Goal: Answer question/provide support: Share knowledge or assist other users

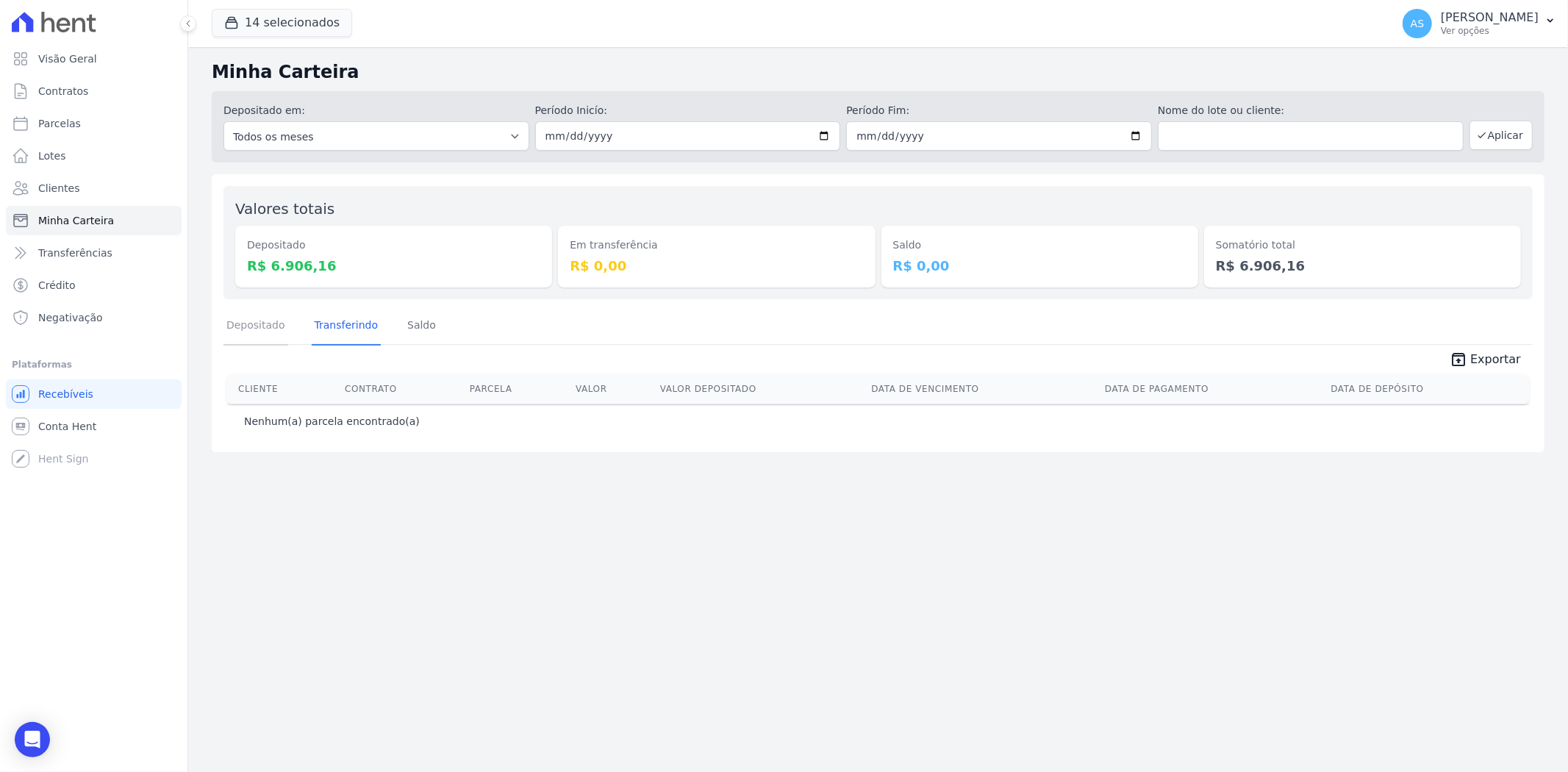
click at [247, 337] on link "Depositado" at bounding box center [256, 326] width 65 height 38
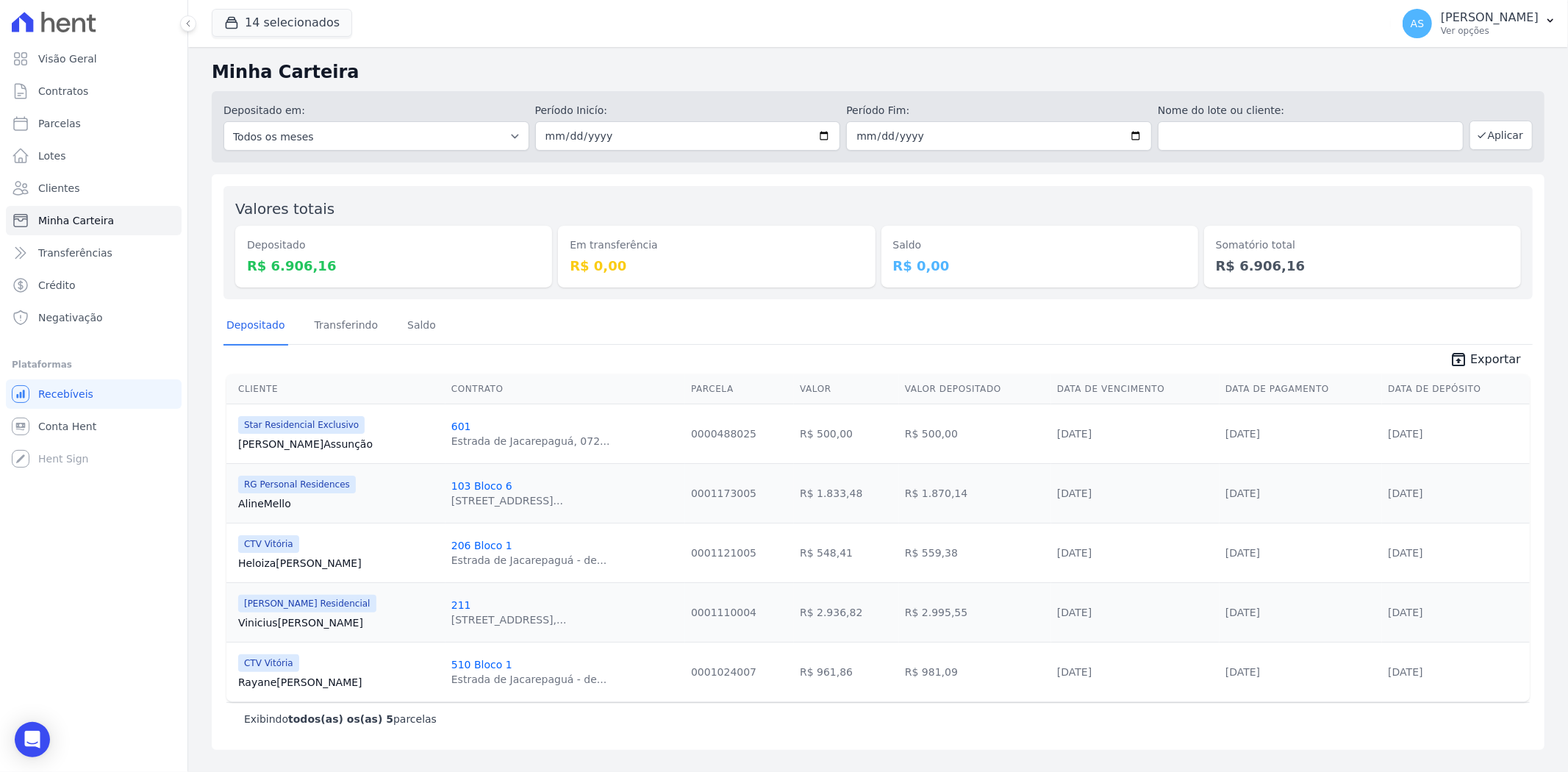
click at [284, 621] on link "Vinicius Ferreira" at bounding box center [339, 623] width 201 height 15
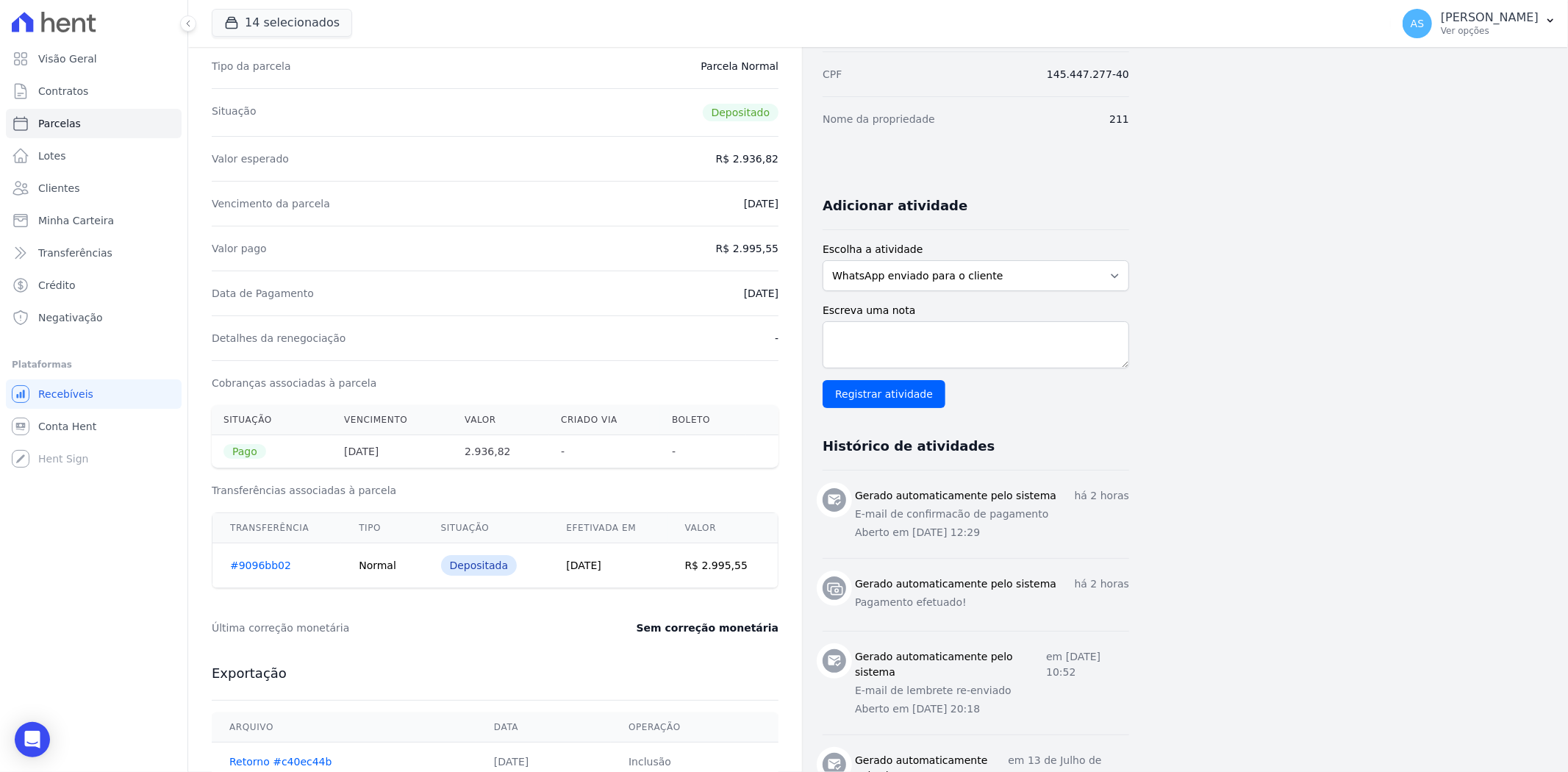
scroll to position [408, 0]
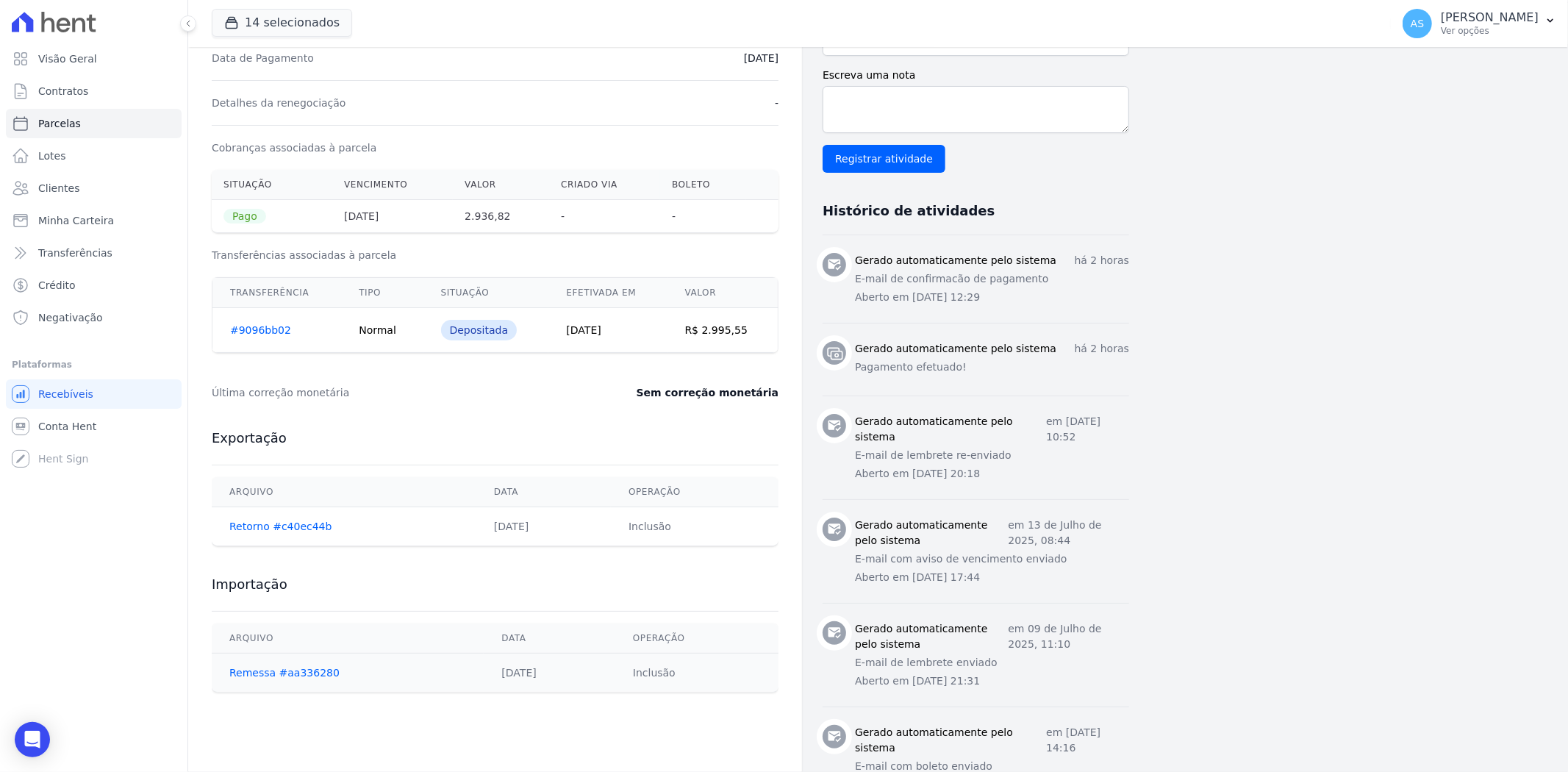
click at [250, 329] on link "#9096bb02" at bounding box center [260, 330] width 61 height 12
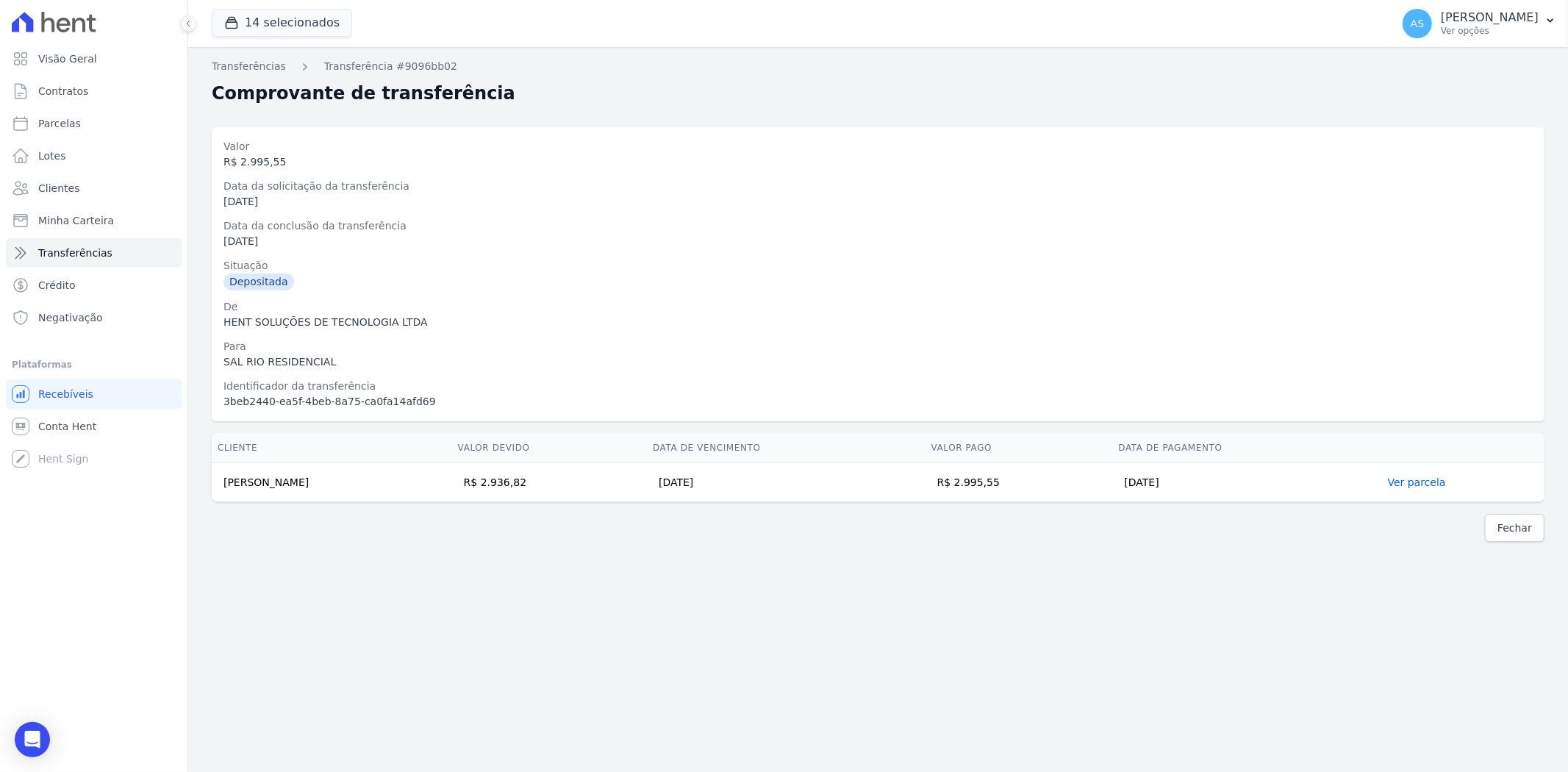
drag, startPoint x: 348, startPoint y: 480, endPoint x: 218, endPoint y: 487, distance: 130.2
click at [218, 487] on td "Vinicius da Silva Ferreira" at bounding box center [332, 482] width 240 height 39
copy td "Vinicius da Silva Ferreira"
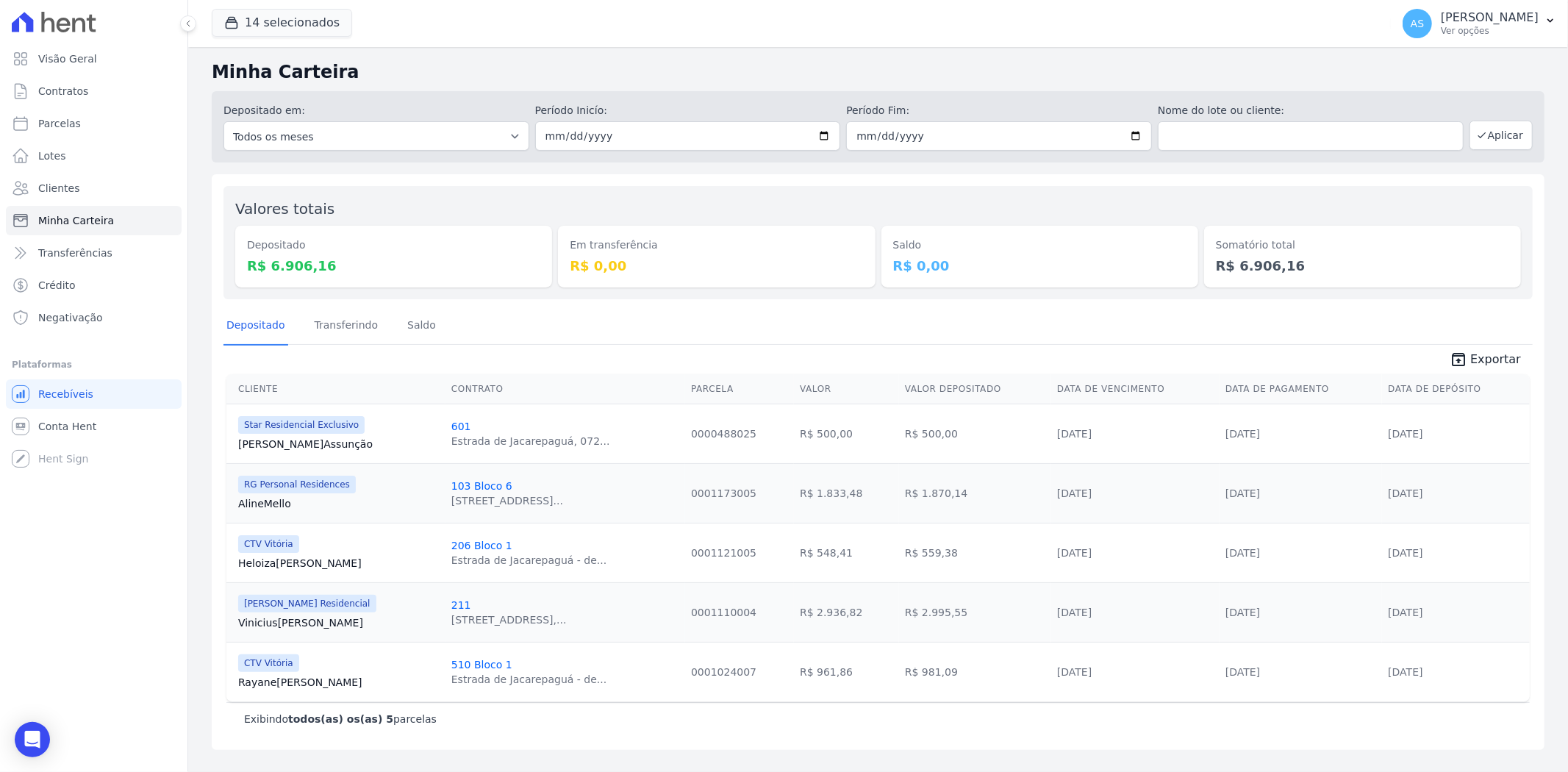
click at [260, 686] on link "Rayane Fernandes" at bounding box center [339, 682] width 201 height 15
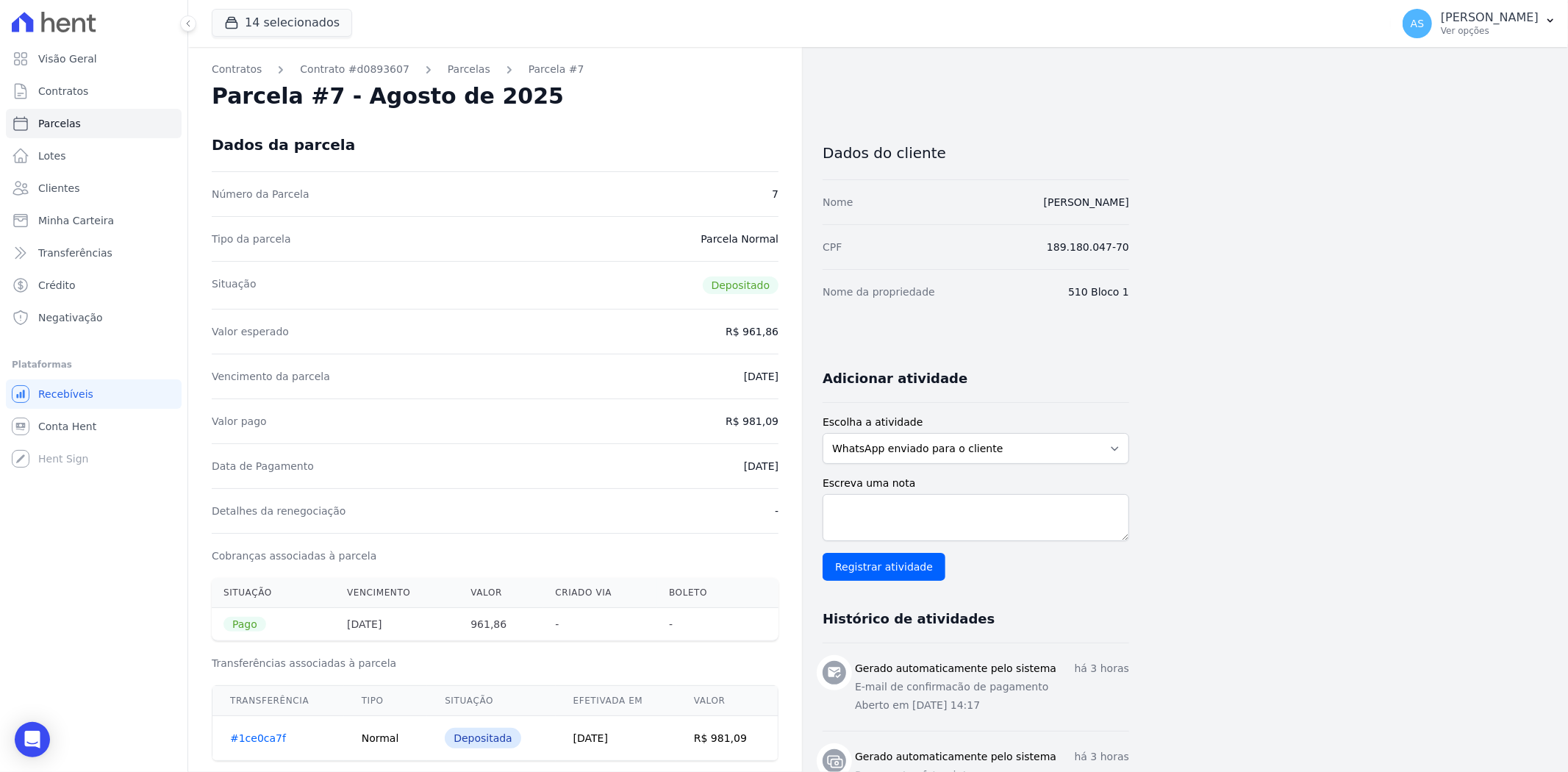
click at [255, 739] on link "#1ce0ca7f" at bounding box center [258, 737] width 56 height 12
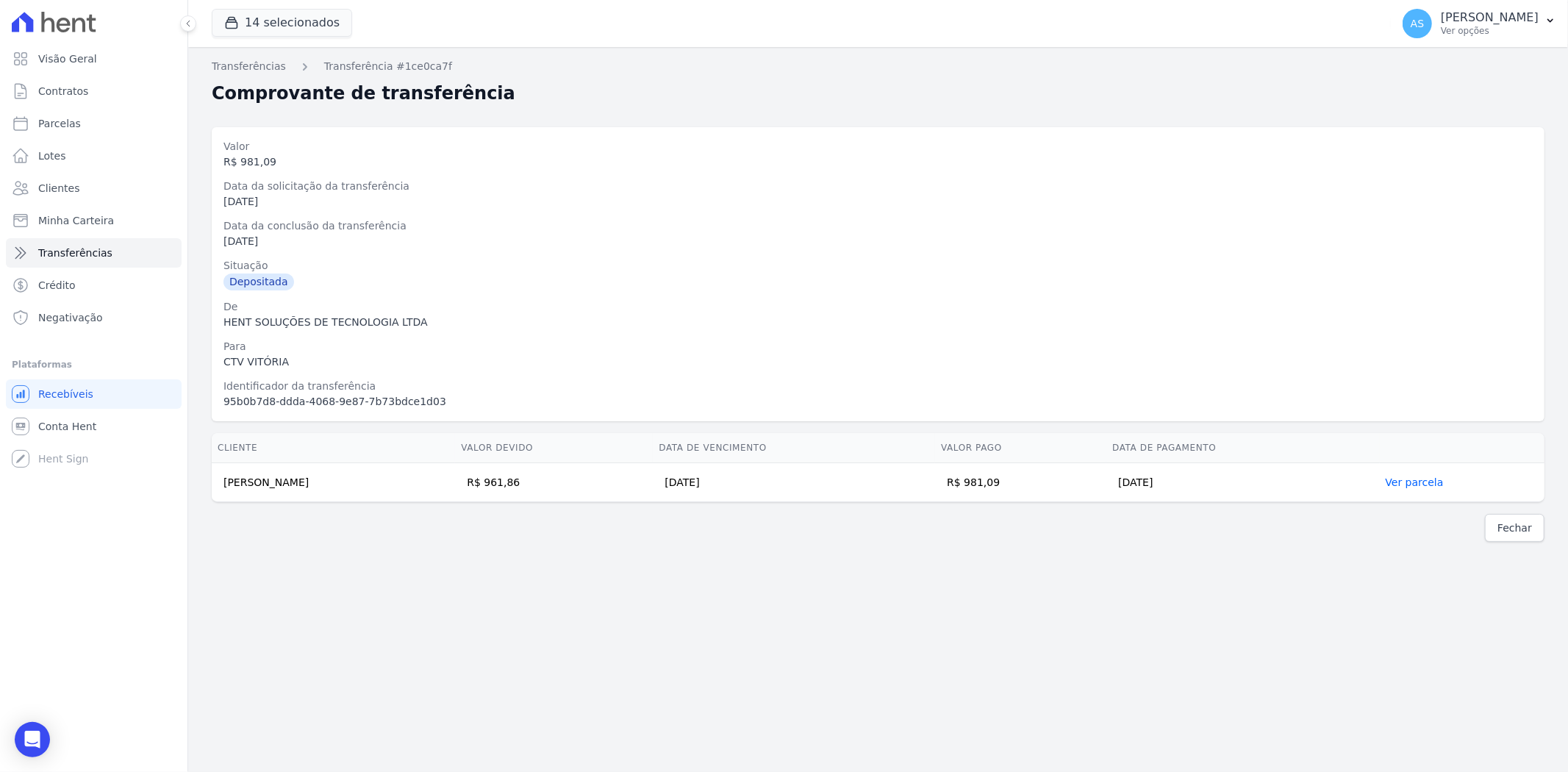
drag, startPoint x: 281, startPoint y: 487, endPoint x: 209, endPoint y: 491, distance: 72.1
click at [209, 491] on div "Cliente Valor devido Data de Vencimento Valor pago Data de Pagamento Rayane Cou…" at bounding box center [878, 468] width 1380 height 81
click at [417, 488] on td "Rayane Couto Fernandes" at bounding box center [334, 482] width 243 height 39
drag, startPoint x: 352, startPoint y: 483, endPoint x: 221, endPoint y: 489, distance: 131.1
click at [221, 489] on td "Rayane Couto Fernandes" at bounding box center [334, 482] width 243 height 39
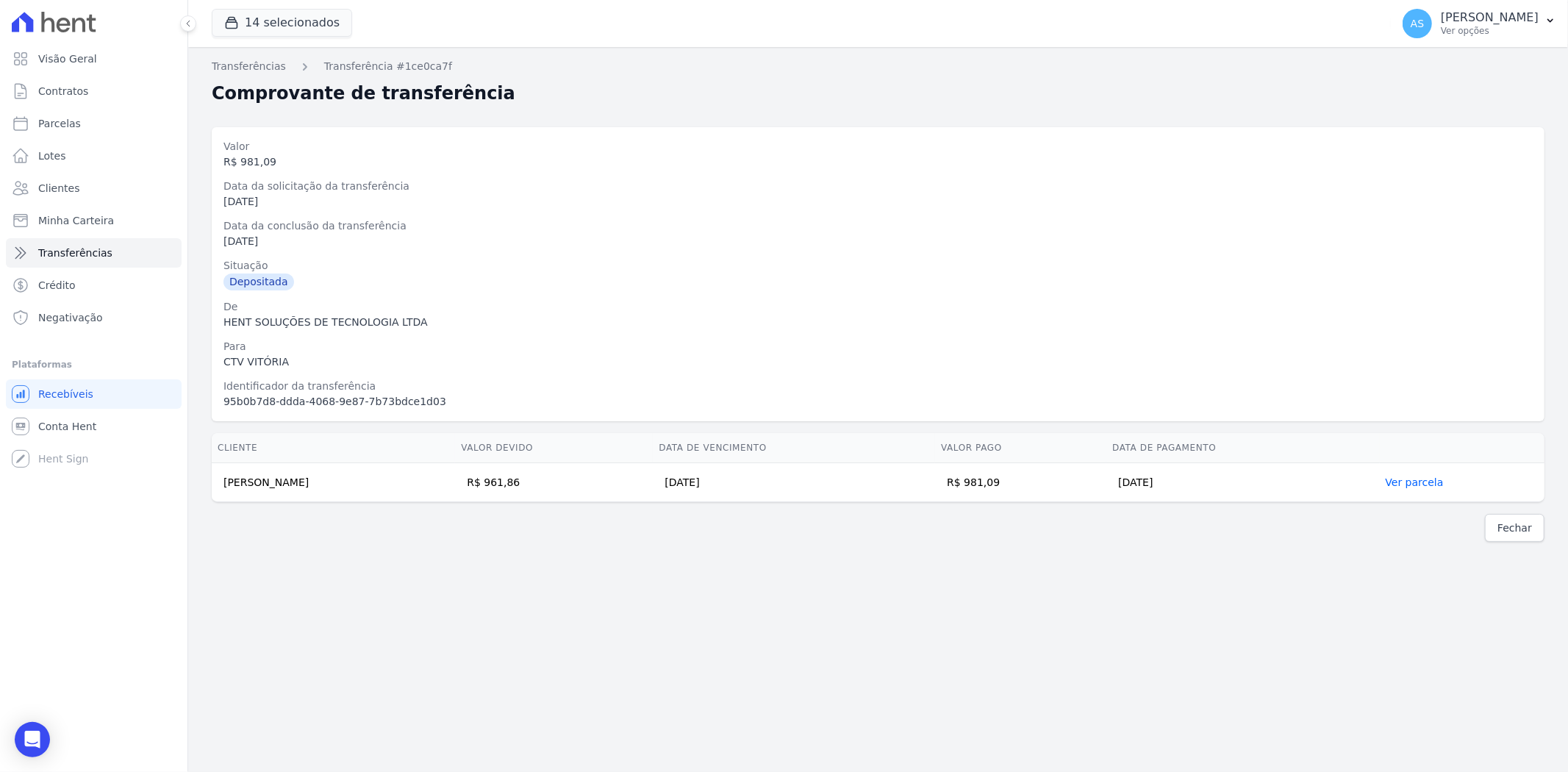
copy td "Rayane Couto Fernandes"
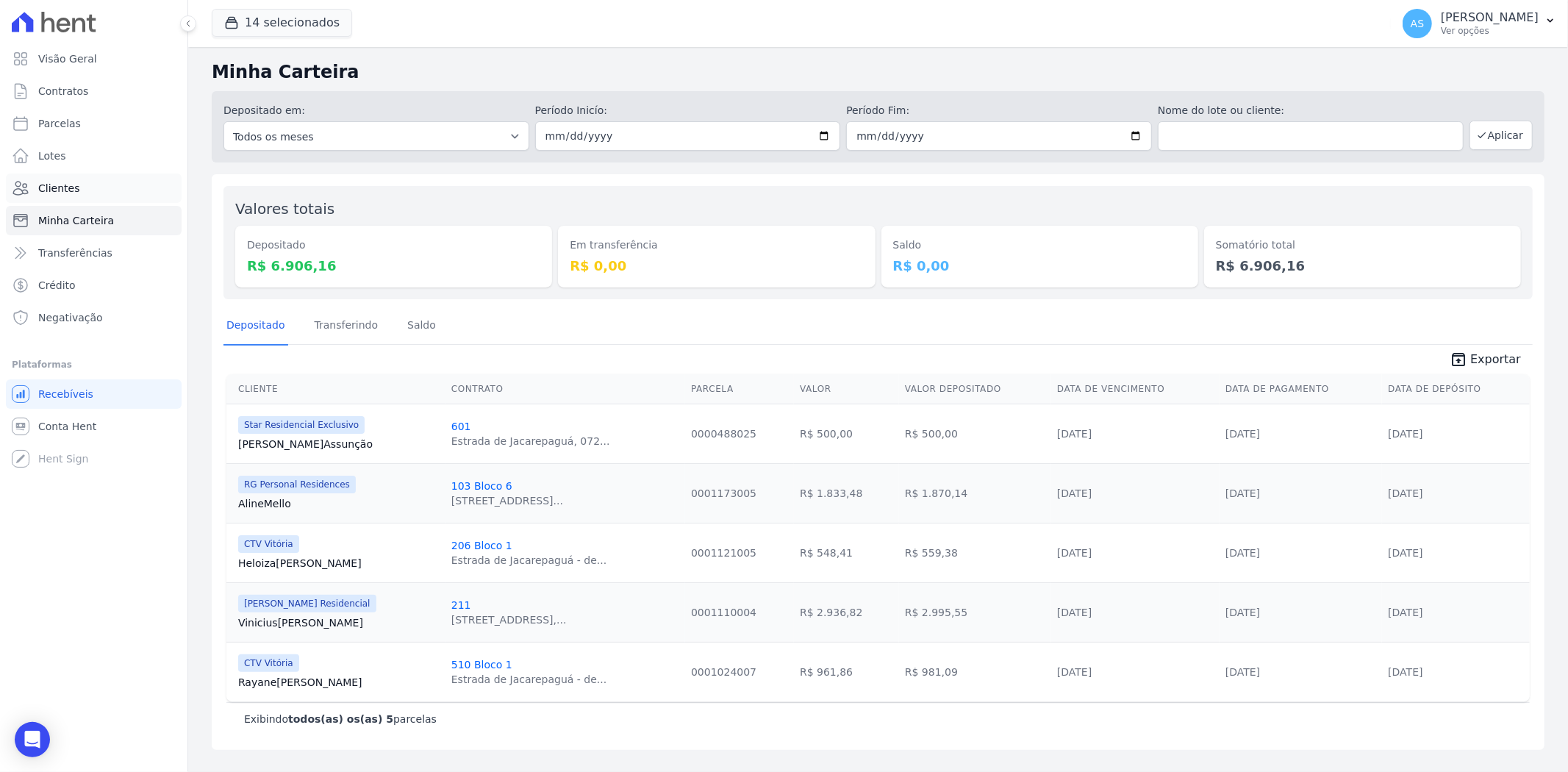
click at [57, 186] on span "Clientes" at bounding box center [58, 188] width 41 height 15
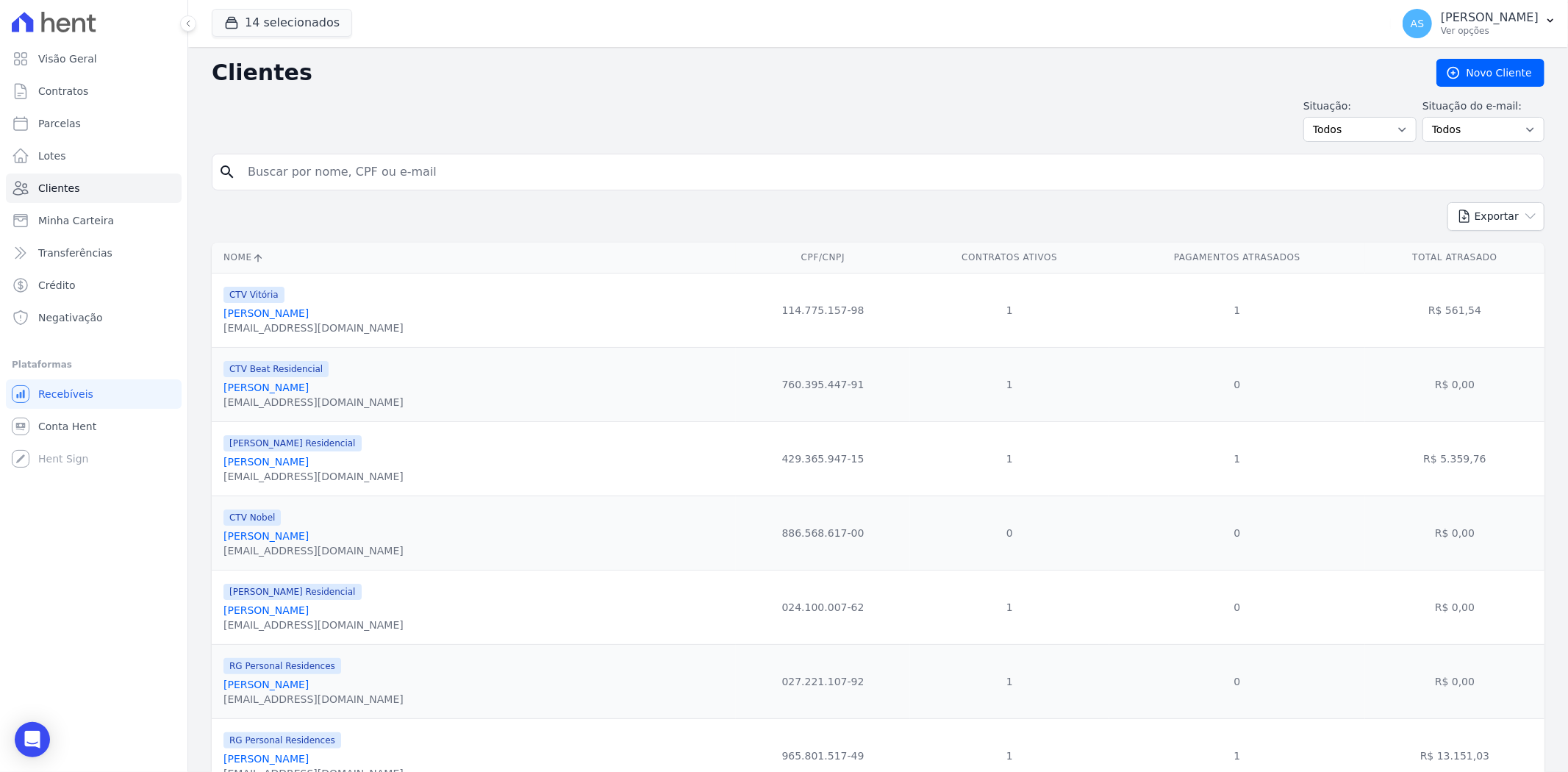
click at [272, 170] on input "search" at bounding box center [889, 172] width 1299 height 29
paste input "JANAINA DA SILVA COSTA"
type input "JANAINA DA SILVA COSTA"
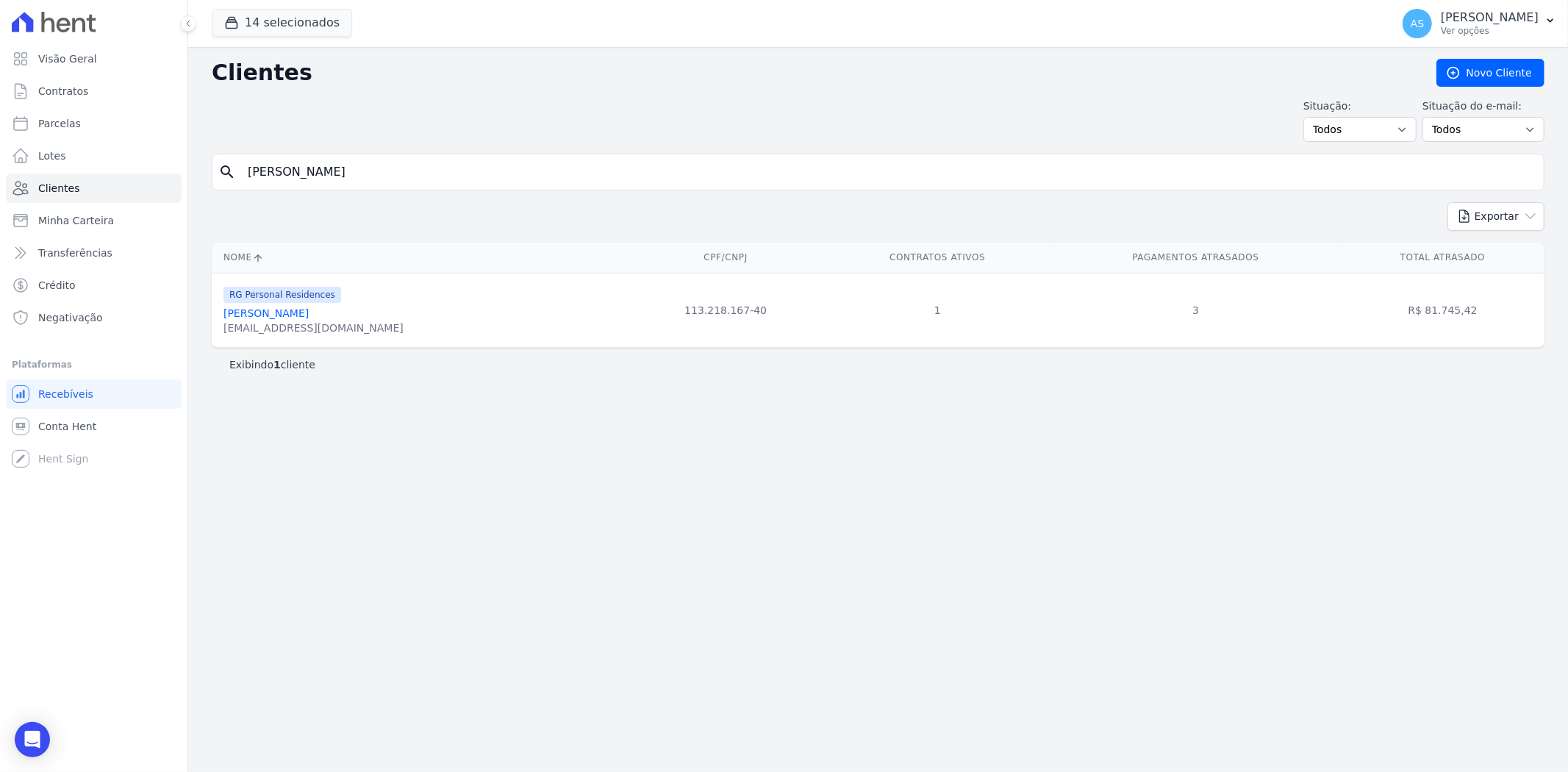
click at [272, 318] on link "Janaina Da Silva Costa" at bounding box center [266, 312] width 85 height 12
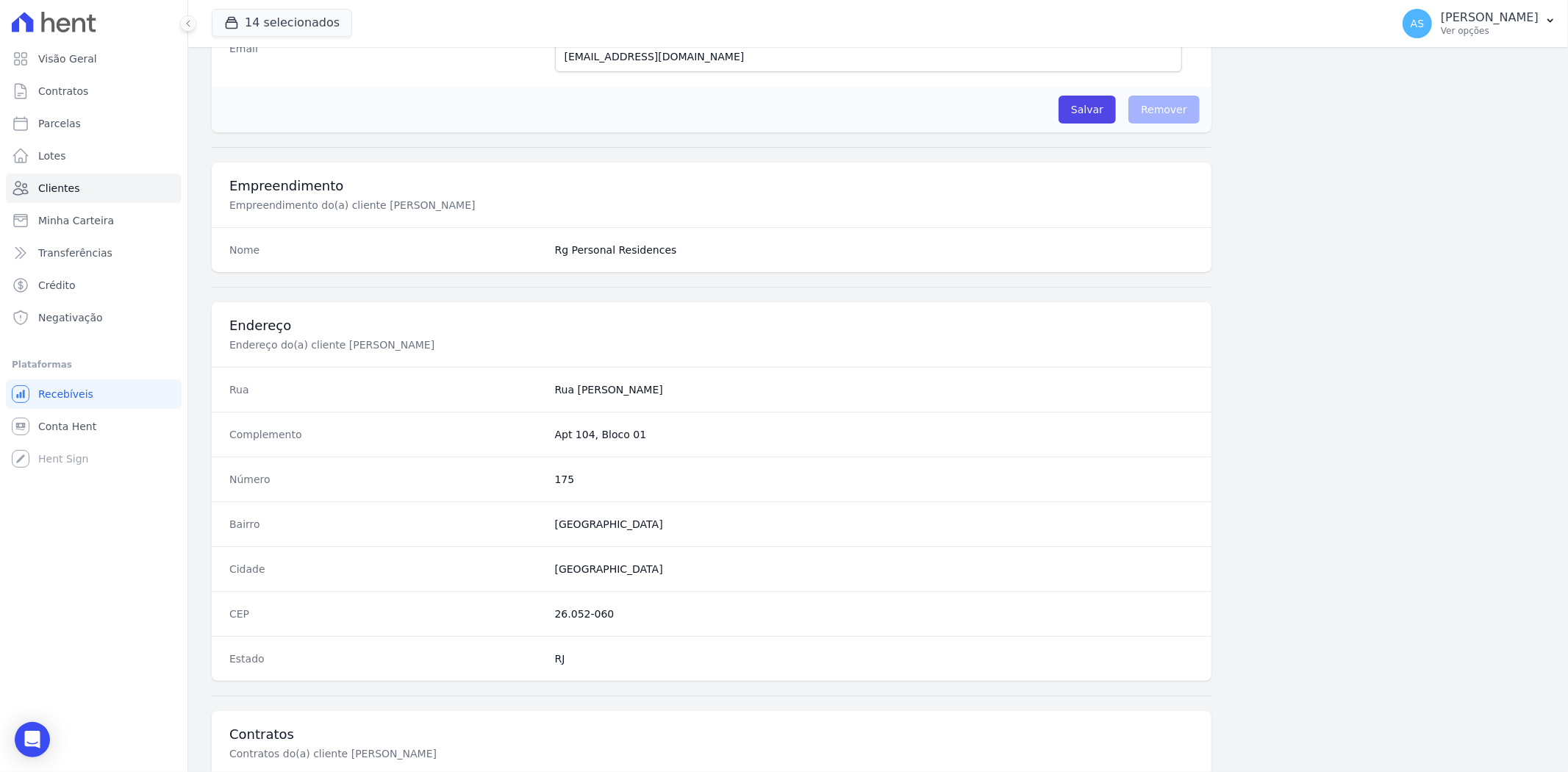
scroll to position [606, 0]
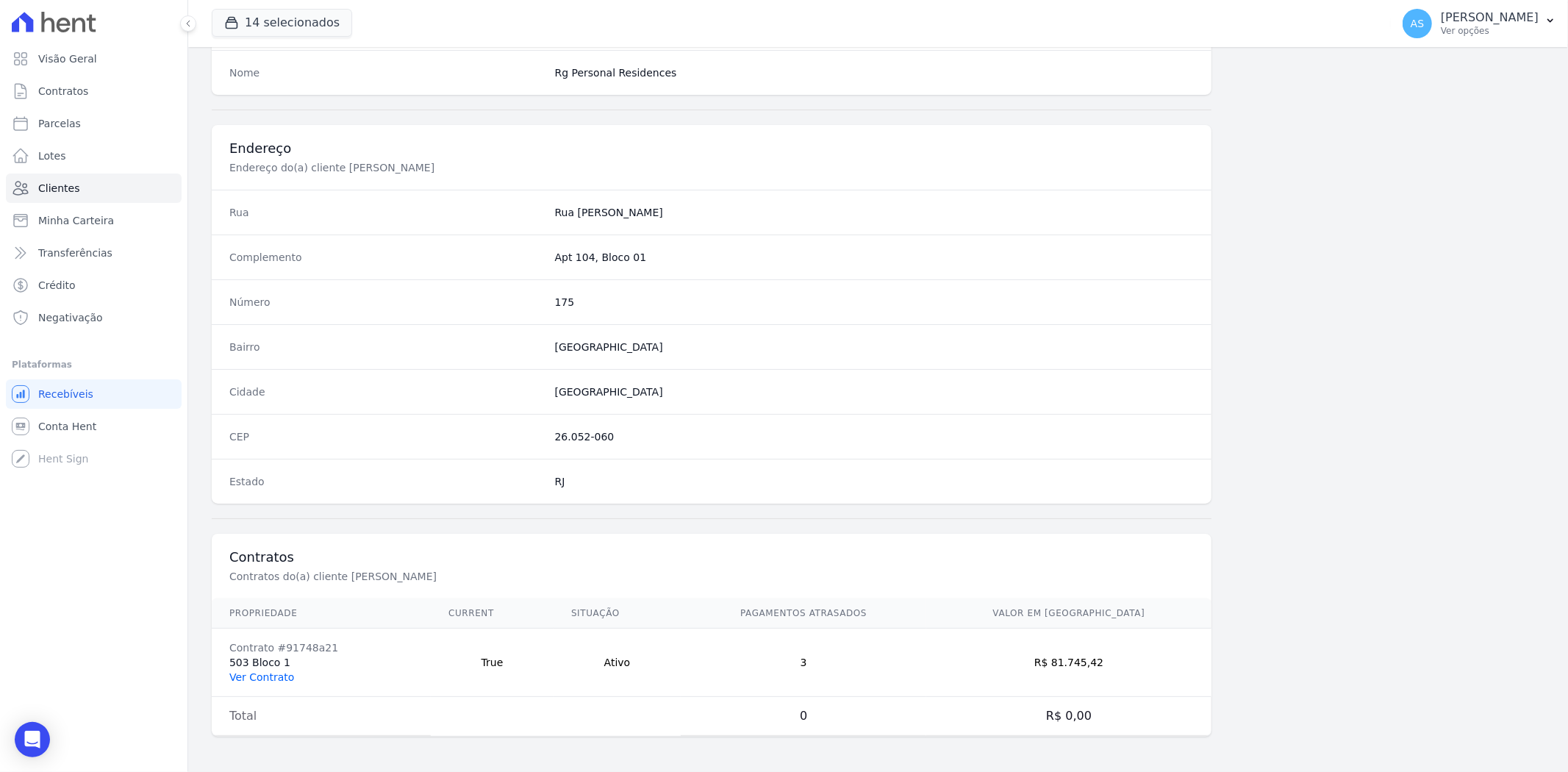
click at [249, 672] on link "Ver Contrato" at bounding box center [261, 677] width 65 height 12
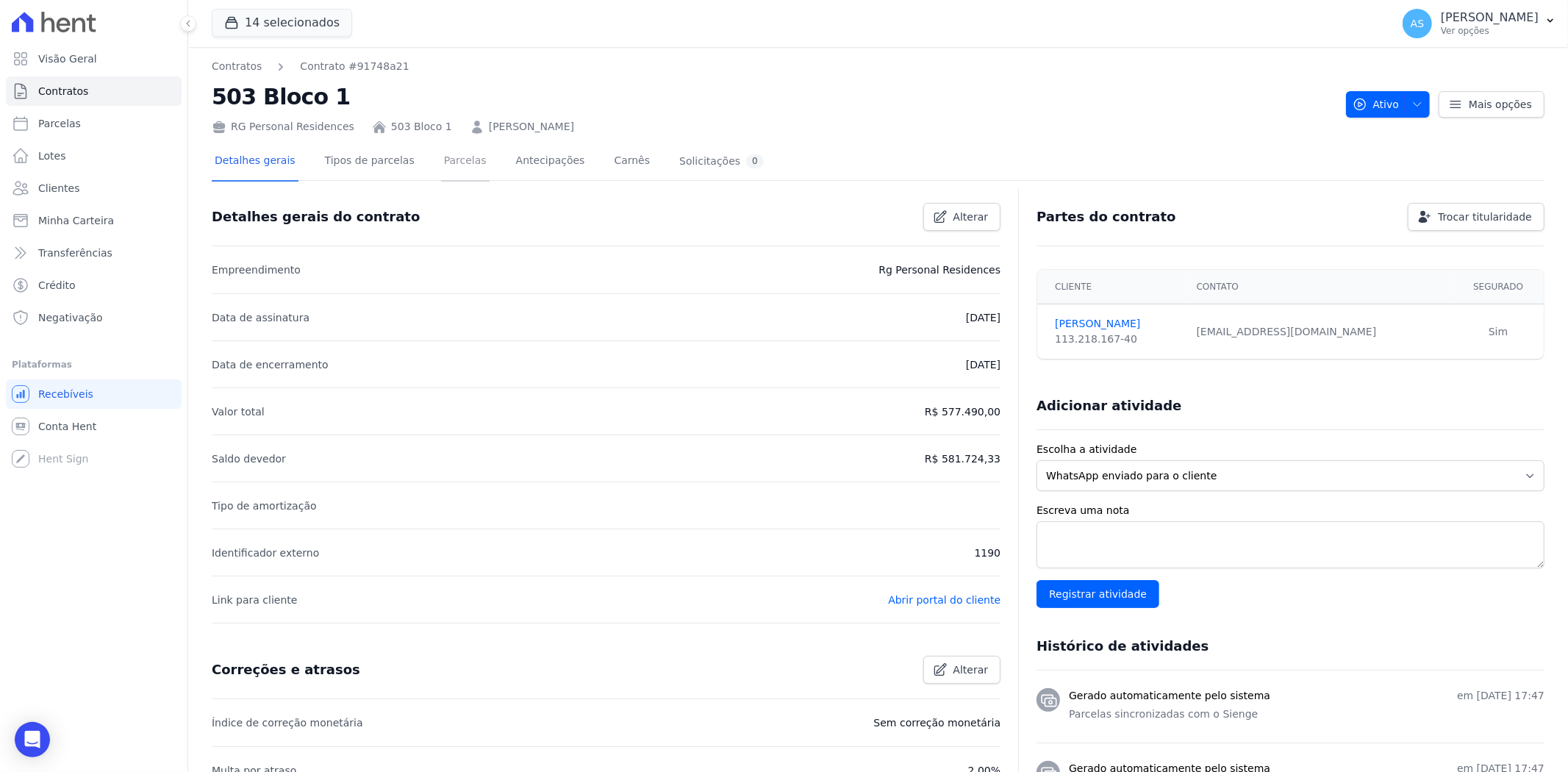
click at [441, 156] on link "Parcelas" at bounding box center [465, 162] width 48 height 39
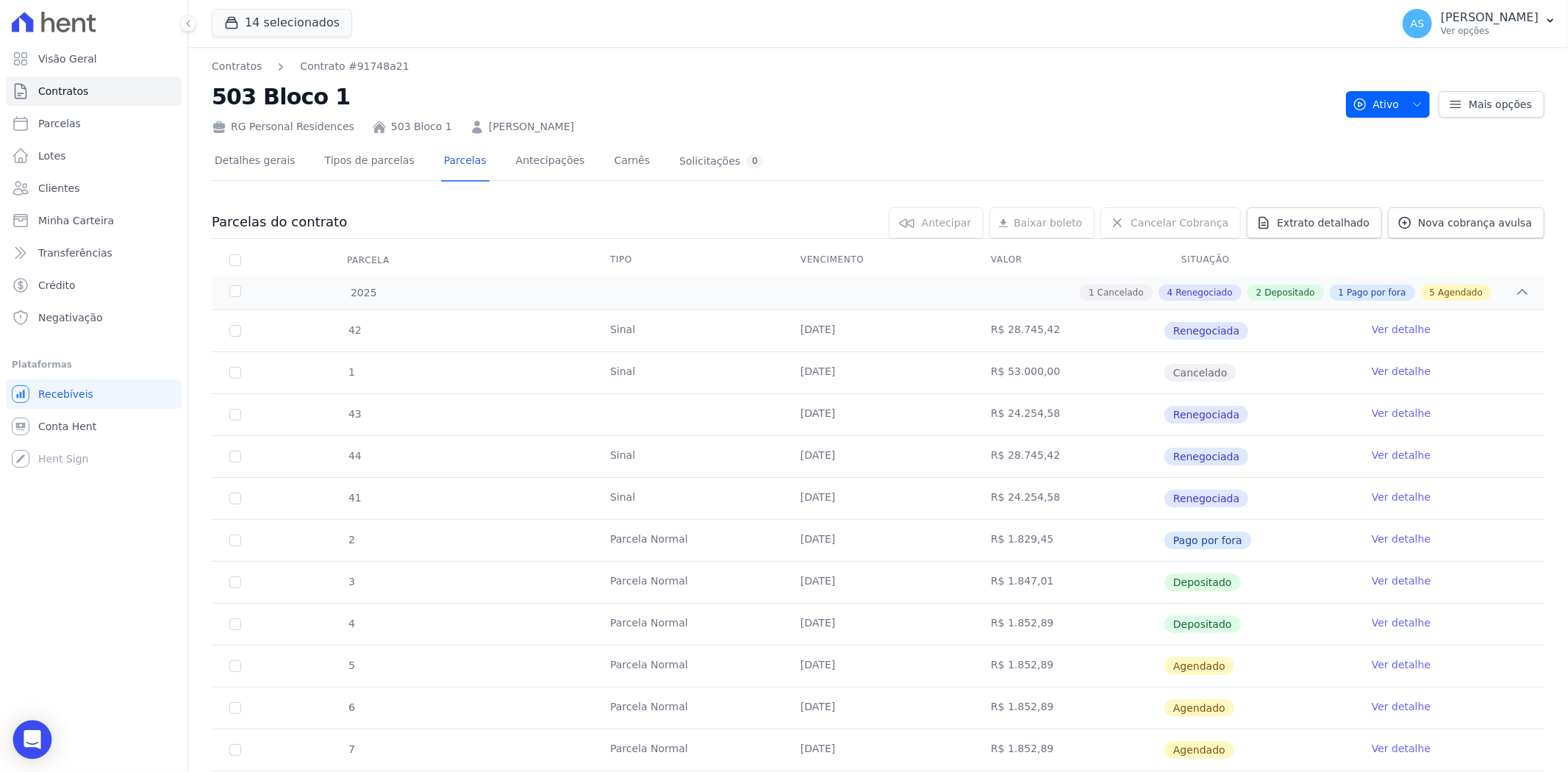
click at [33, 743] on icon "Open Intercom Messenger" at bounding box center [32, 739] width 17 height 19
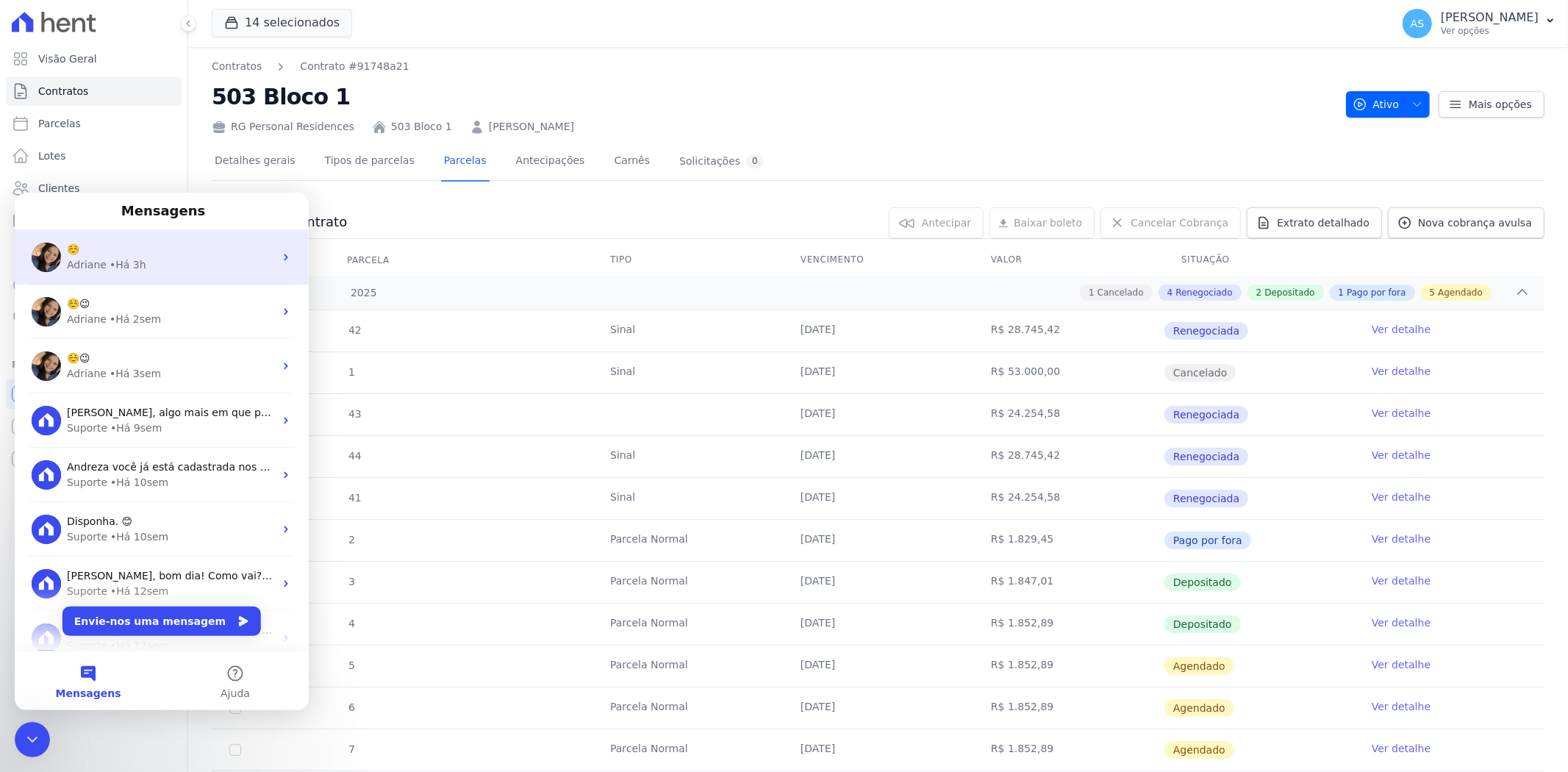
click at [90, 250] on div "☺️" at bounding box center [170, 249] width 207 height 16
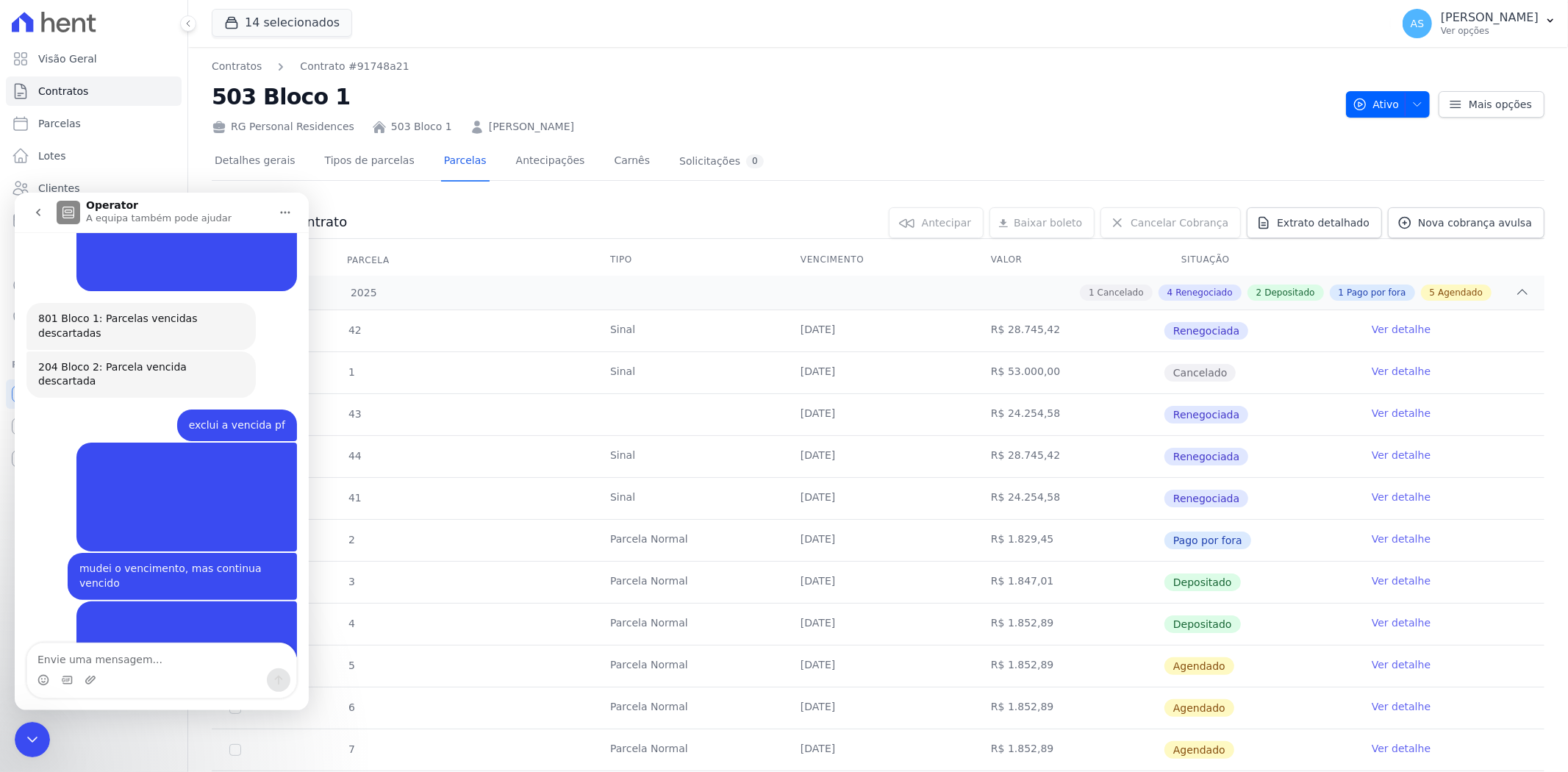
scroll to position [12950, 0]
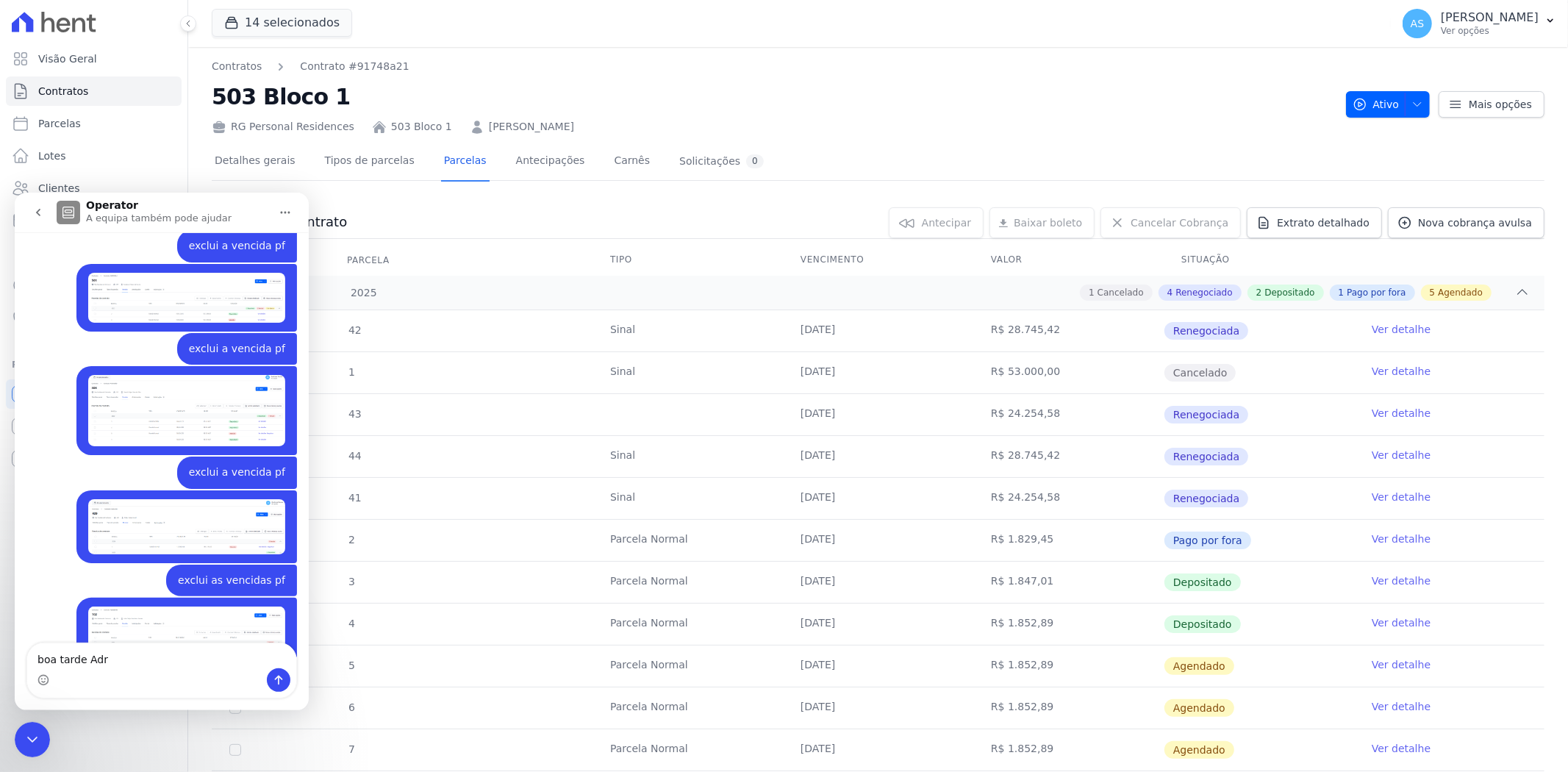
type textarea "boa tarde Adri"
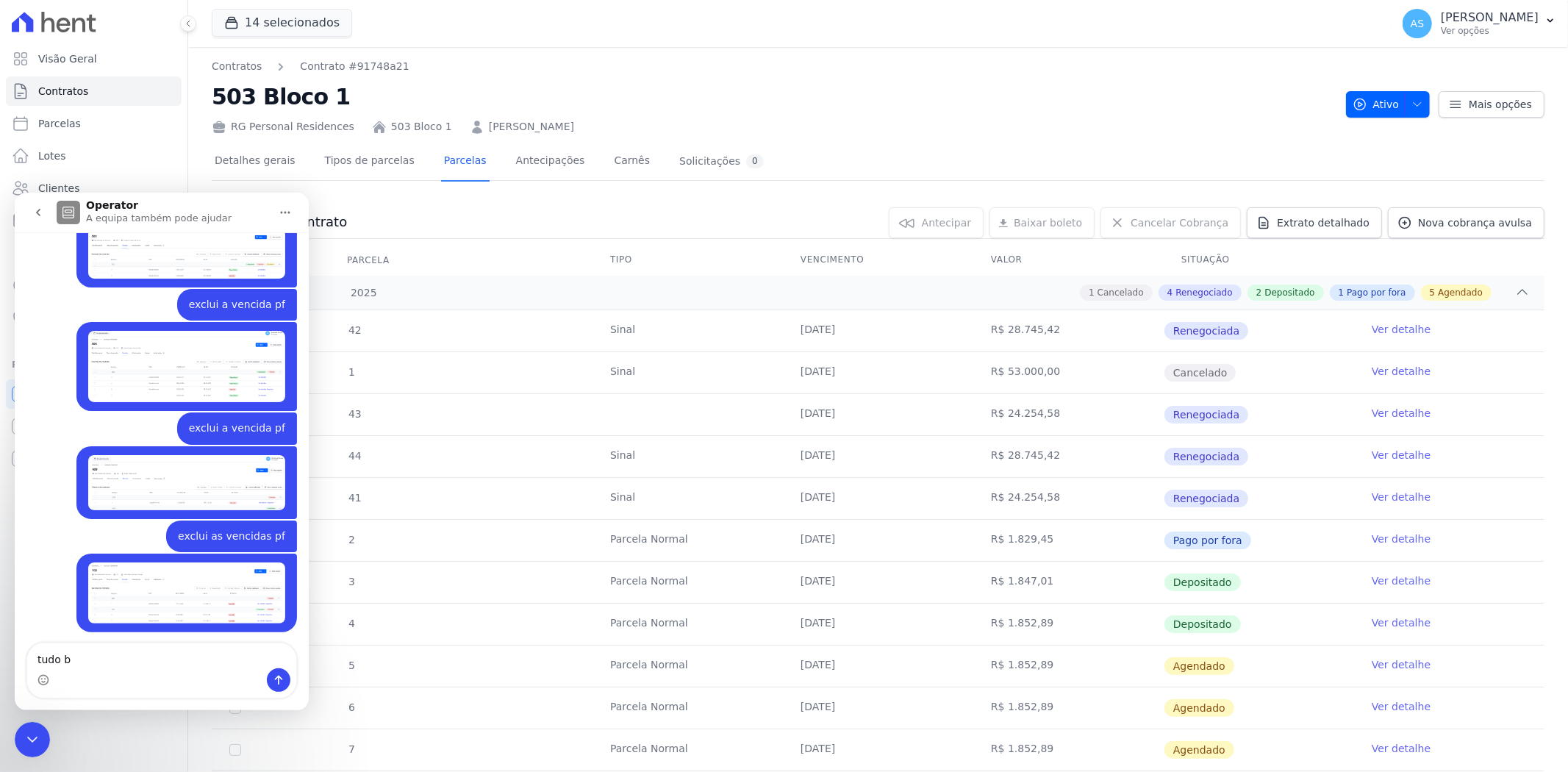
scroll to position [12992, 0]
type textarea "tudo bem ?"
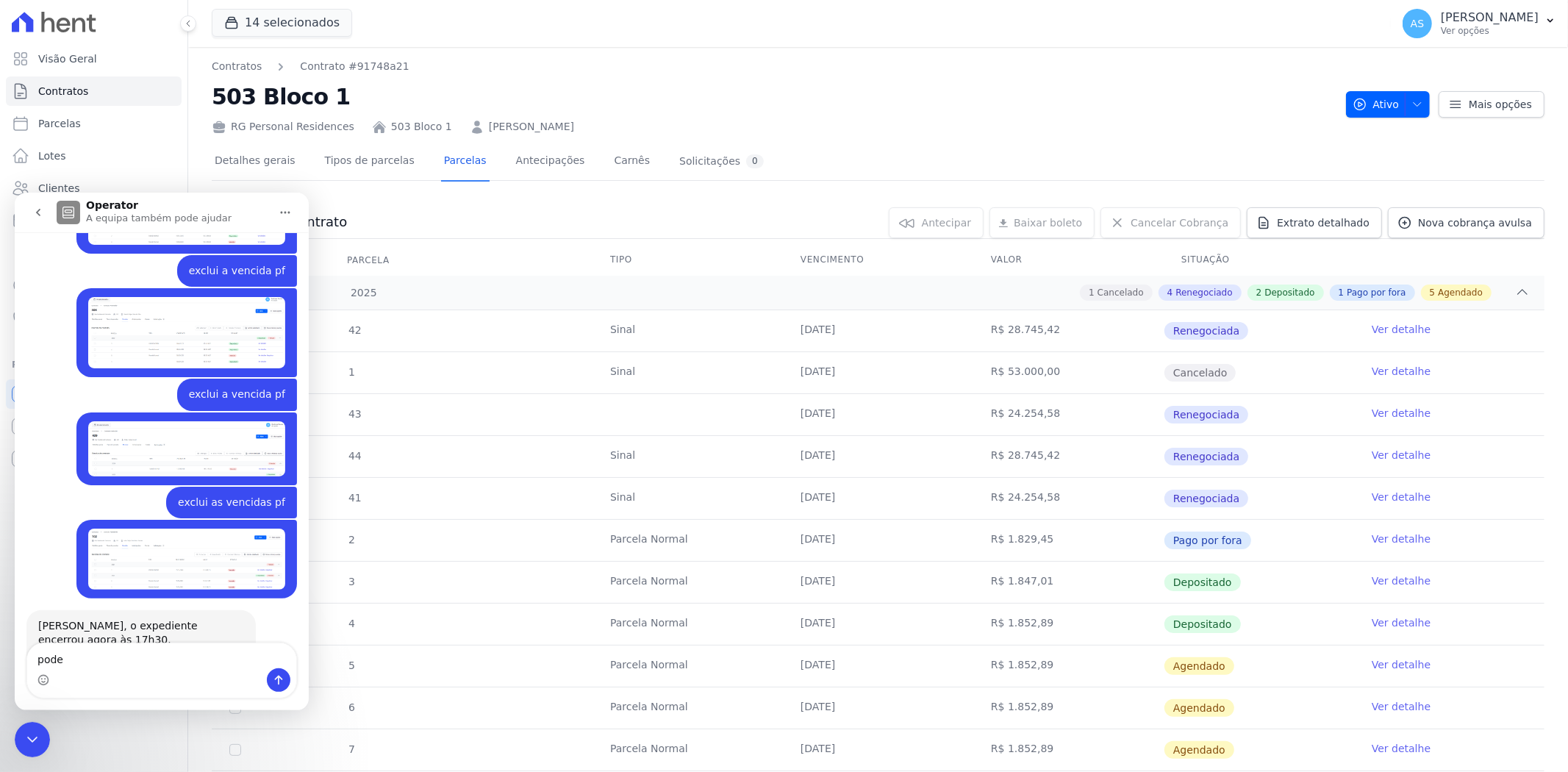
scroll to position [13026, 0]
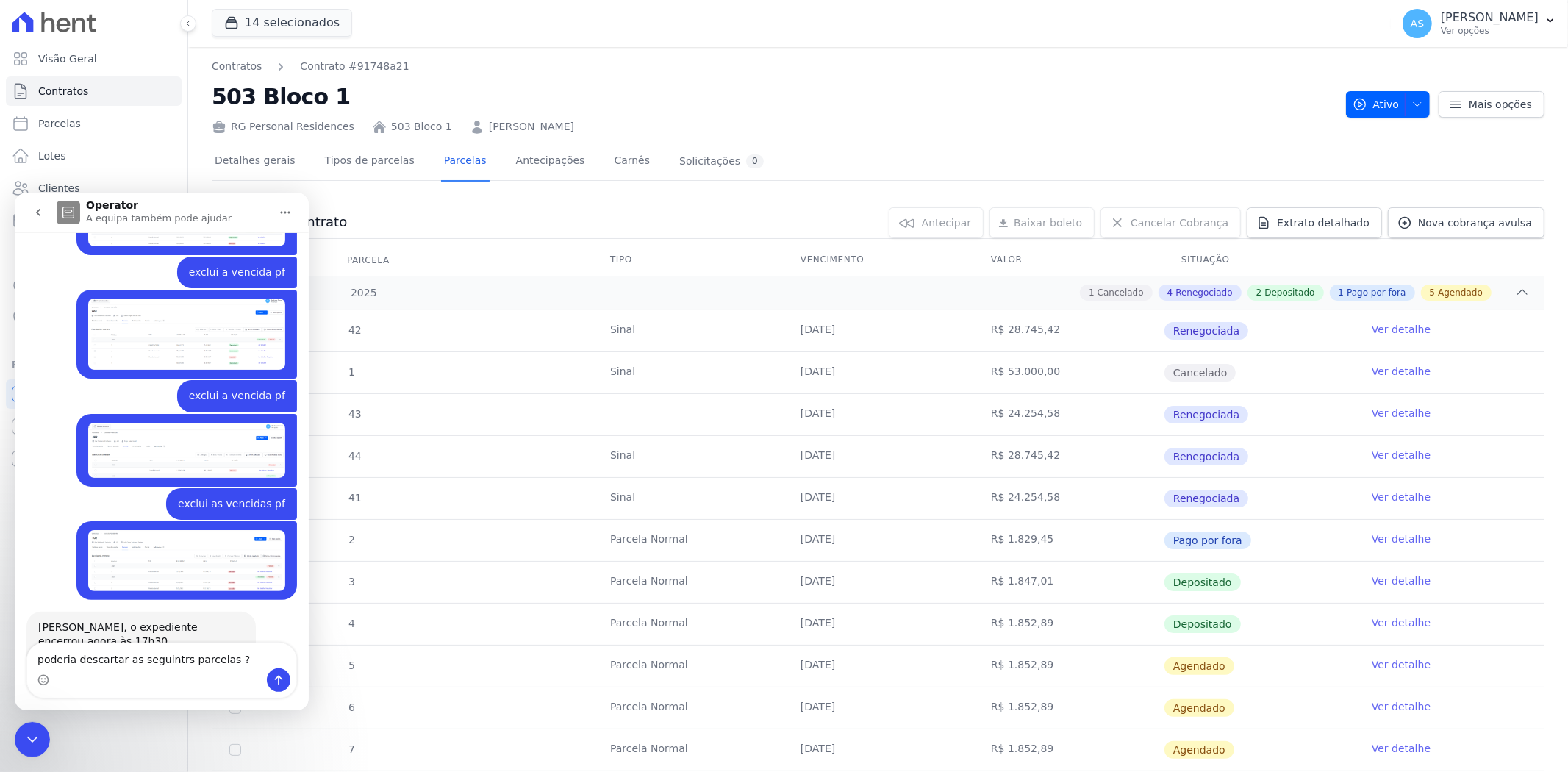
click at [169, 654] on textarea "poderia descartar as seguintrs parcelas ?" at bounding box center [162, 654] width 270 height 25
click at [250, 665] on textarea "poderia descartar as seguintes parcelas ?" at bounding box center [162, 654] width 270 height 25
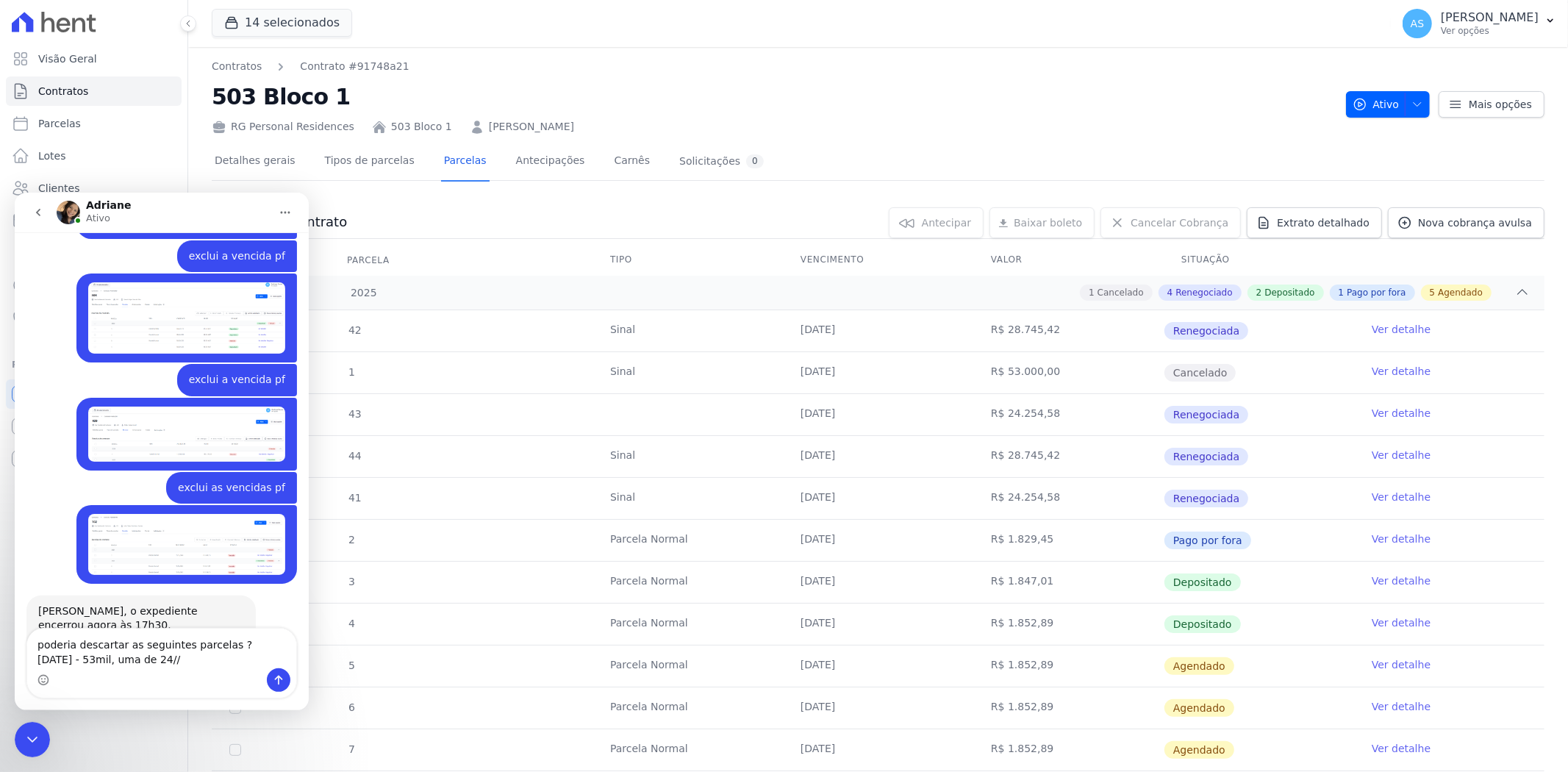
scroll to position [13041, 0]
type textarea "poderia descartar as seguintes parcelas ? [DATE] - 53mil, uma de [DATE] de R$24…"
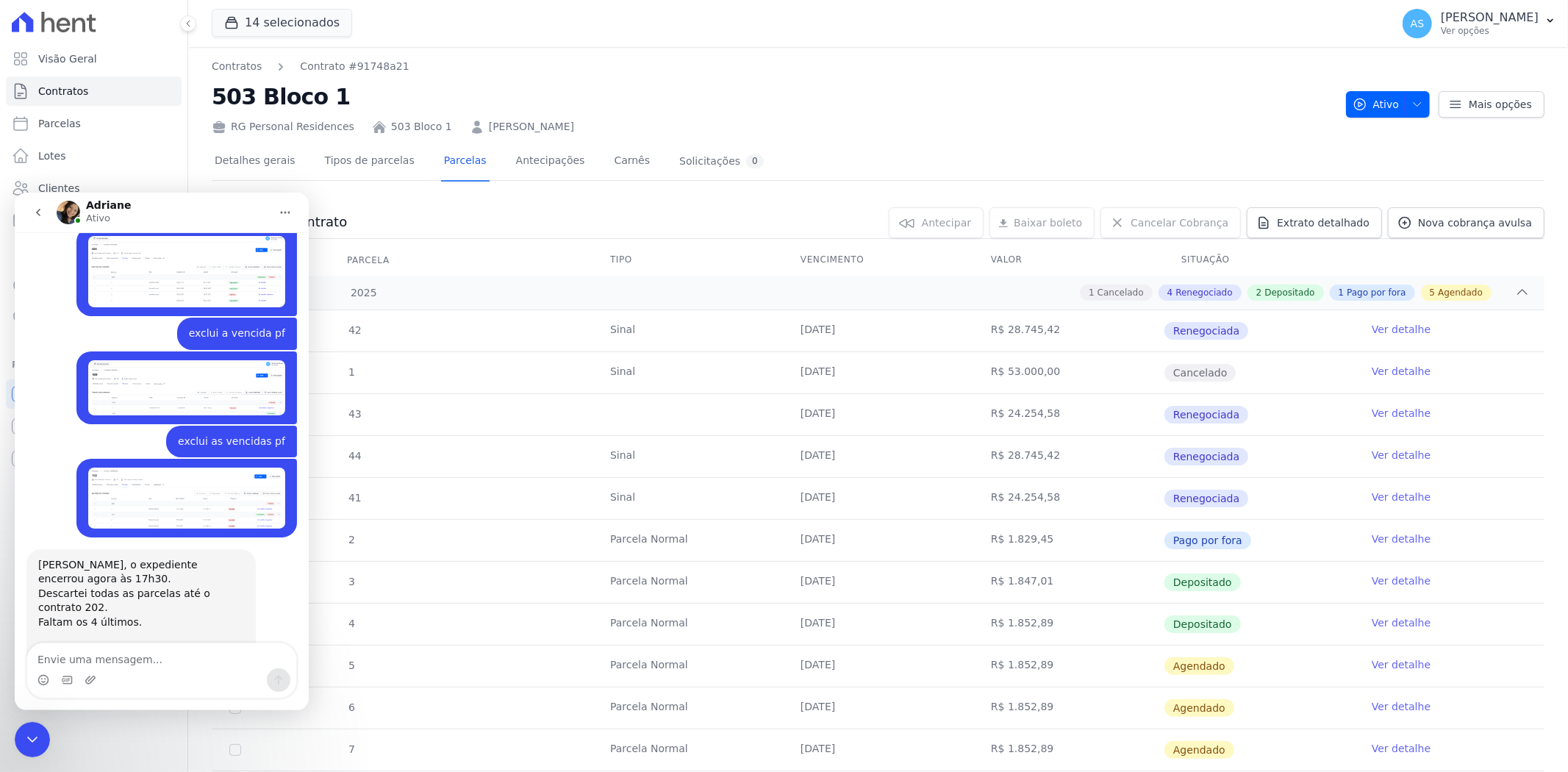
scroll to position [13196, 0]
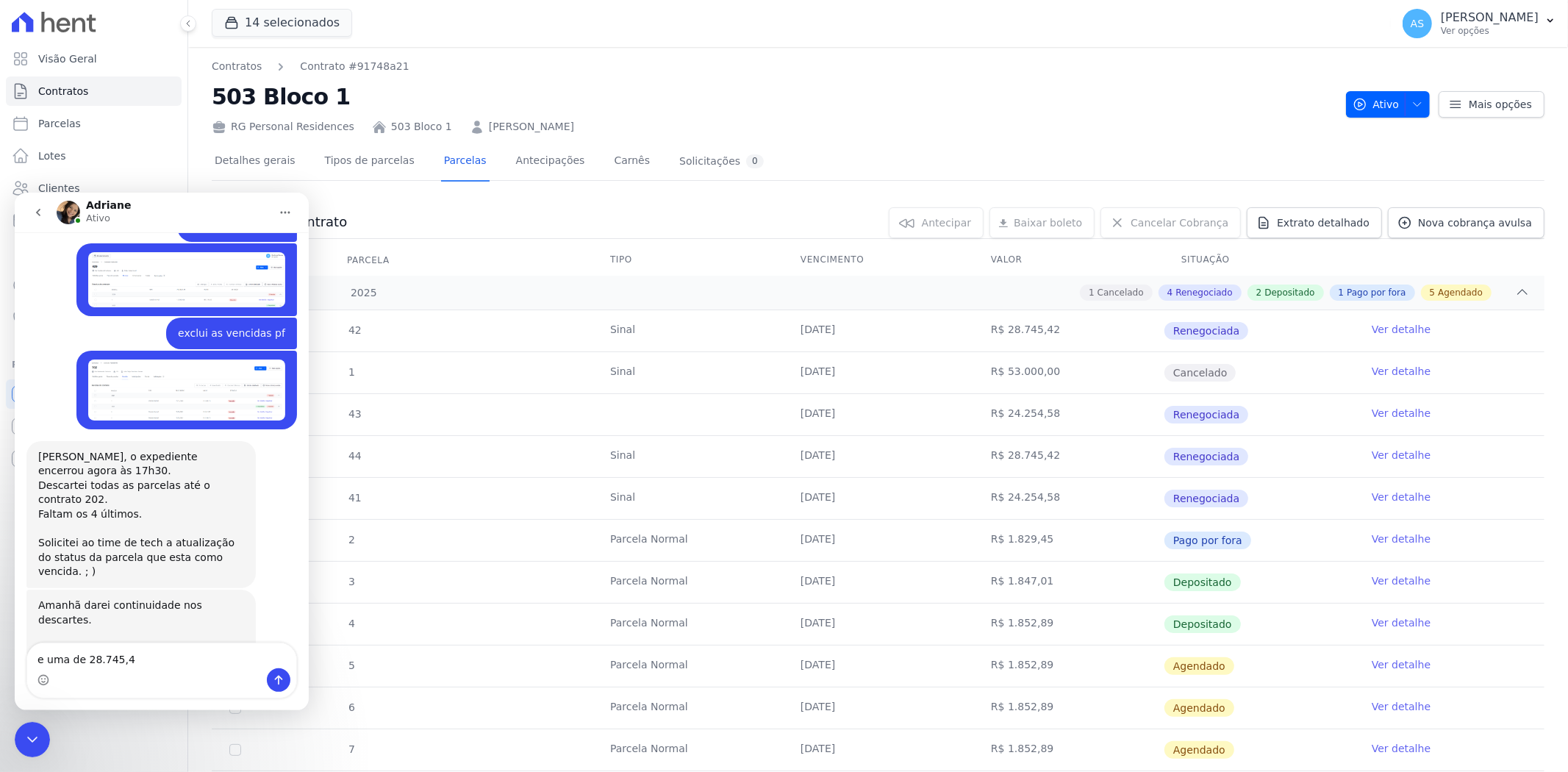
type textarea "e uma de 28.745,42"
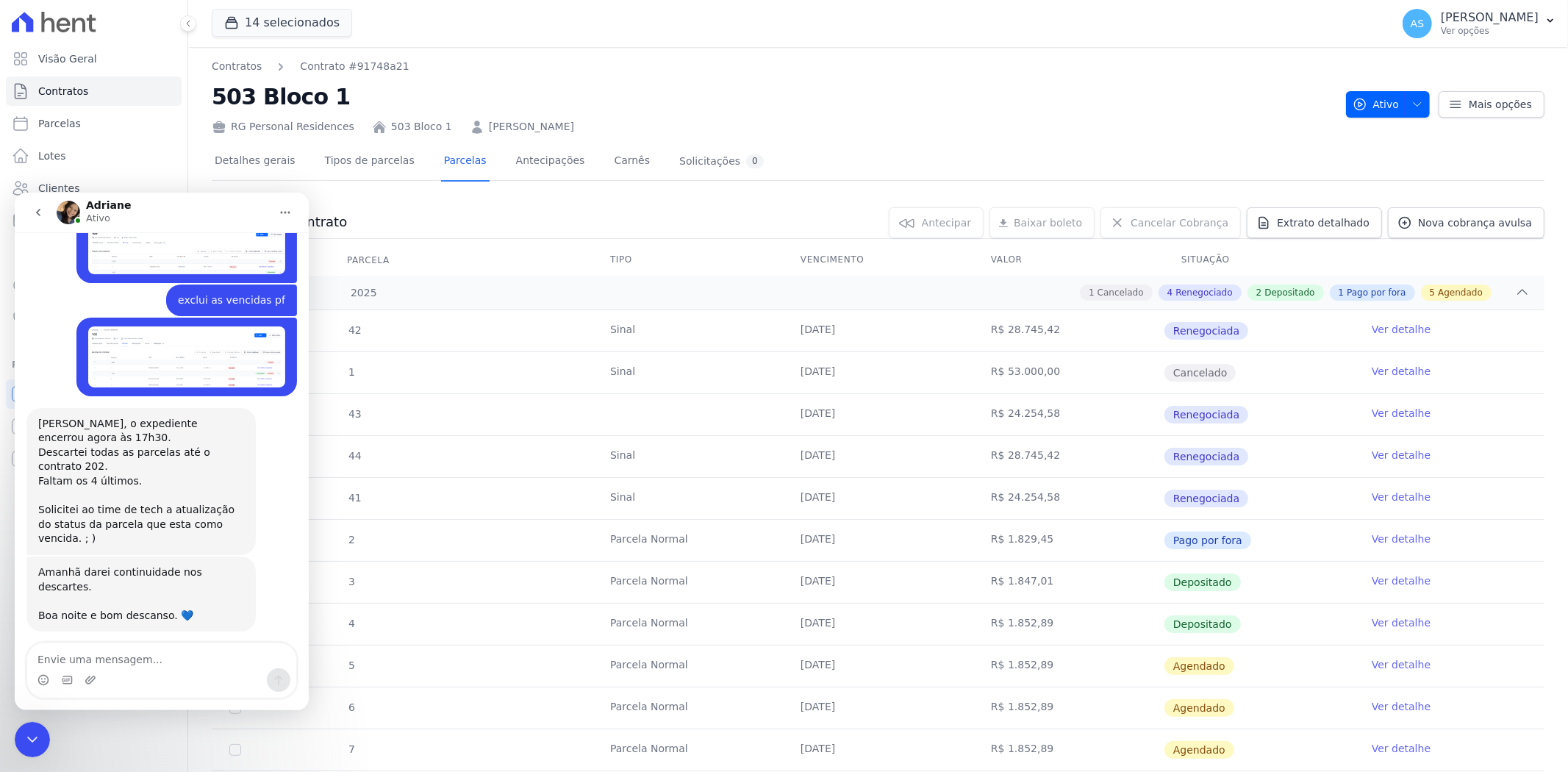
drag, startPoint x: 266, startPoint y: 1340, endPoint x: 31, endPoint y: 737, distance: 647.2
click at [31, 737] on icon "Fechar mensagem da Intercom" at bounding box center [32, 738] width 17 height 17
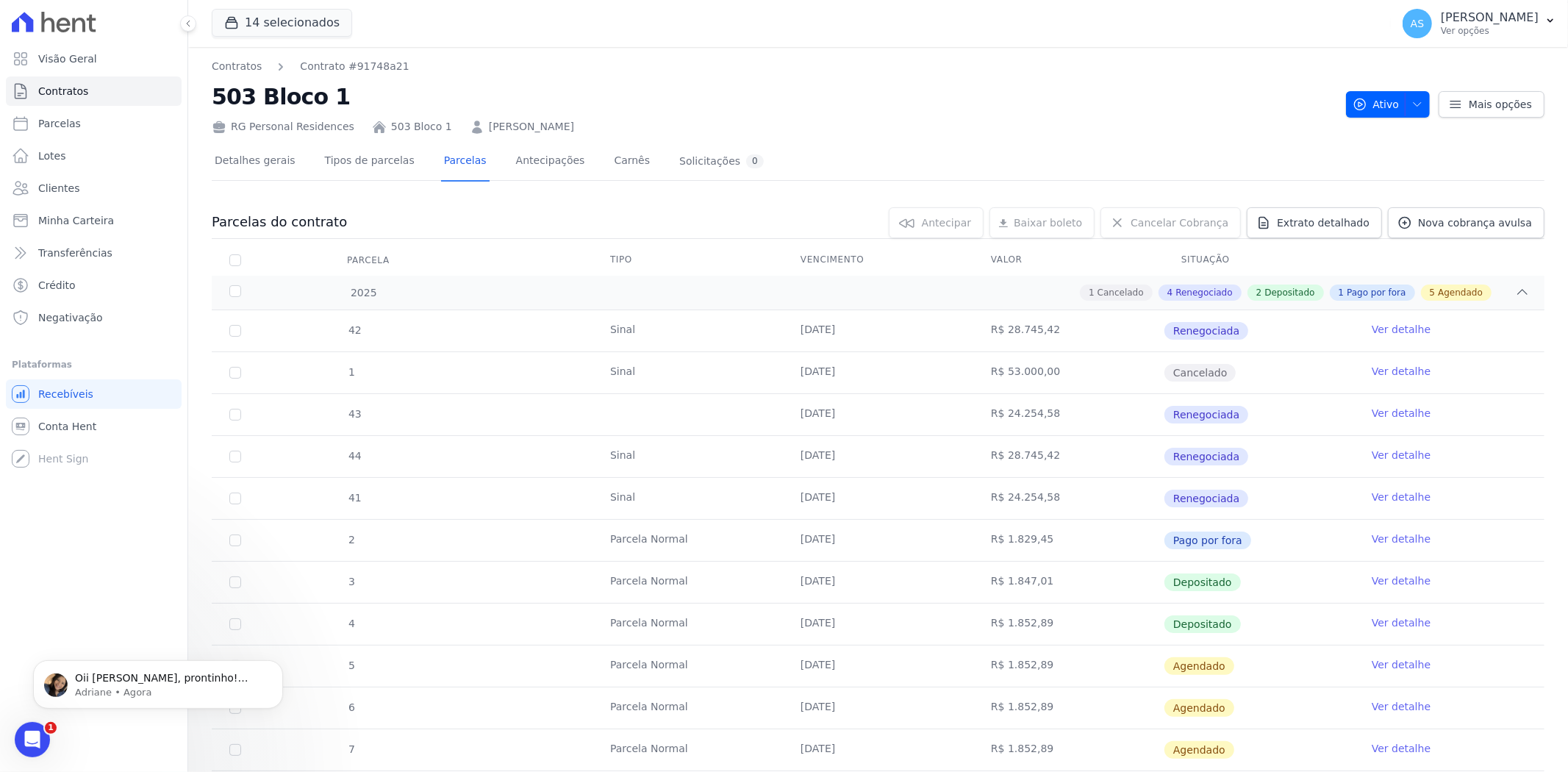
scroll to position [13288, 0]
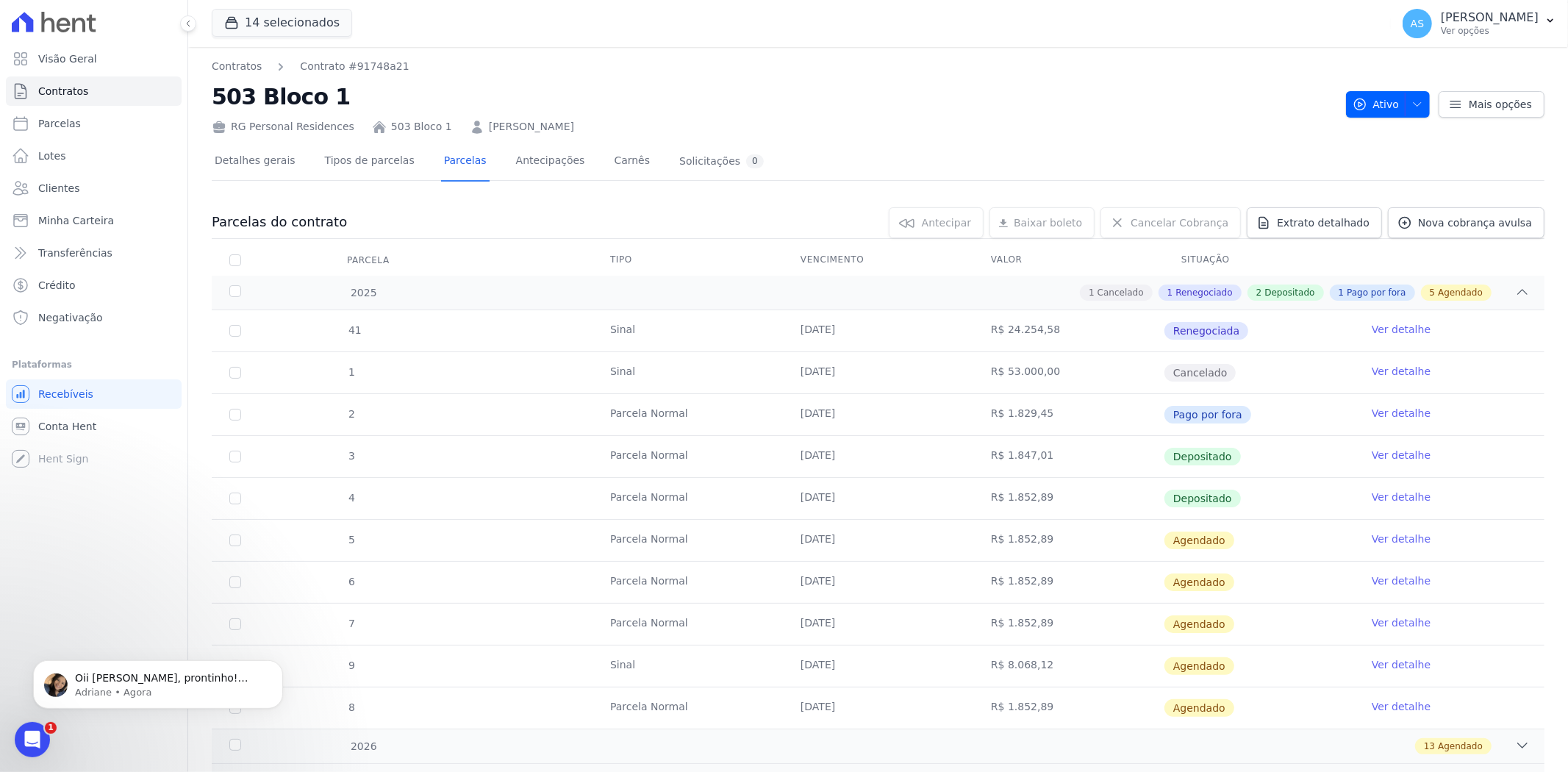
click at [1392, 332] on link "Ver detalhe" at bounding box center [1402, 329] width 58 height 15
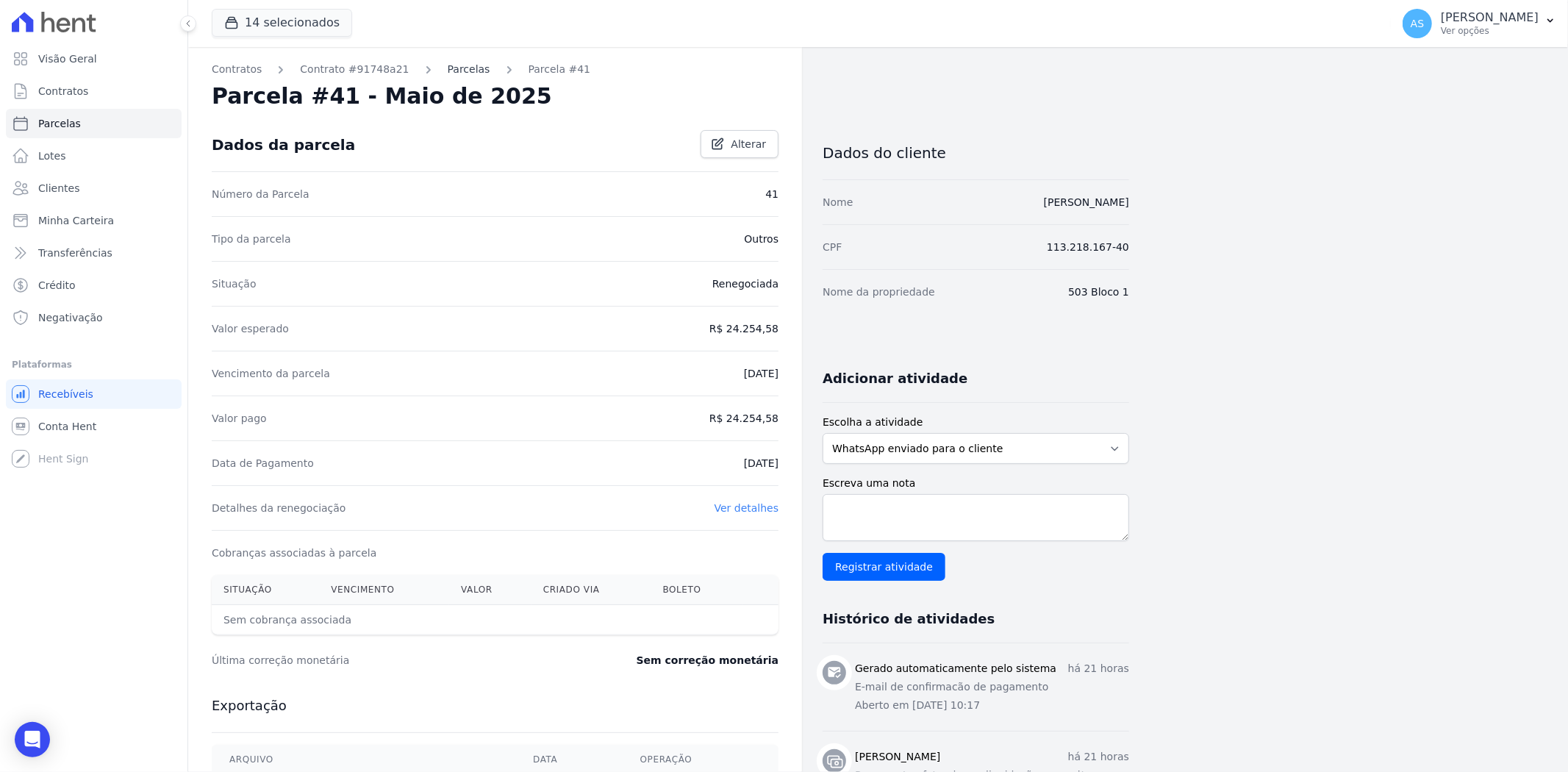
click at [452, 75] on link "Parcelas" at bounding box center [469, 69] width 43 height 16
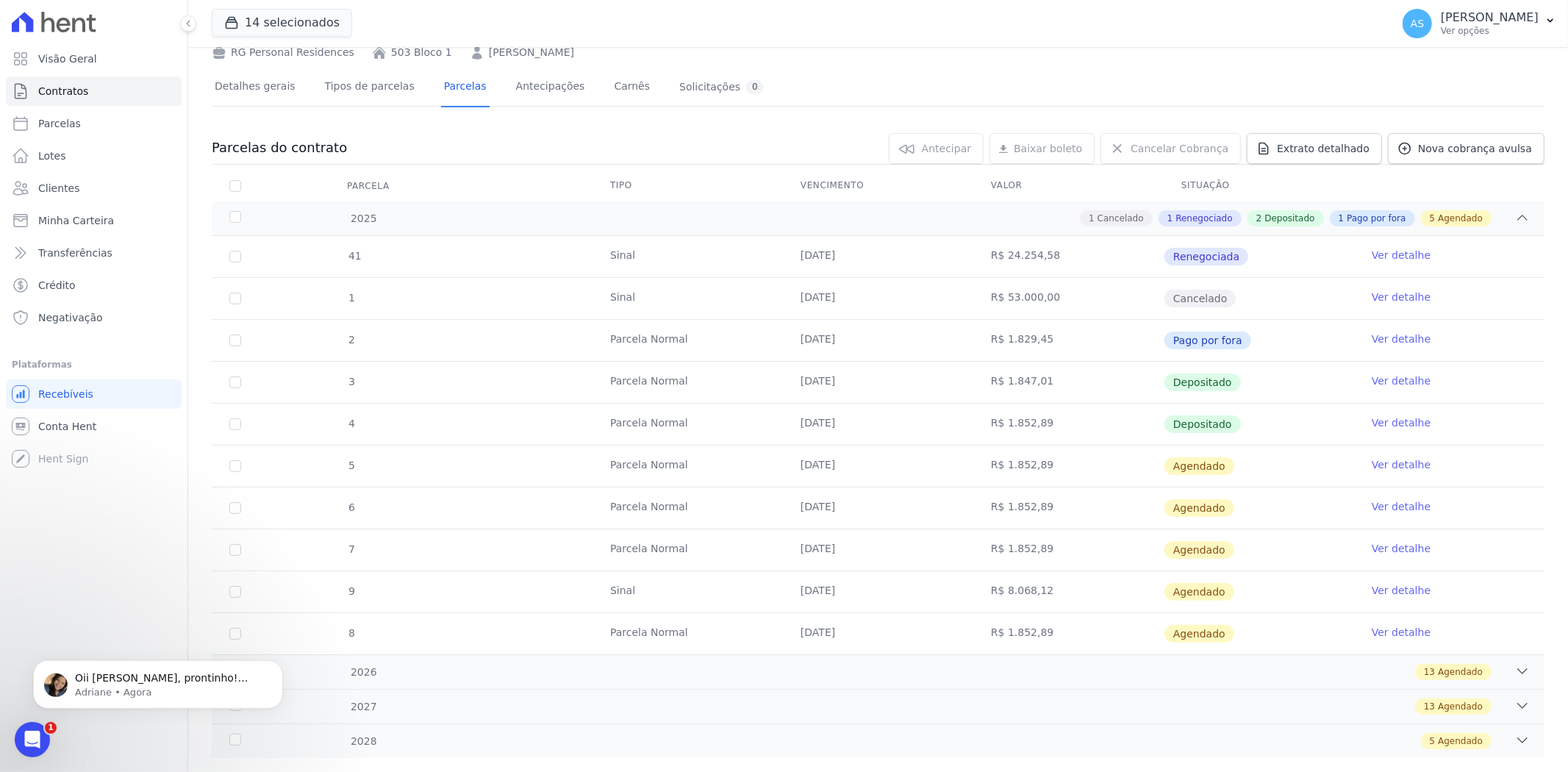
scroll to position [23, 0]
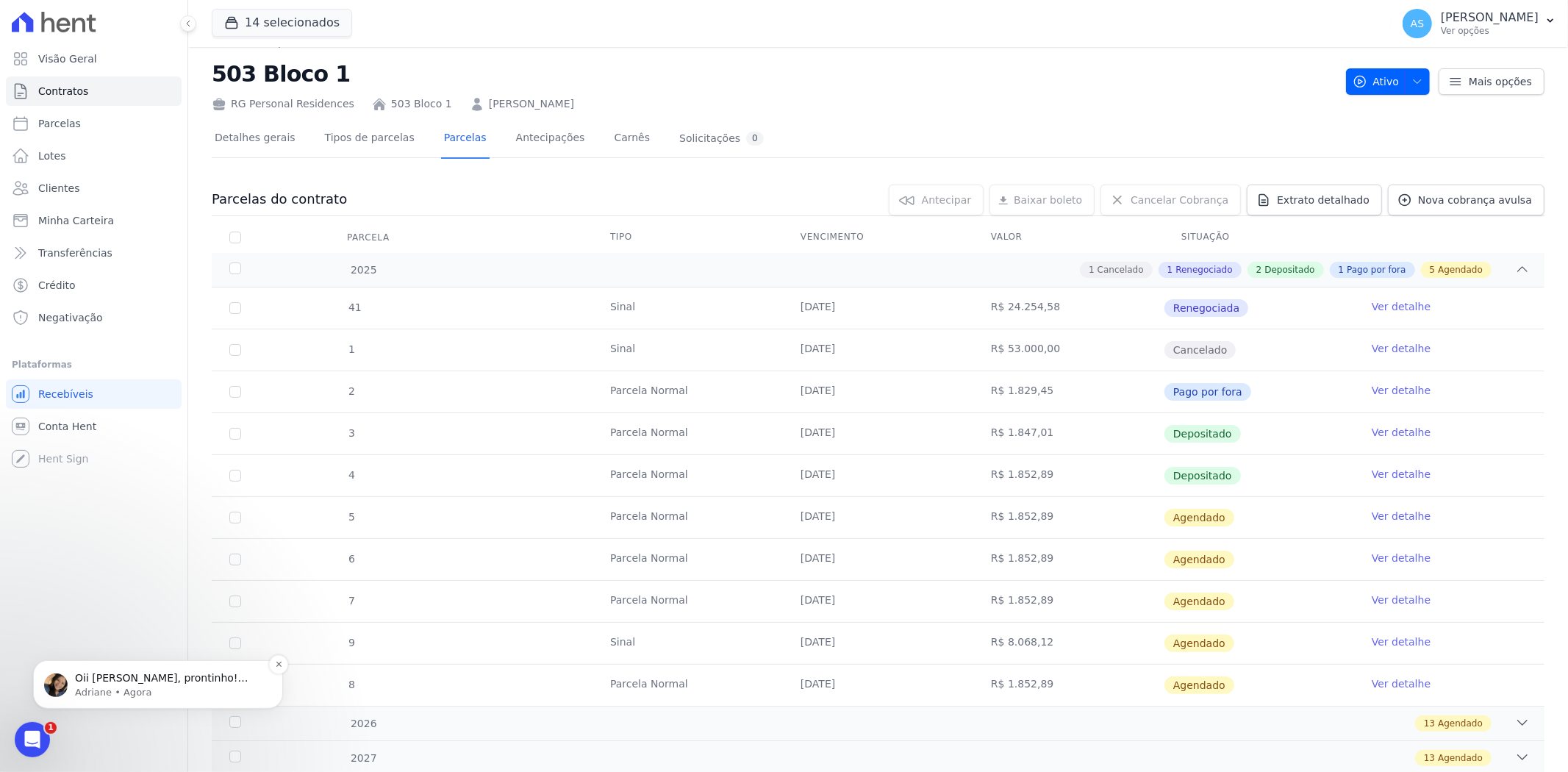
click at [85, 680] on p "Oii Andreza, prontinho! Parcelas descartadas" at bounding box center [170, 678] width 190 height 15
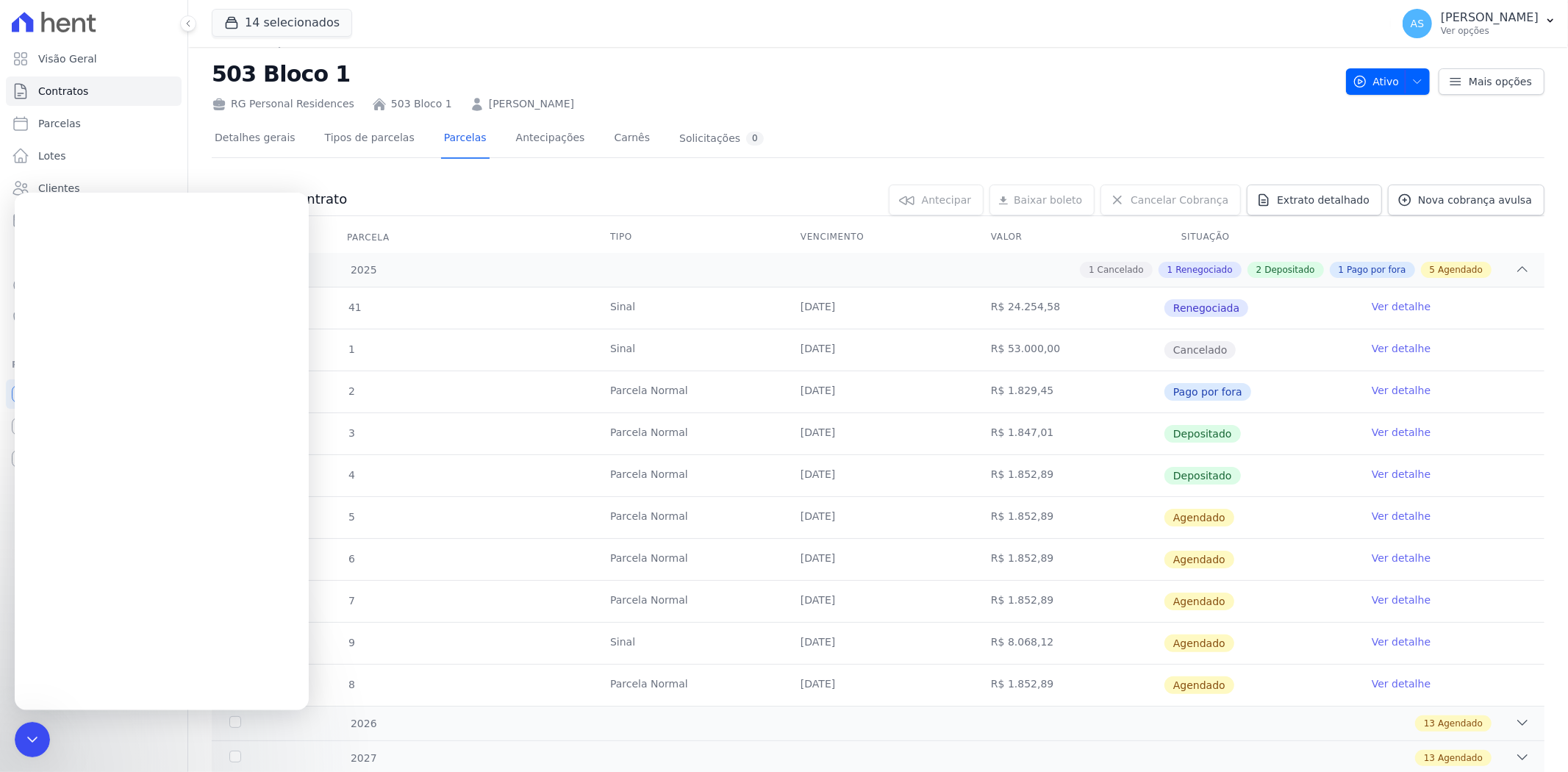
scroll to position [0, 0]
click at [32, 740] on icon "Fechar mensagem da Intercom" at bounding box center [32, 739] width 10 height 5
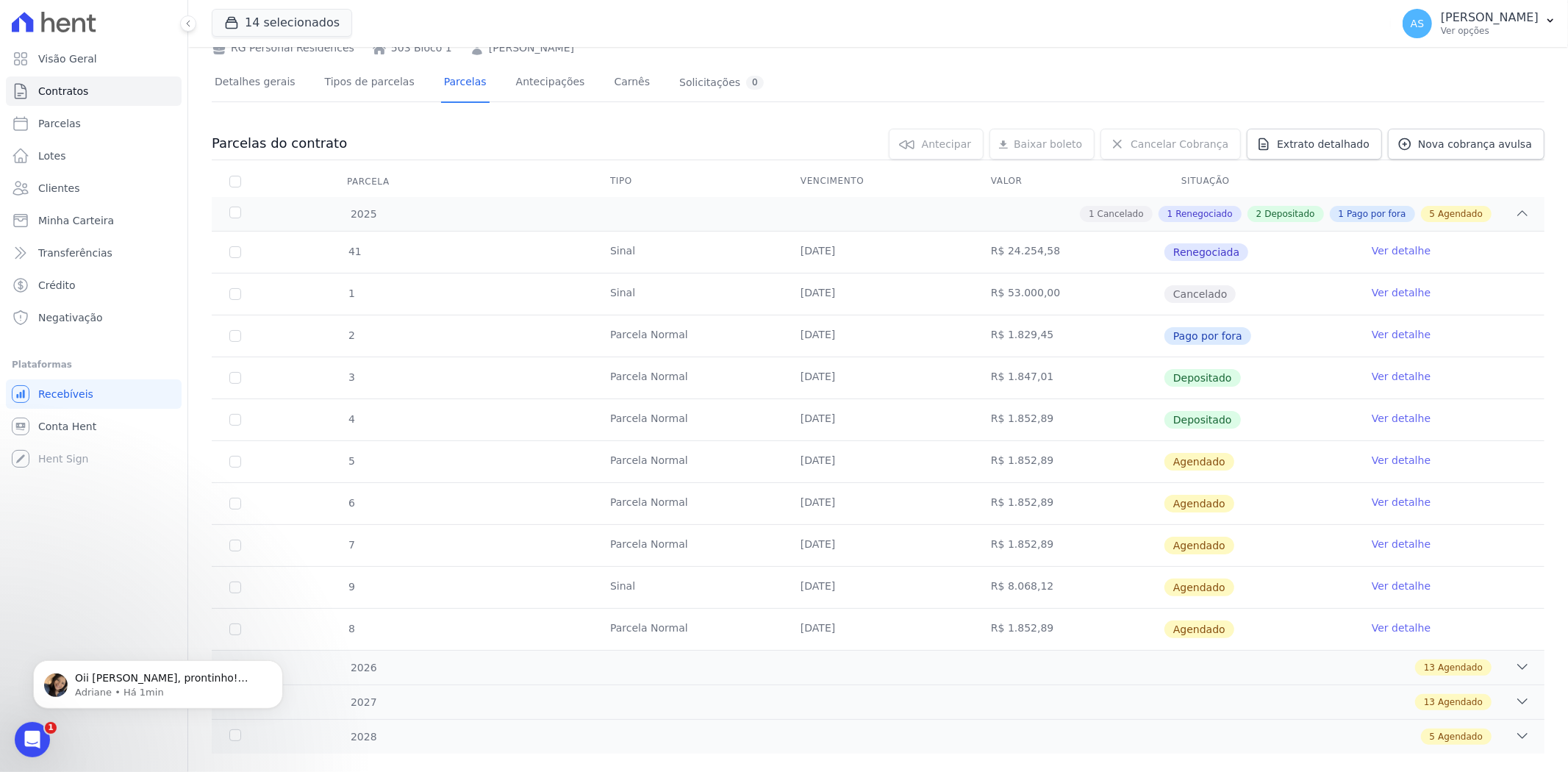
scroll to position [104, 0]
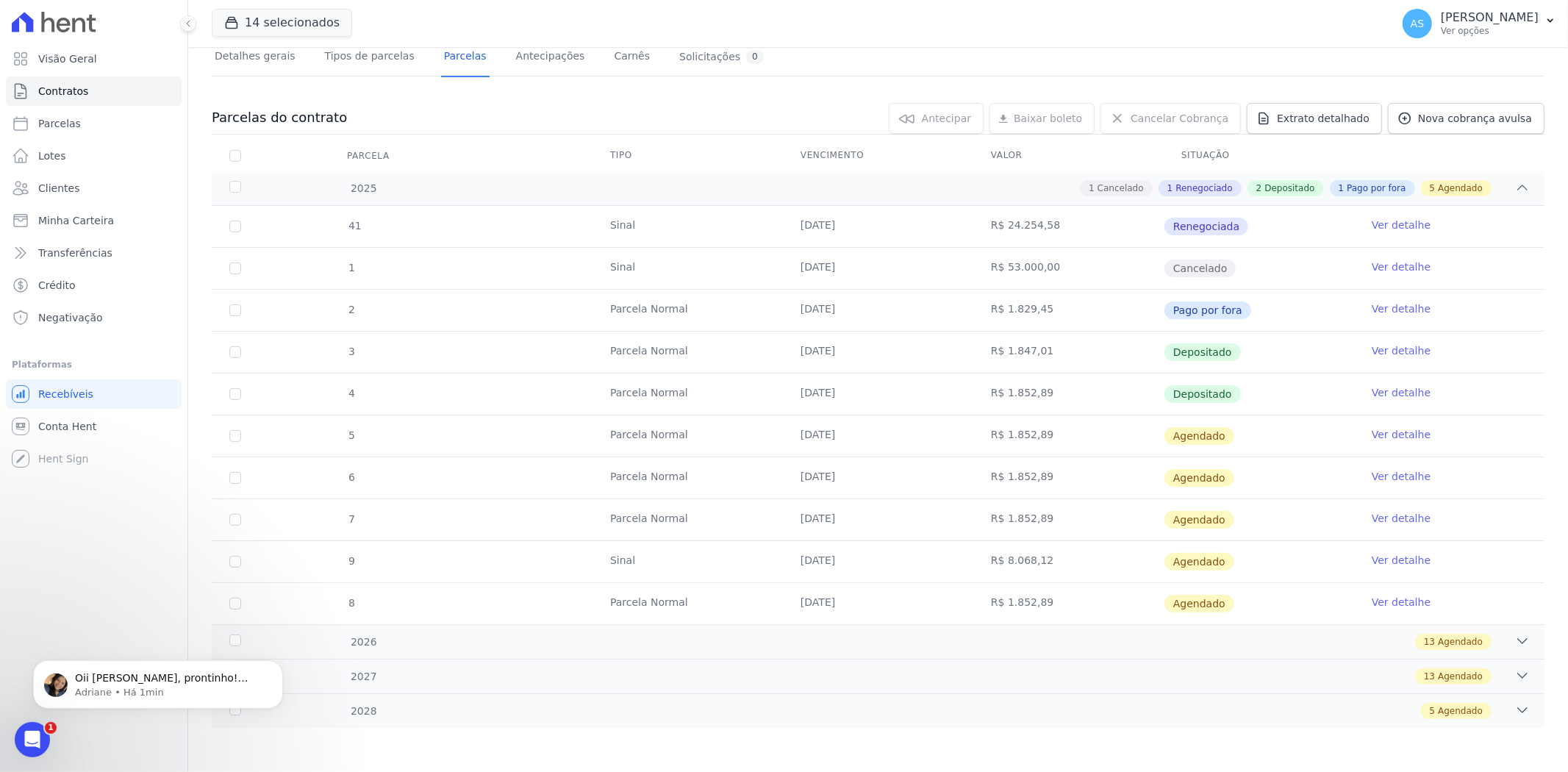
click at [31, 737] on icon "Abrir mensagem da Intercom" at bounding box center [33, 739] width 25 height 25
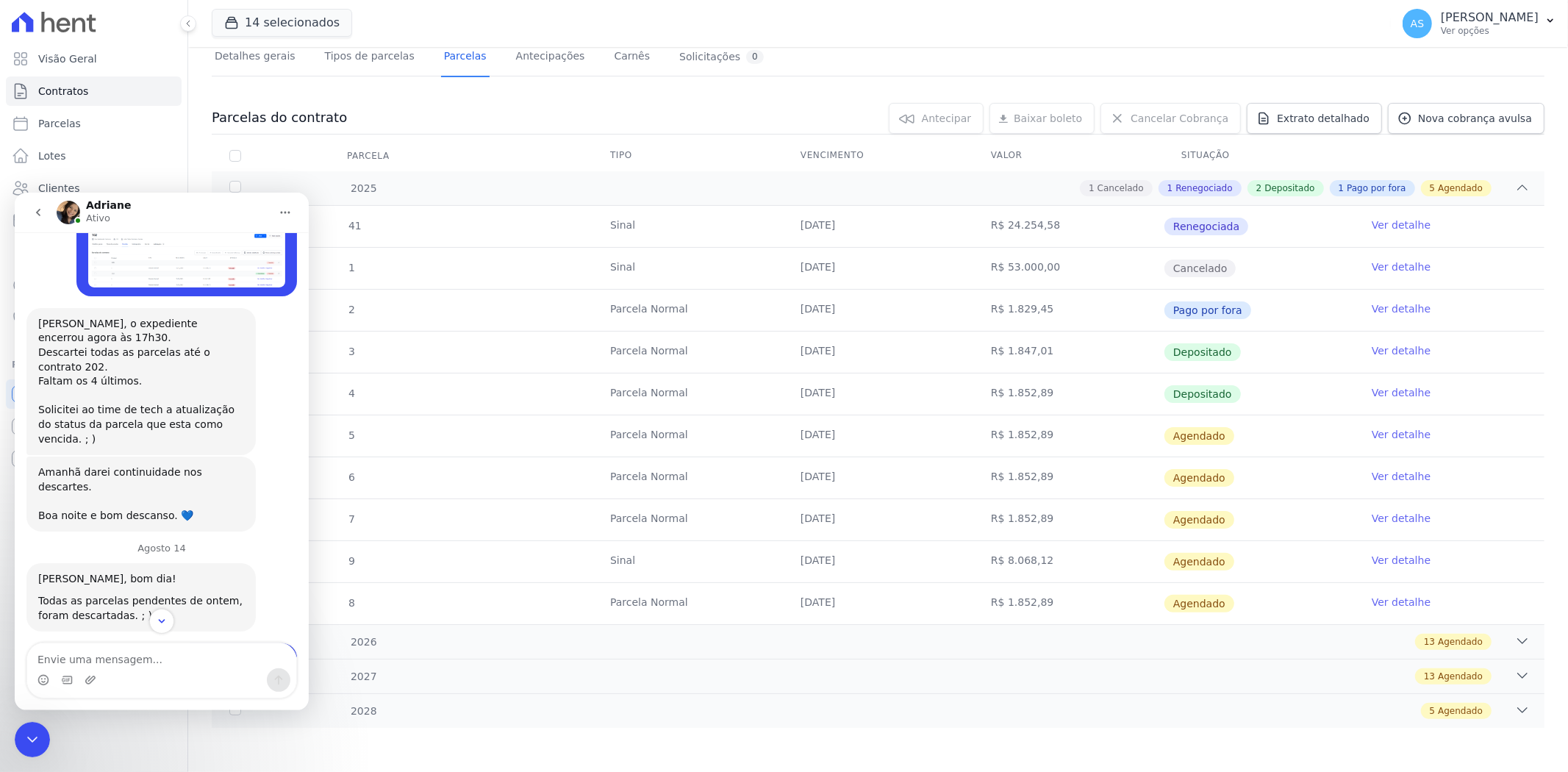
scroll to position [12849, 0]
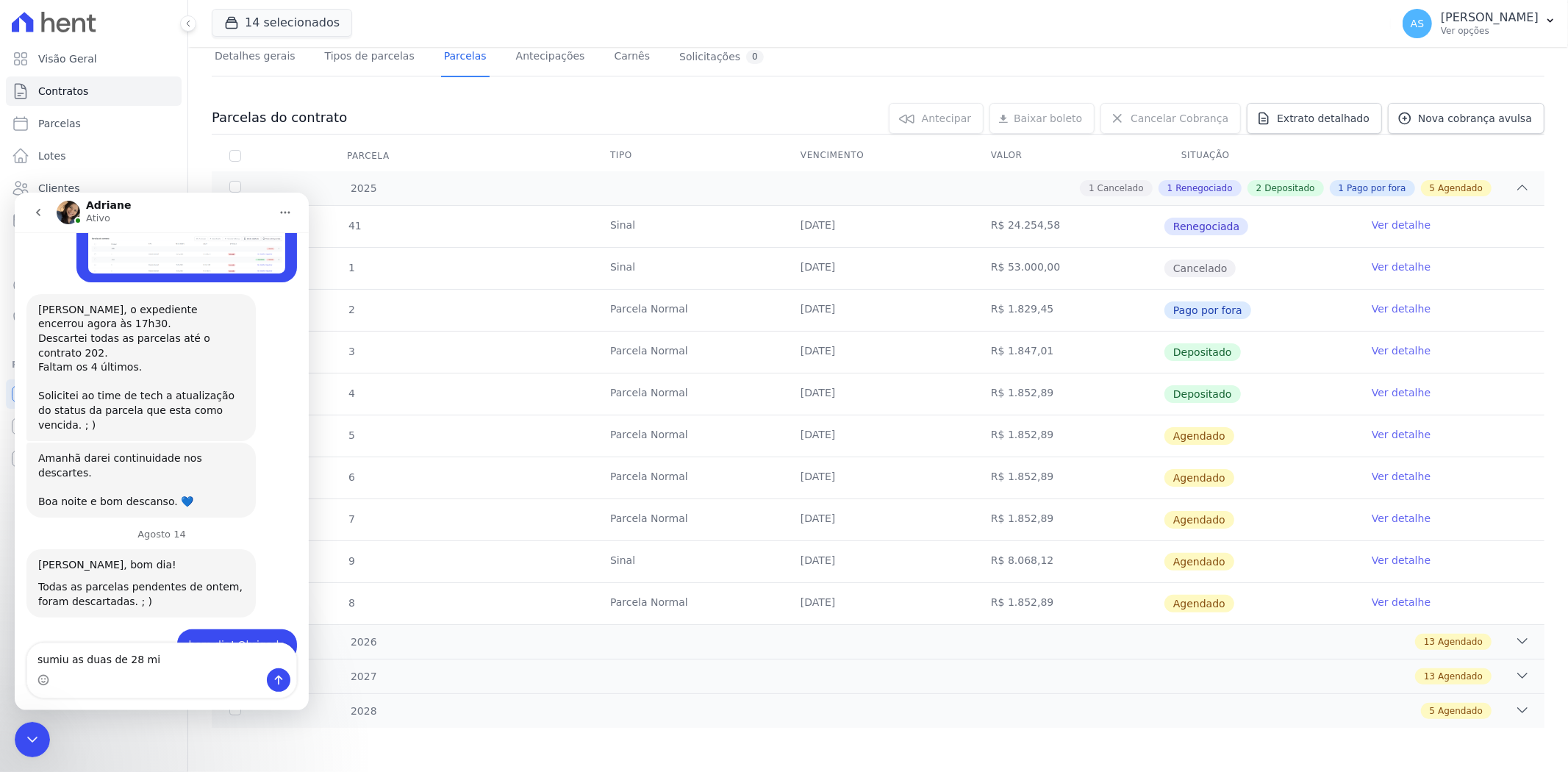
type textarea "sumiu as duas de 28 mil"
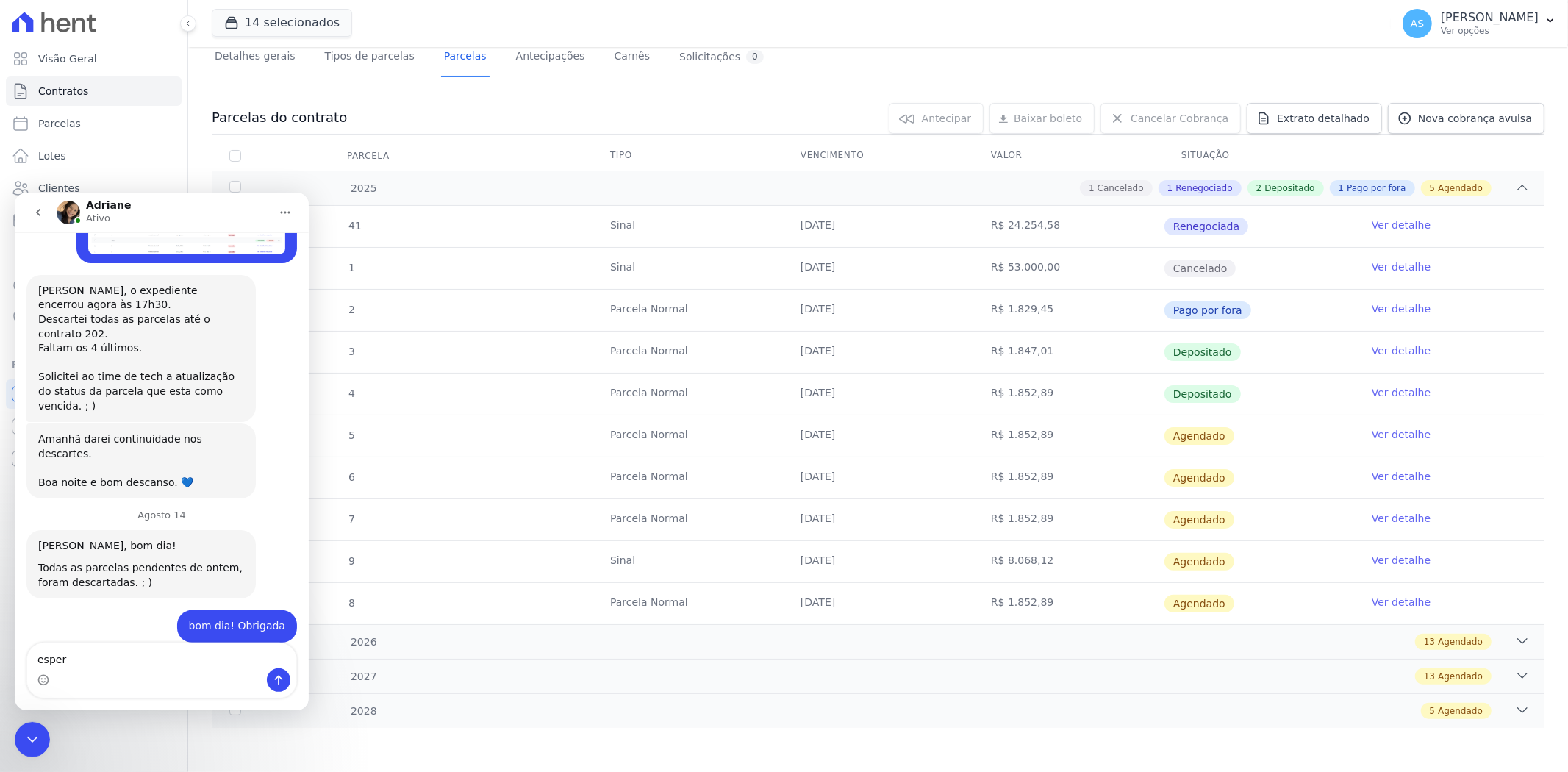
scroll to position [12868, 0]
type textarea "espelha a PF por favor"
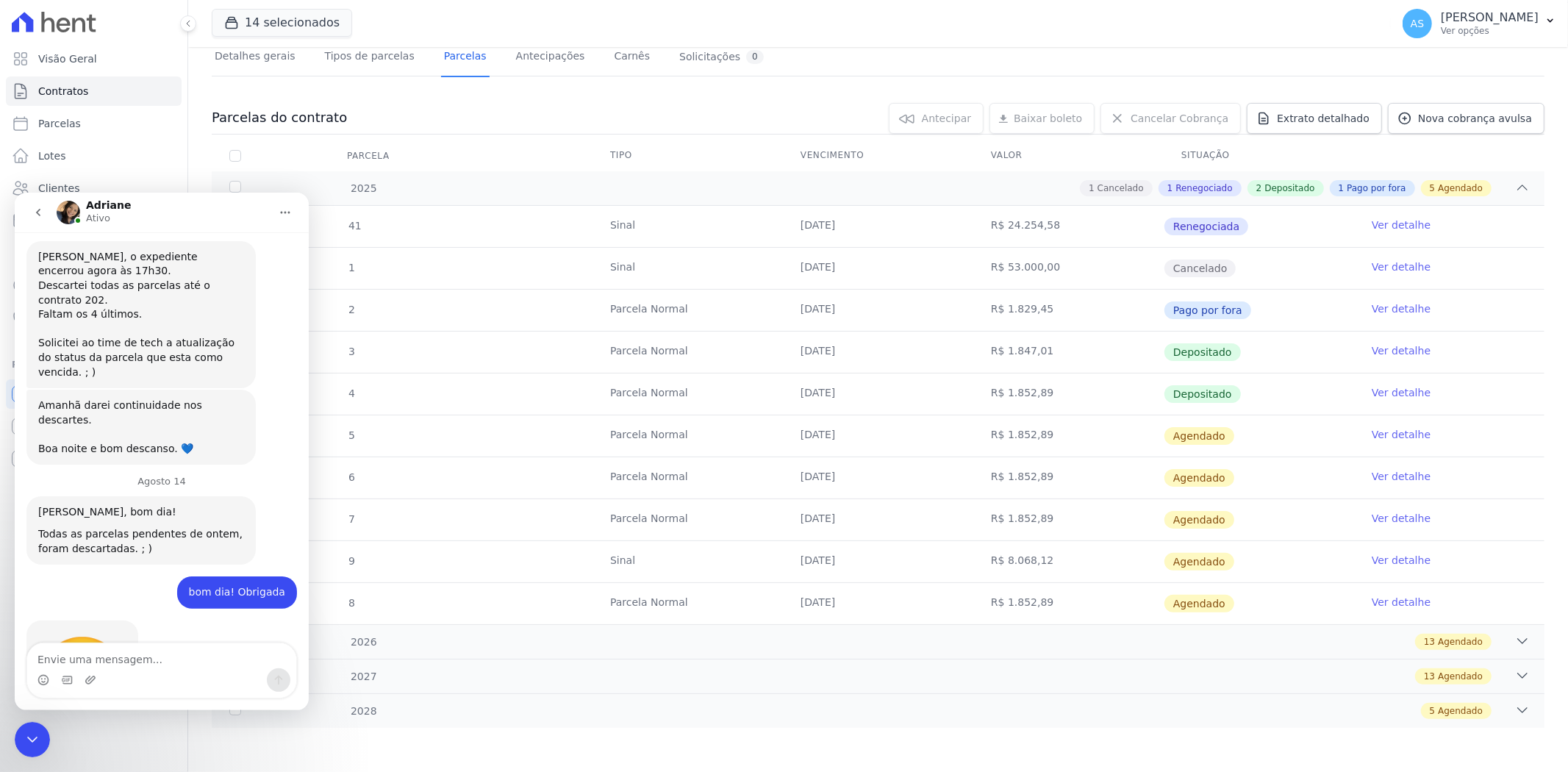
scroll to position [12901, 0]
click at [93, 675] on icon "Carregar anexo" at bounding box center [90, 679] width 10 height 8
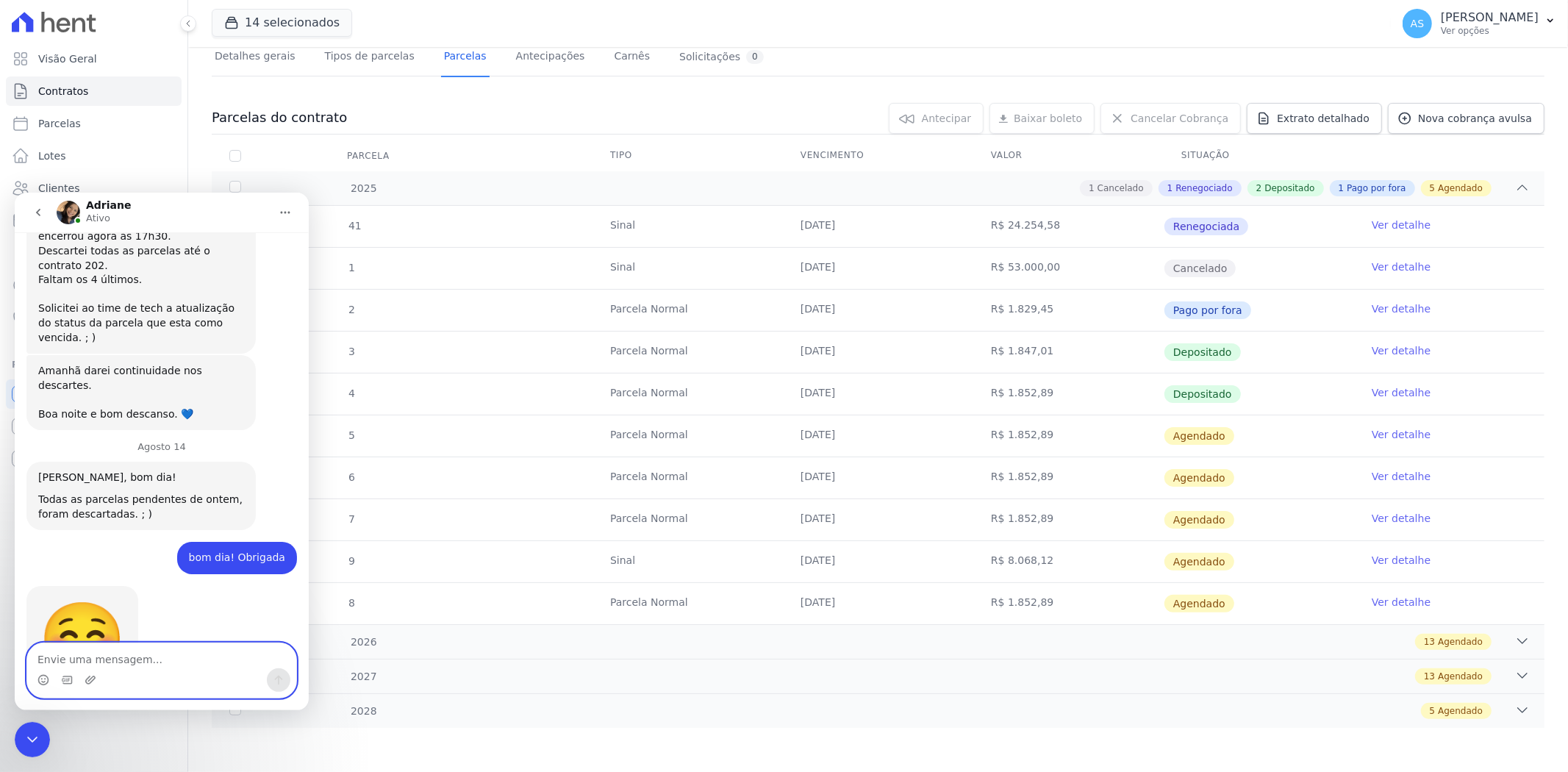
scroll to position [12937, 0]
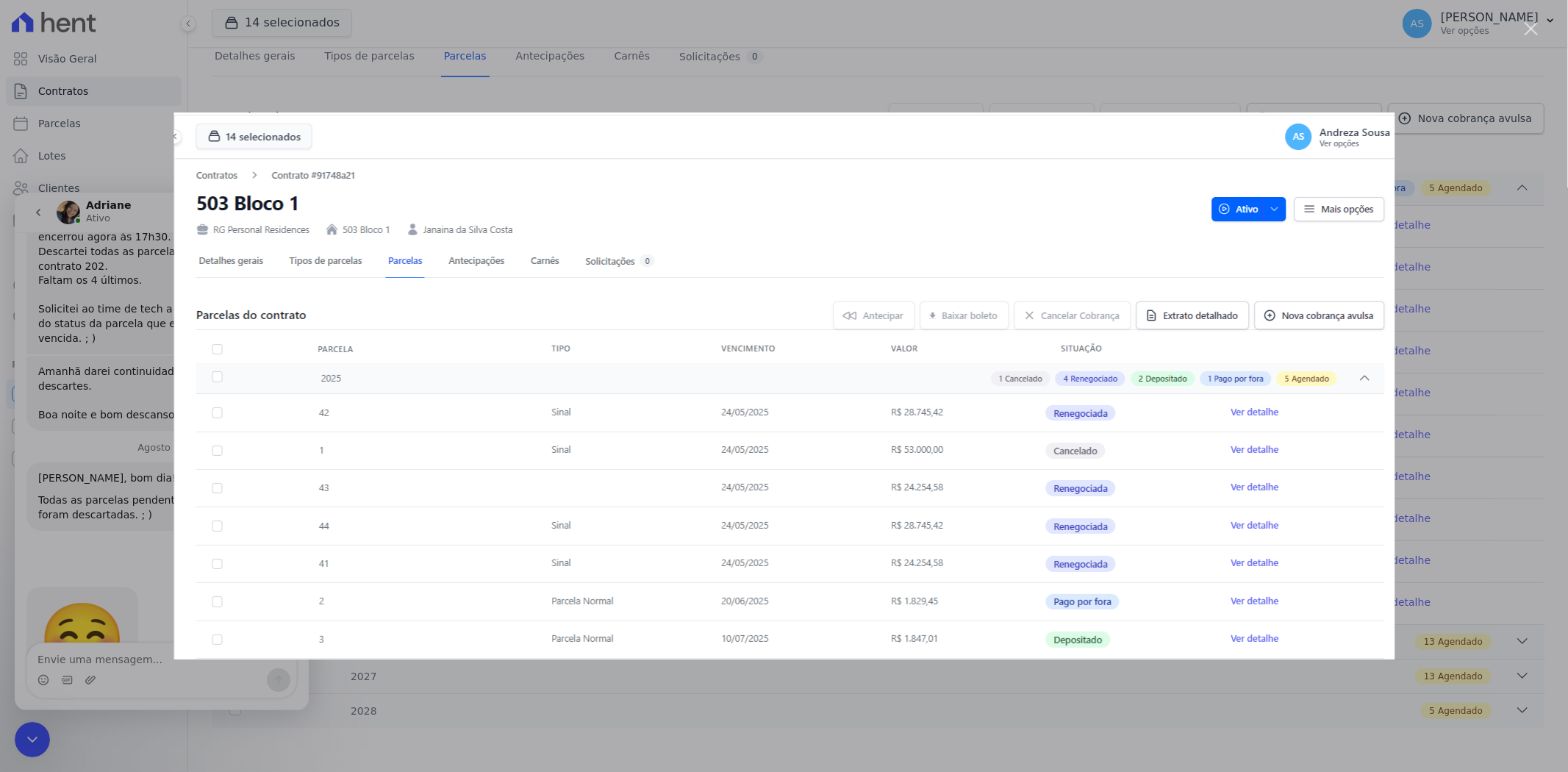
scroll to position [0, 0]
click at [1530, 26] on div "Fechar" at bounding box center [1531, 28] width 14 height 14
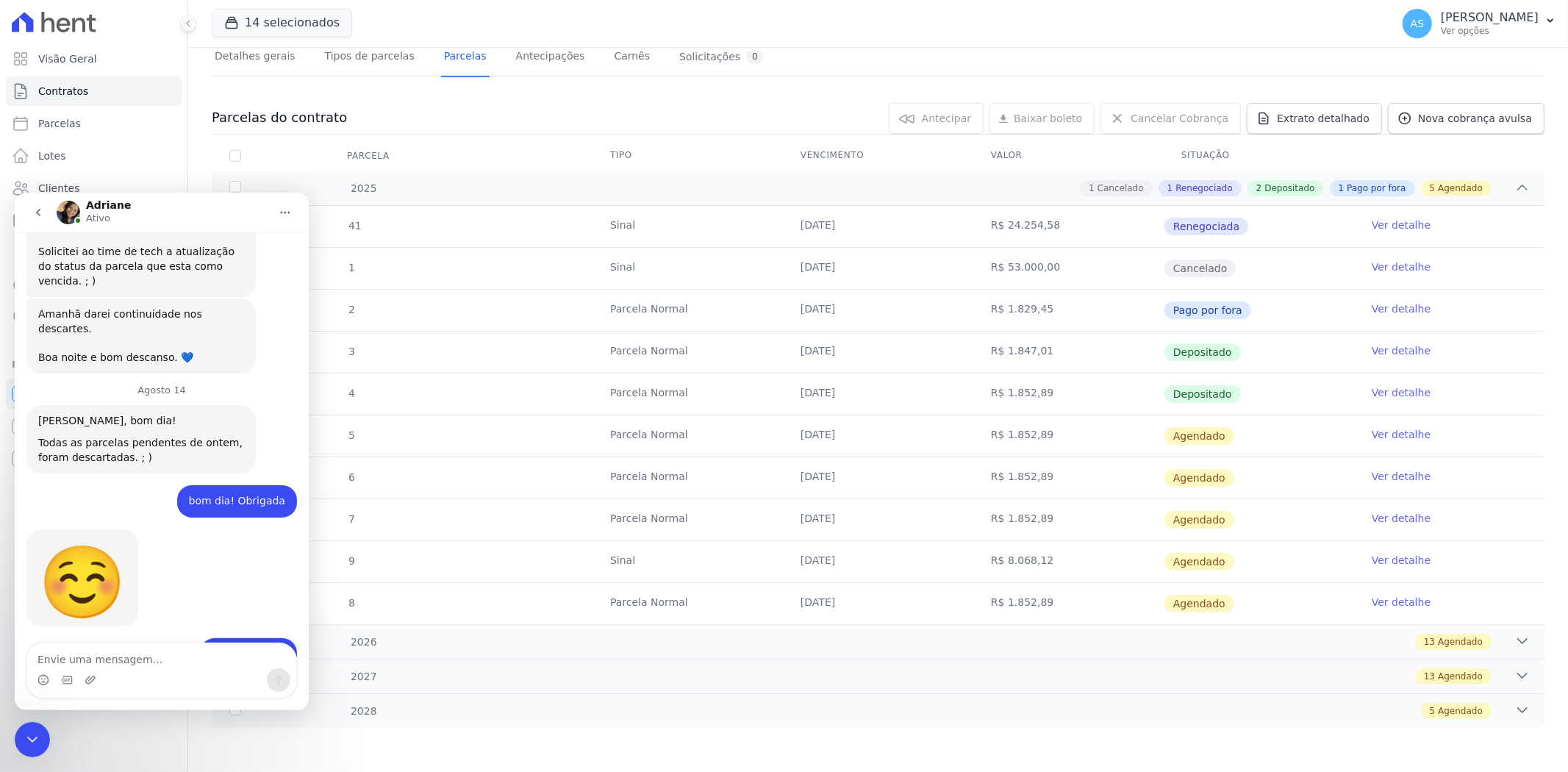
scroll to position [12937, 0]
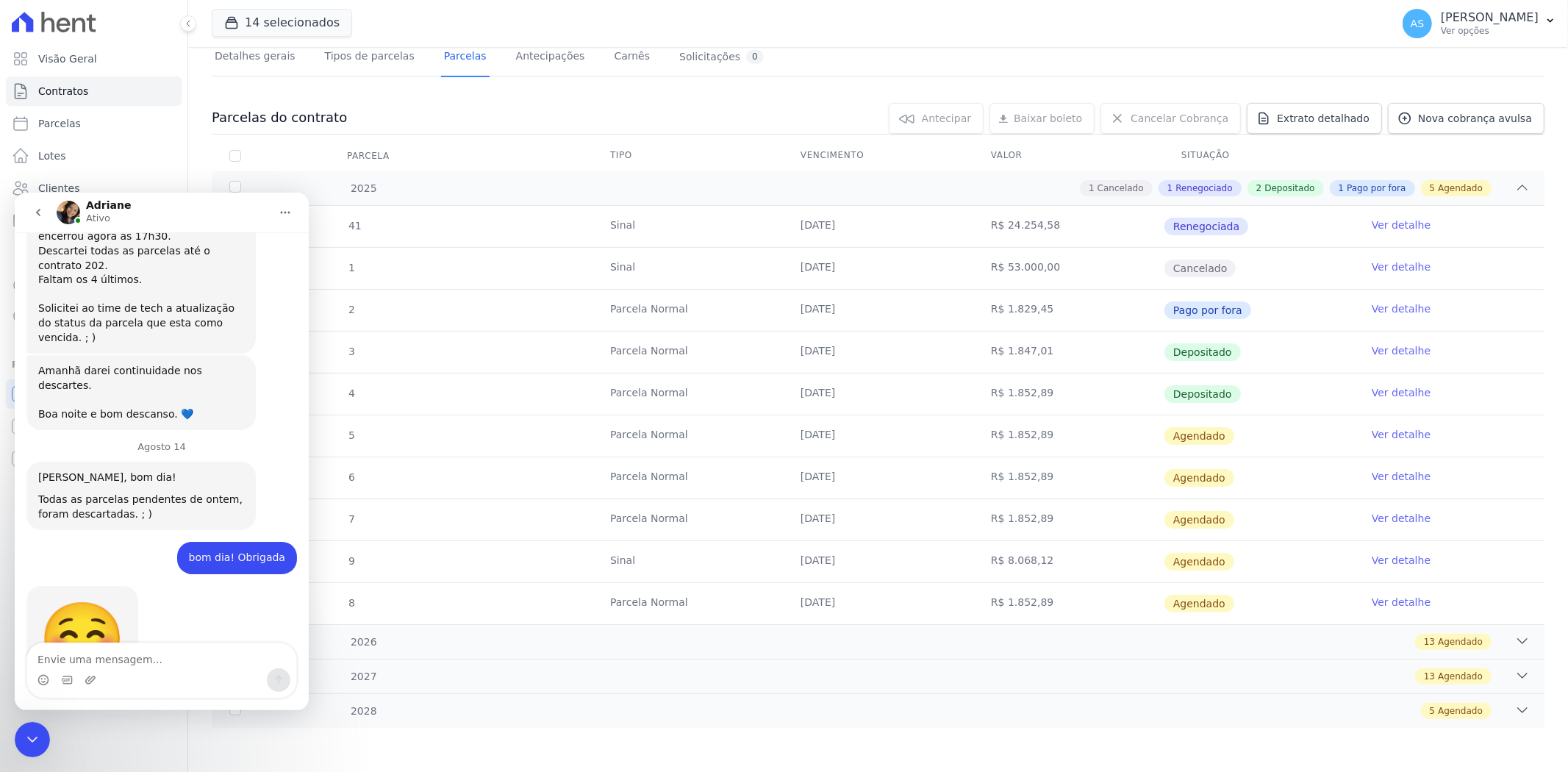
click at [36, 744] on icon "Fechar mensagem da Intercom" at bounding box center [32, 738] width 17 height 17
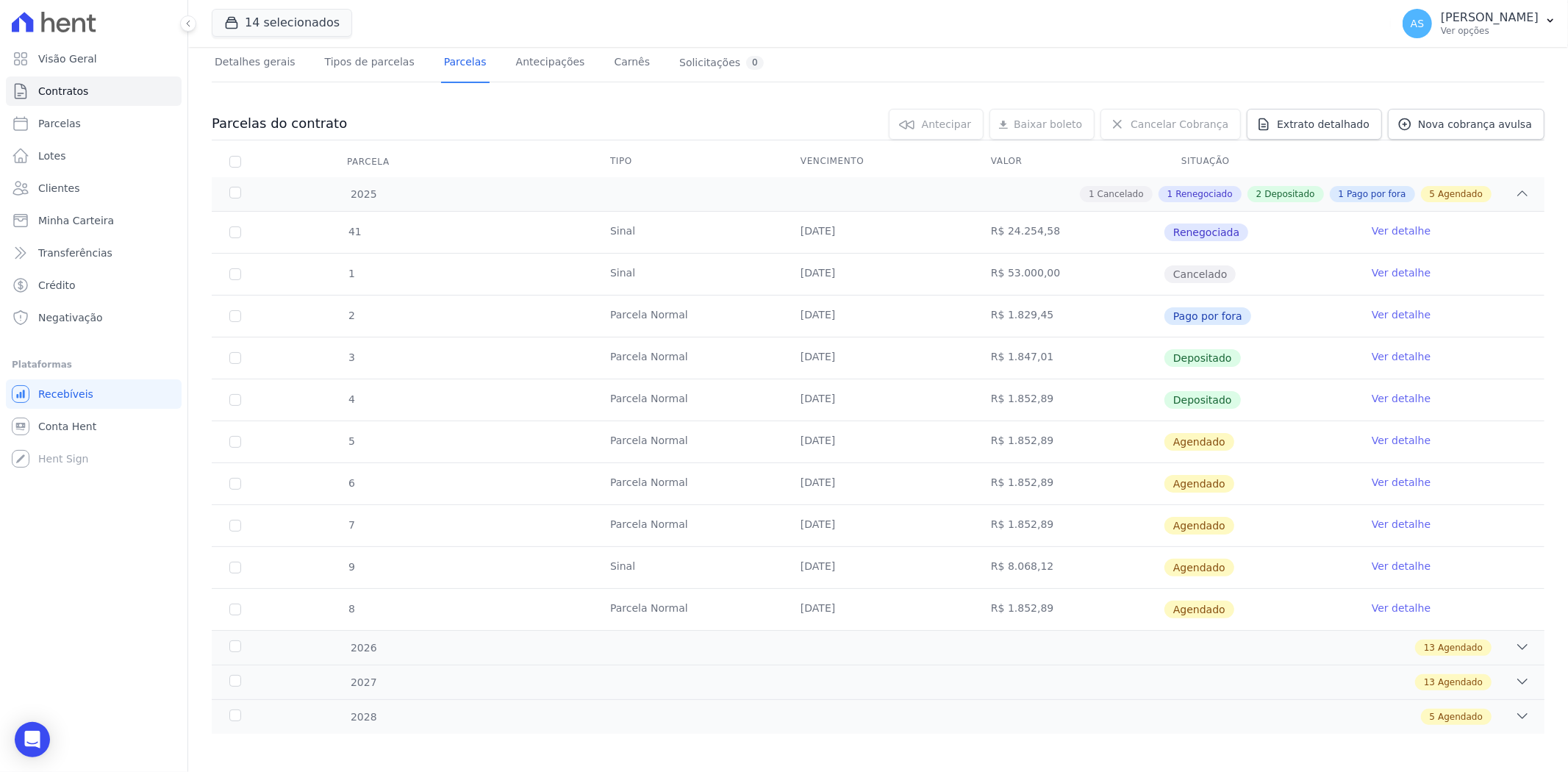
scroll to position [104, 0]
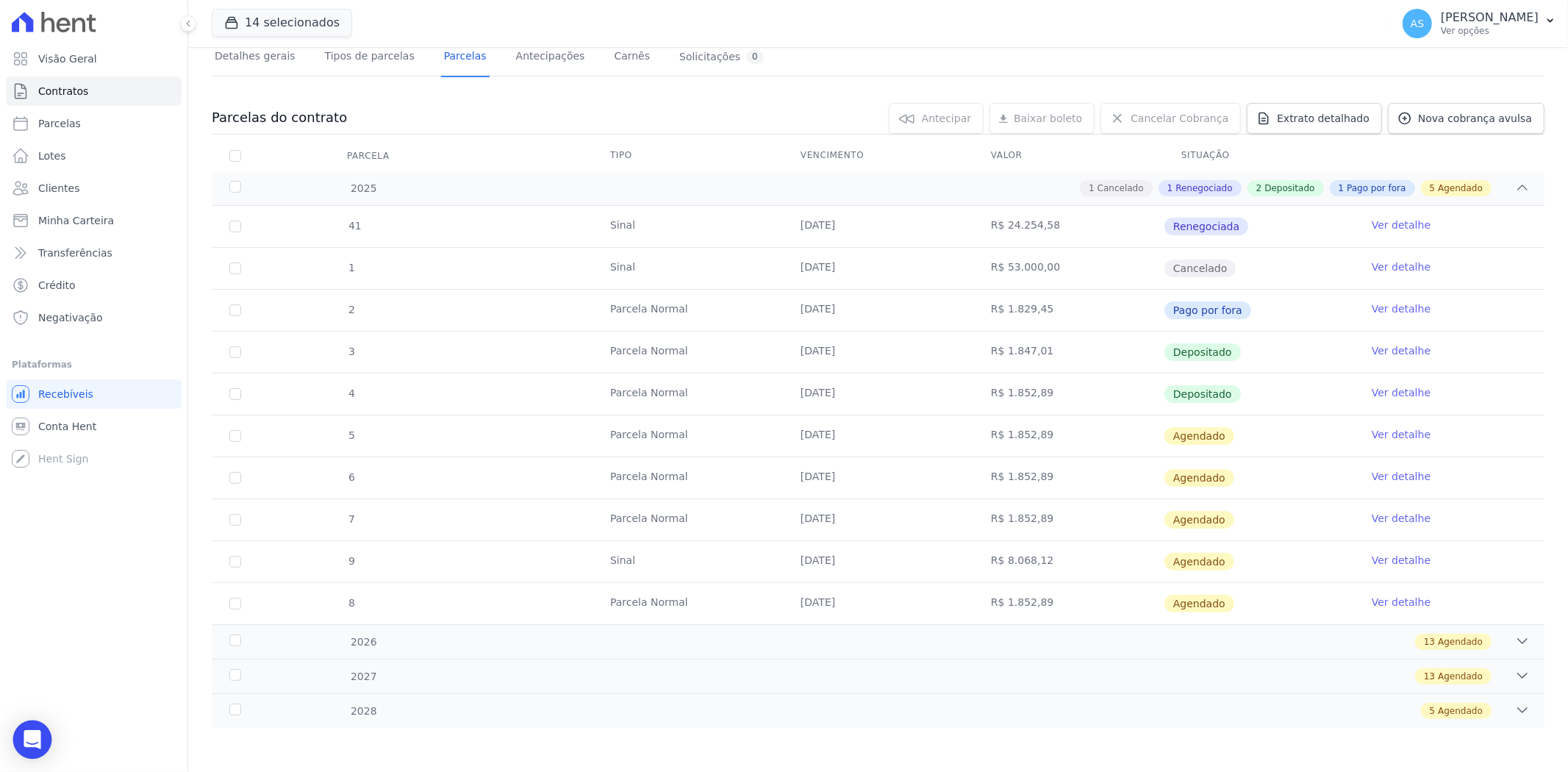
click at [29, 734] on icon "Open Intercom Messenger" at bounding box center [32, 739] width 17 height 19
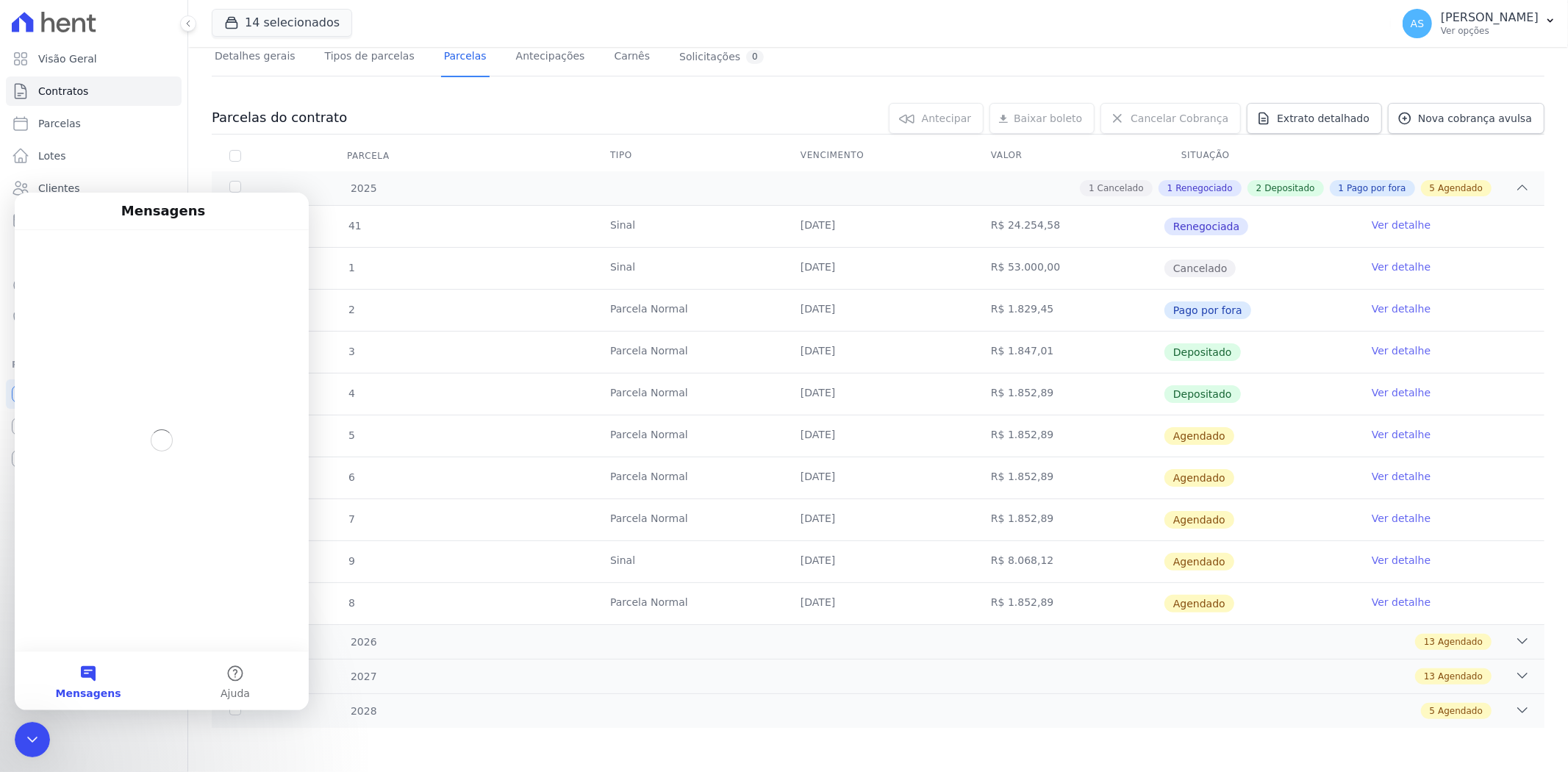
scroll to position [0, 0]
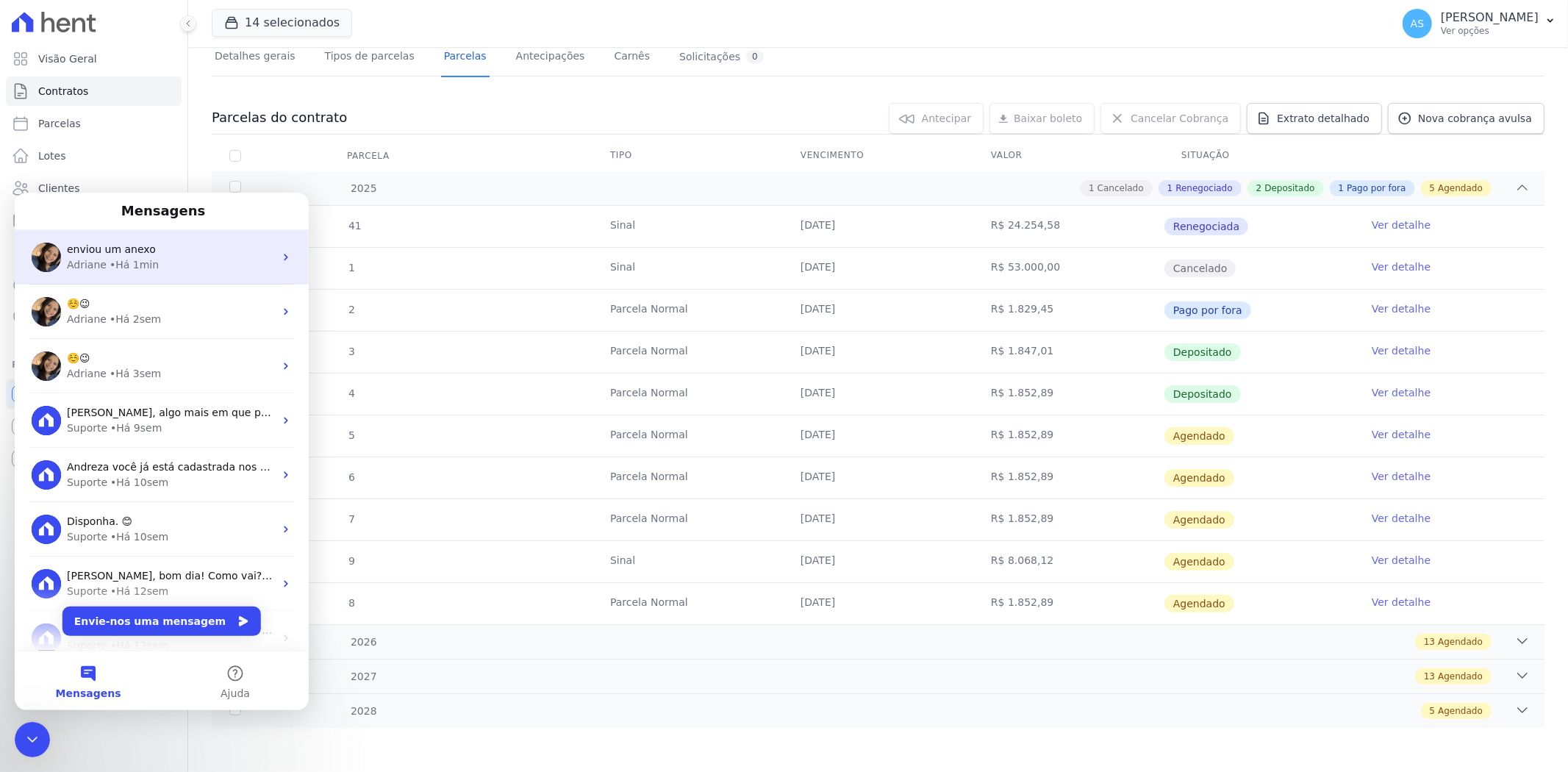
click at [104, 254] on span "enviou um anexo" at bounding box center [111, 249] width 89 height 12
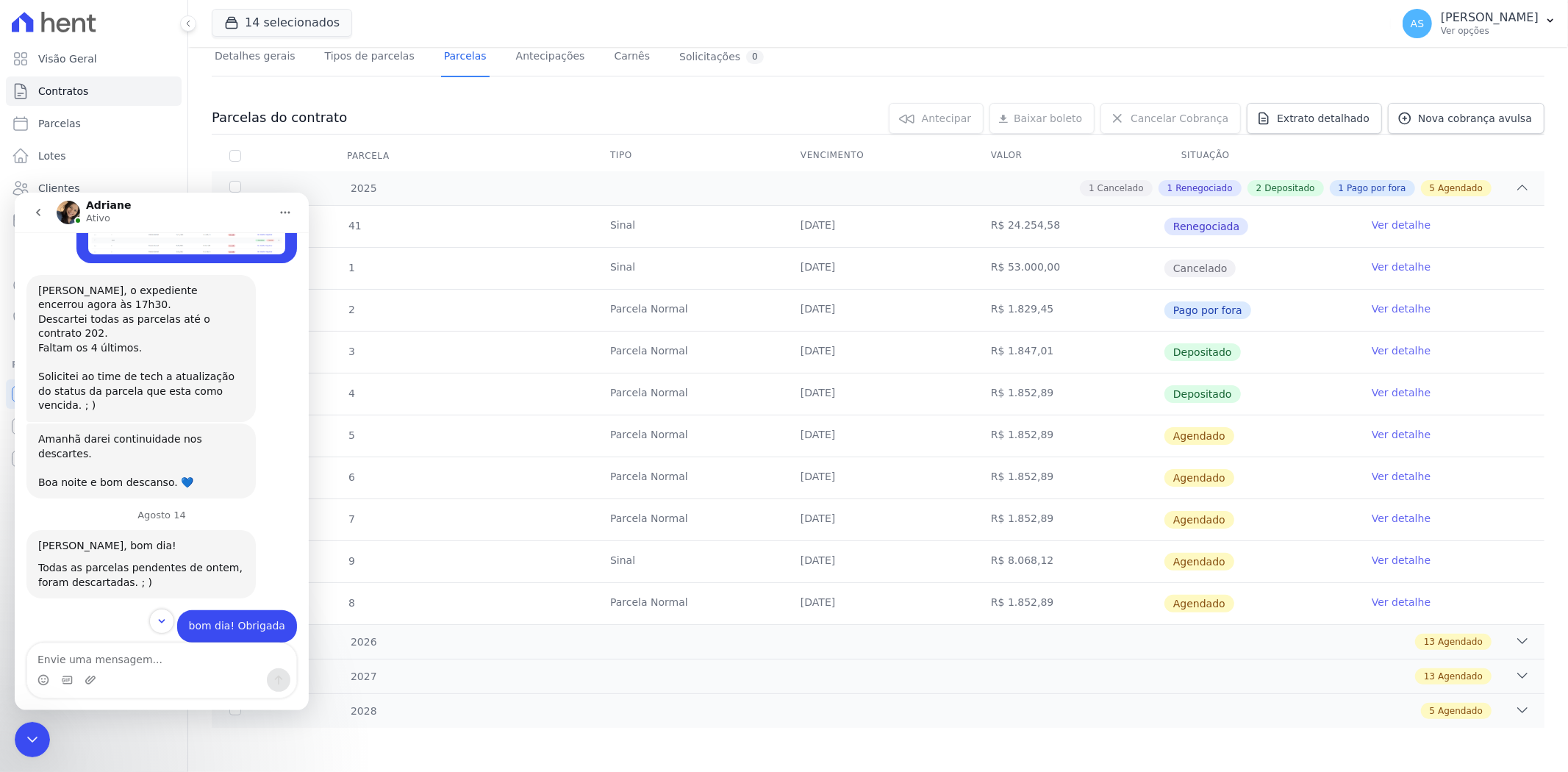
scroll to position [12745, 0]
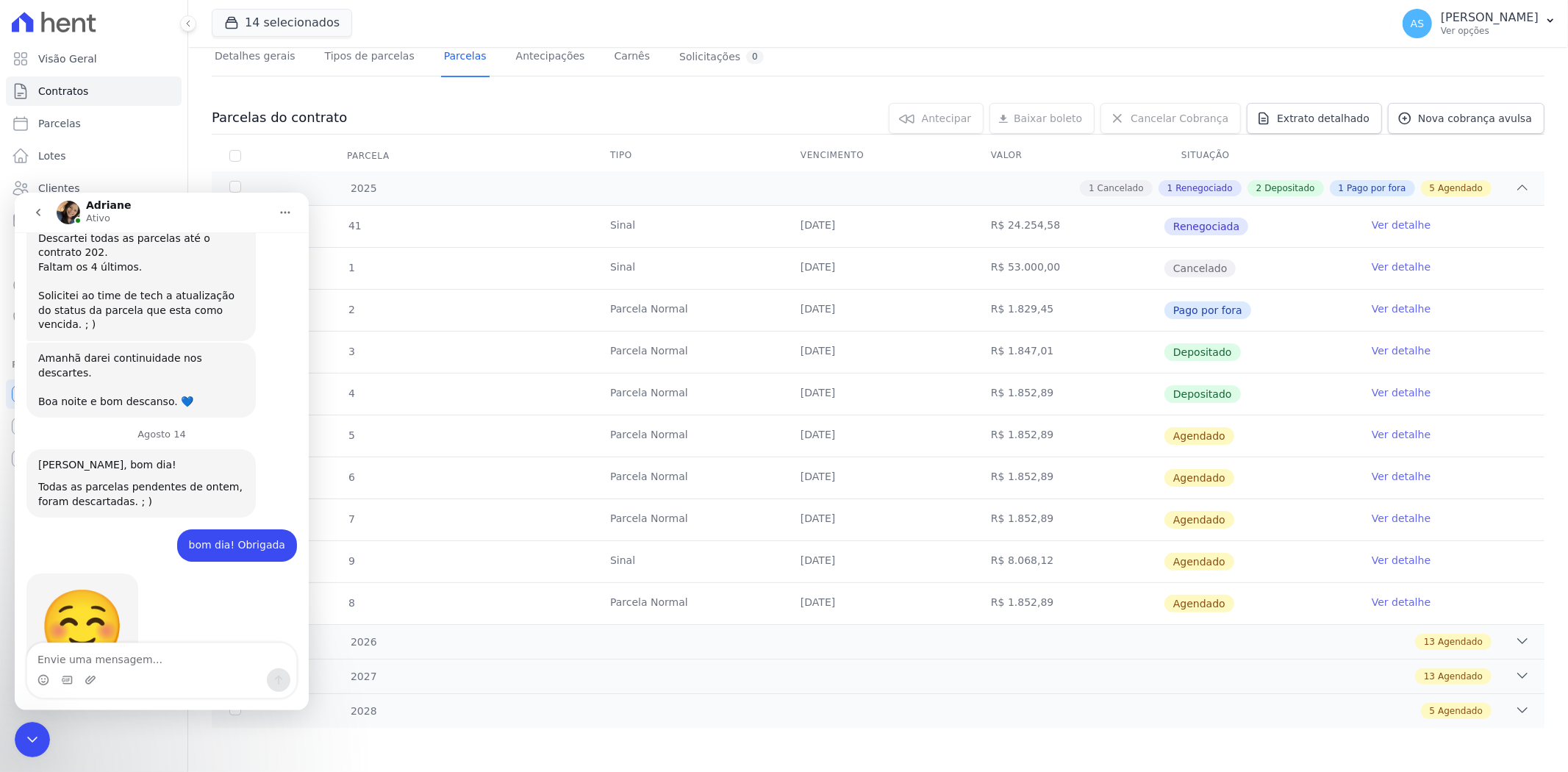
click at [32, 741] on icon "Fechar mensagem da Intercom" at bounding box center [32, 738] width 17 height 17
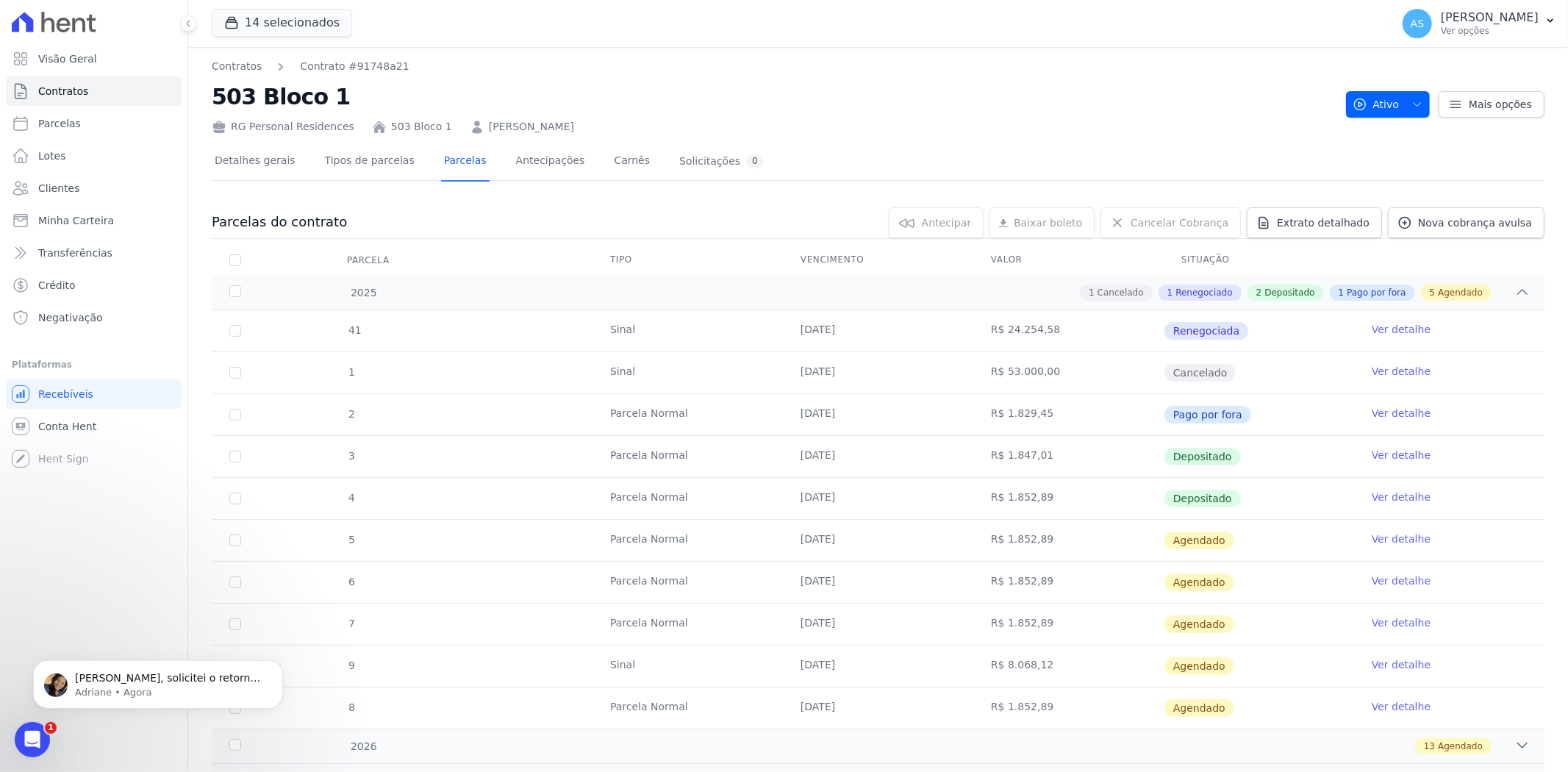
click at [31, 737] on icon "Abrir mensagem da Intercom" at bounding box center [33, 739] width 25 height 25
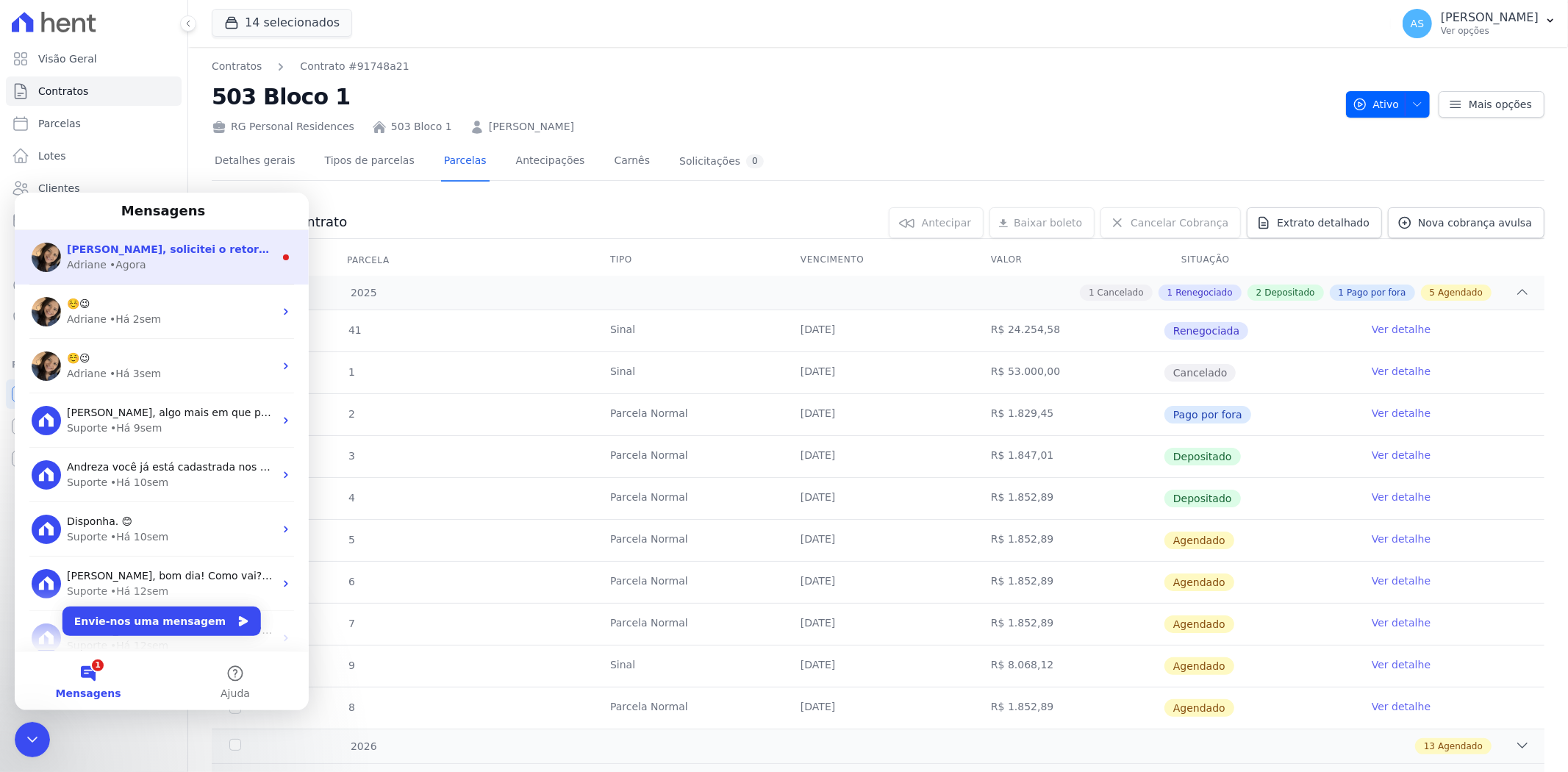
click at [185, 259] on div "Adriane • Agora" at bounding box center [170, 264] width 207 height 16
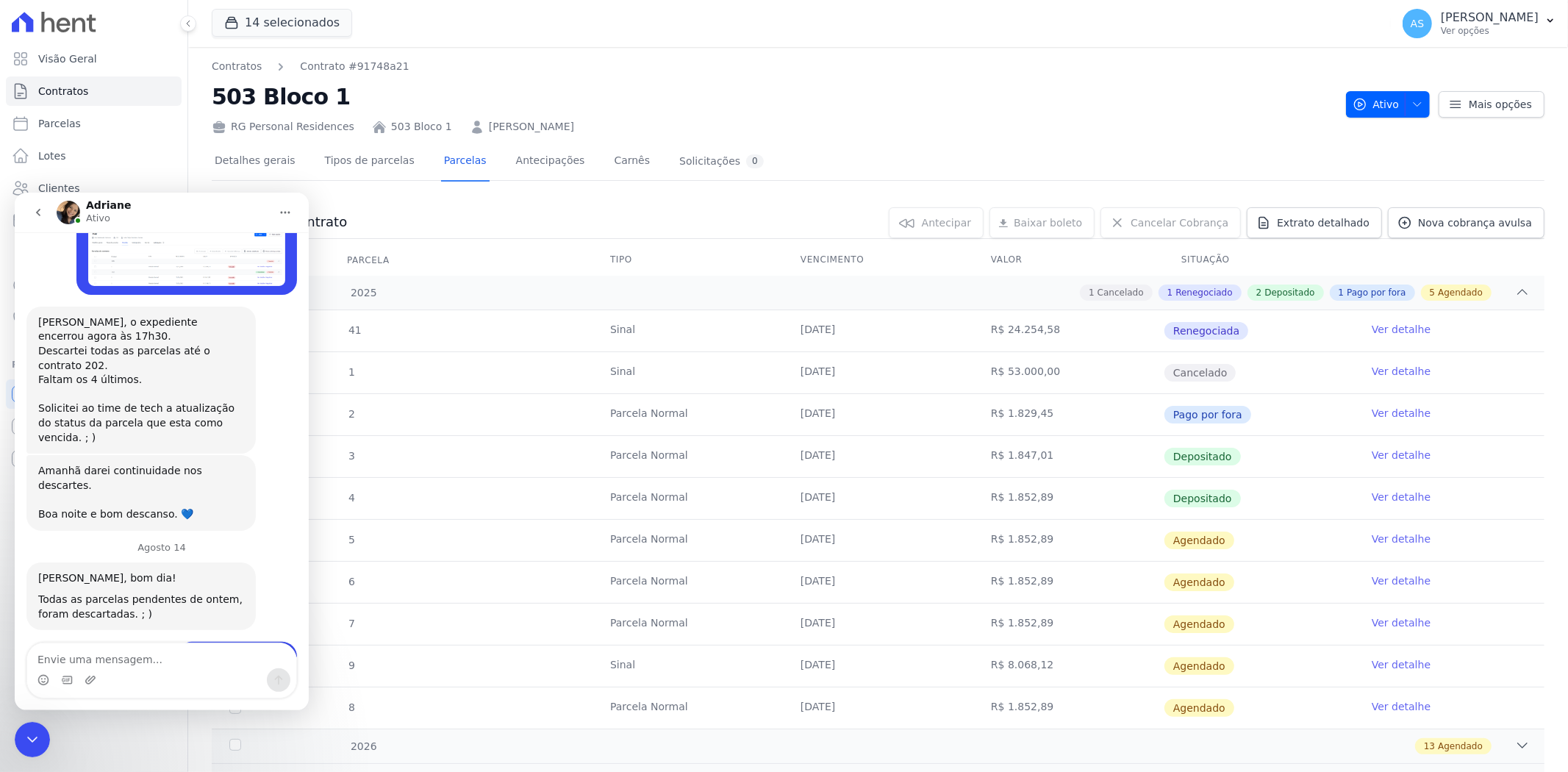
scroll to position [12794, 0]
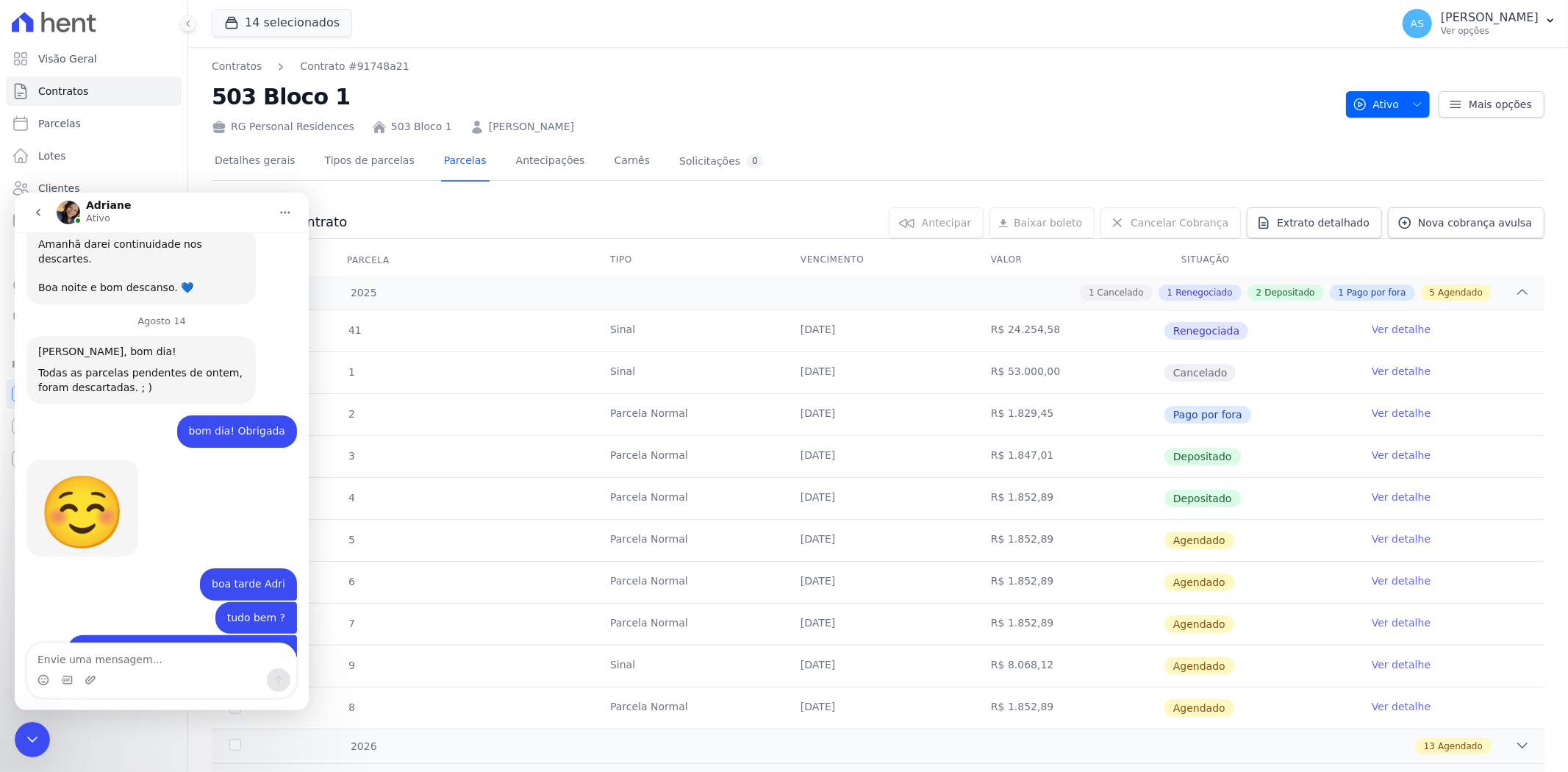
drag, startPoint x: 28, startPoint y: 743, endPoint x: 83, endPoint y: 1433, distance: 692.2
click at [28, 743] on icon "Fechar mensagem da Intercom" at bounding box center [32, 738] width 17 height 17
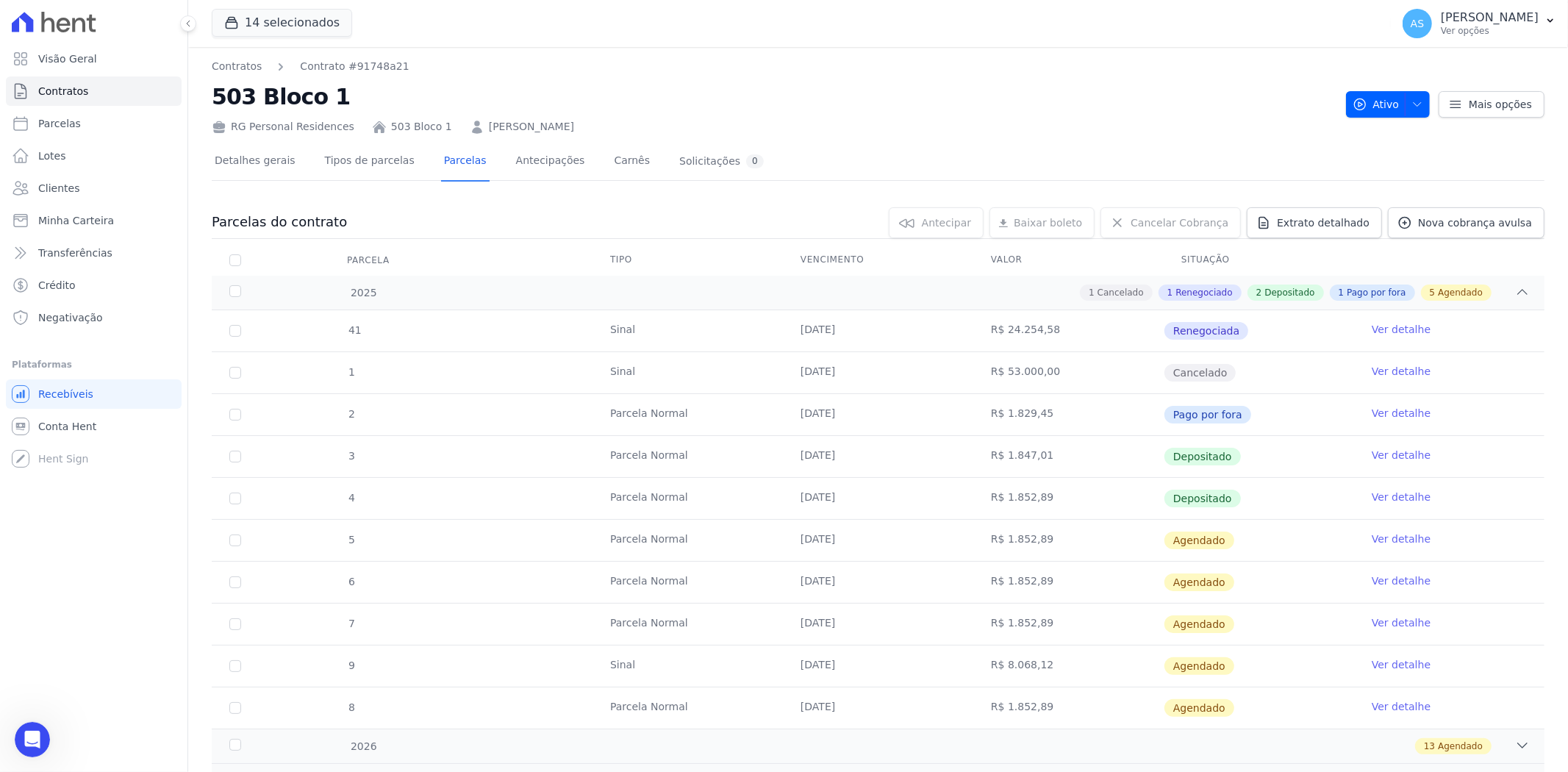
scroll to position [12770, 0]
click at [1376, 407] on link "Ver detalhe" at bounding box center [1402, 413] width 58 height 15
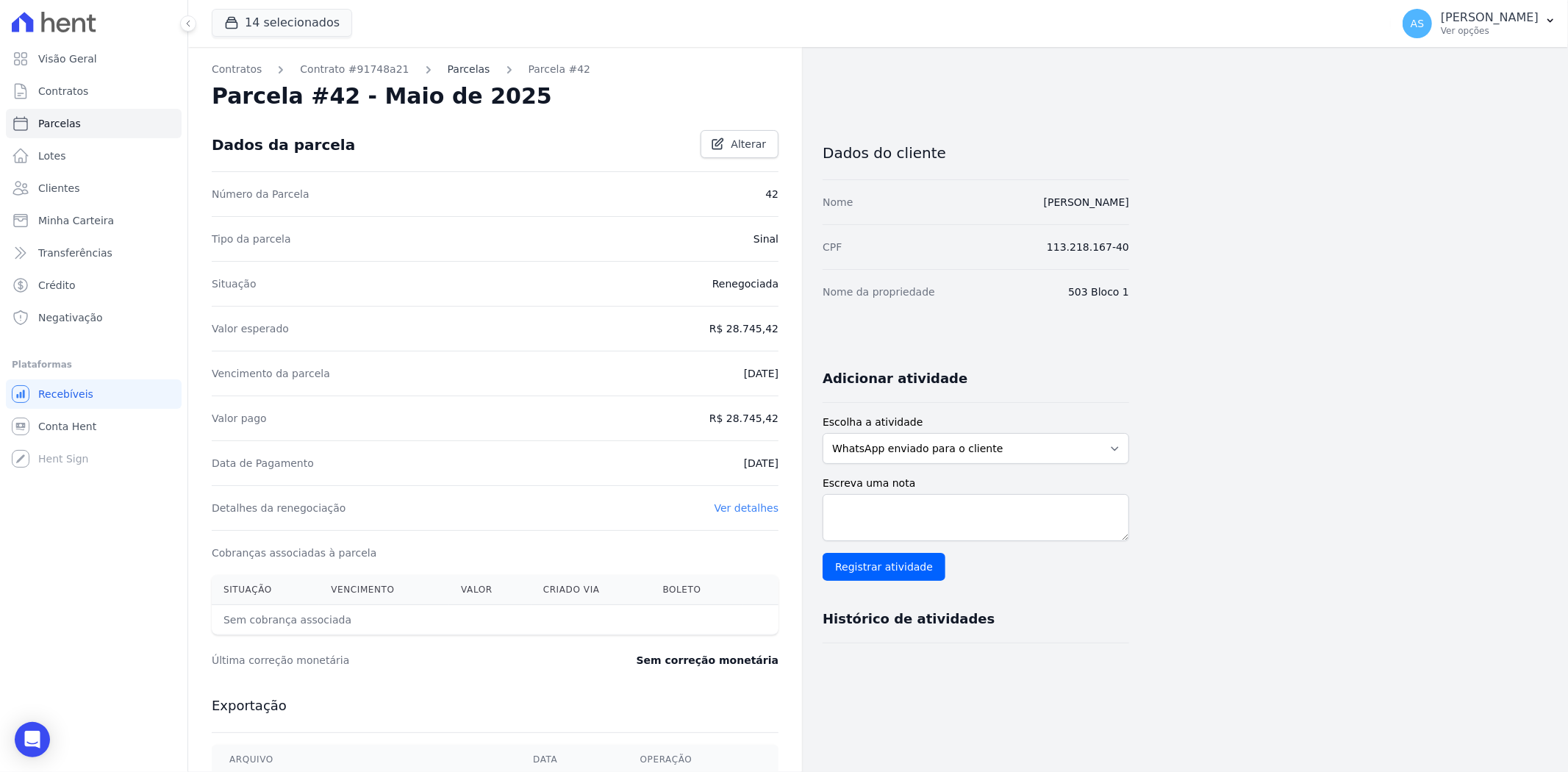
click at [450, 69] on link "Parcelas" at bounding box center [469, 69] width 43 height 16
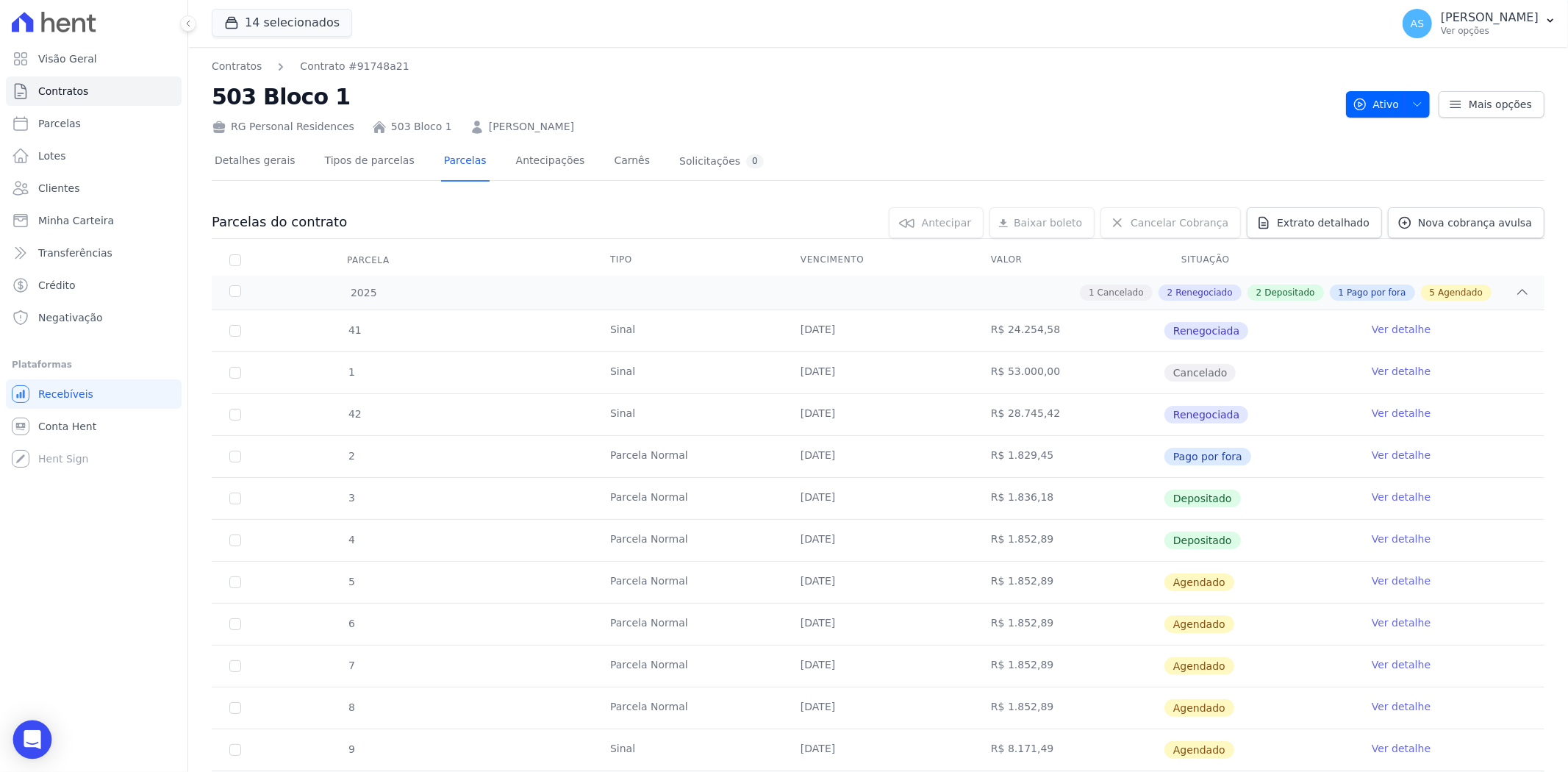
click at [35, 744] on icon "Open Intercom Messenger" at bounding box center [32, 739] width 19 height 19
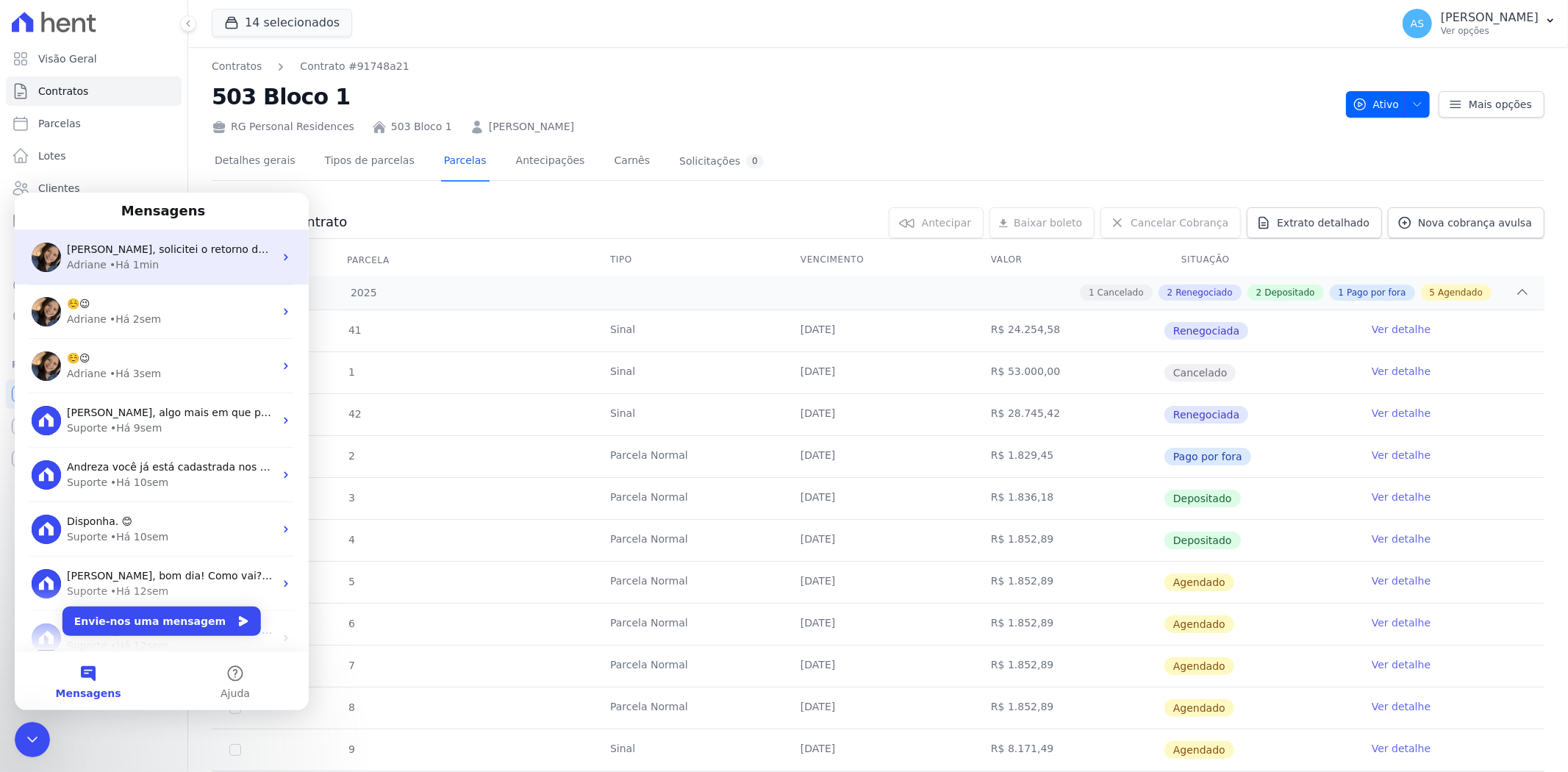
click at [115, 251] on span "[PERSON_NAME], solicitei o retorno de uma parcela de 28k. ​" at bounding box center [222, 249] width 311 height 12
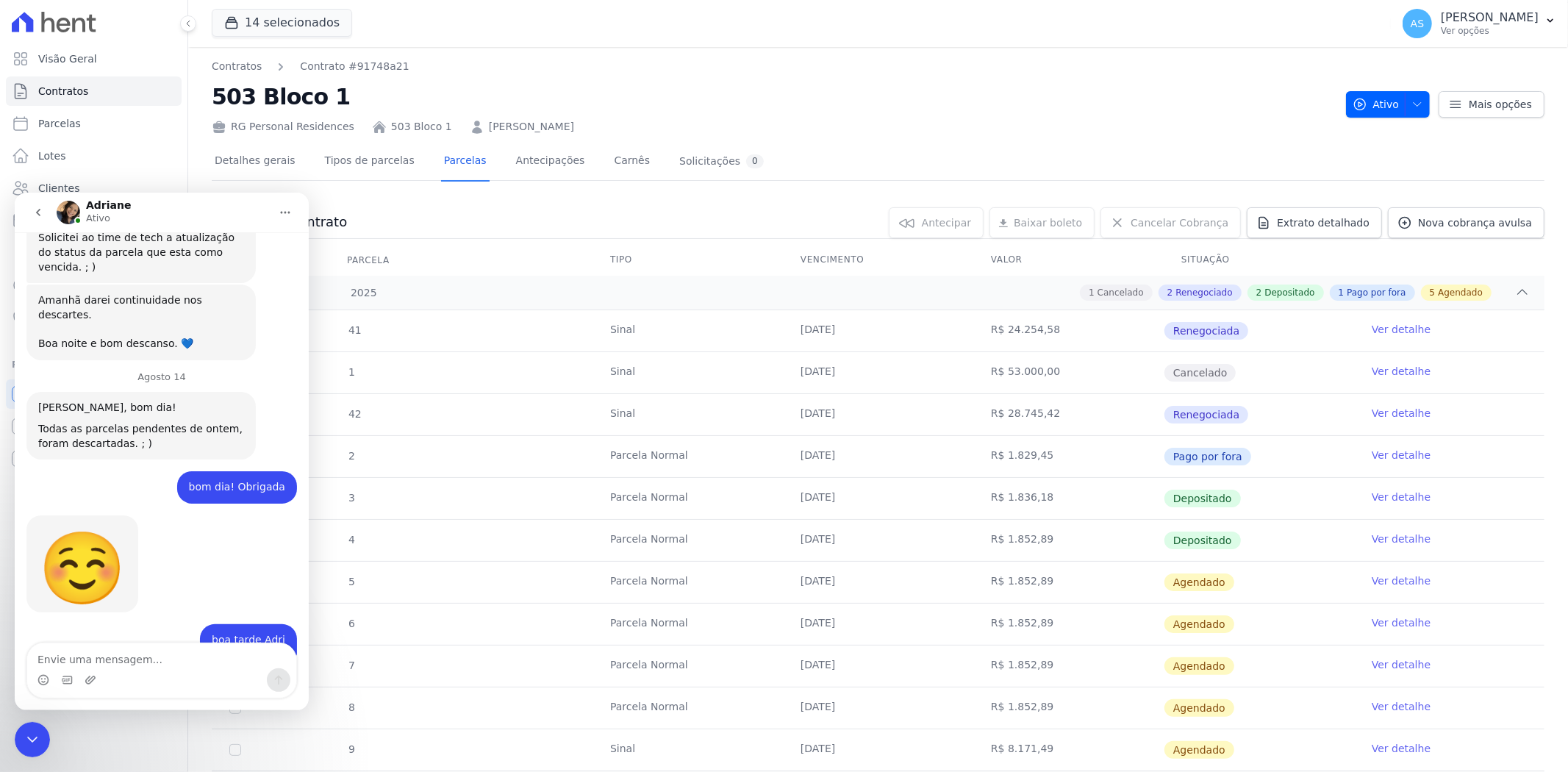
scroll to position [12770, 0]
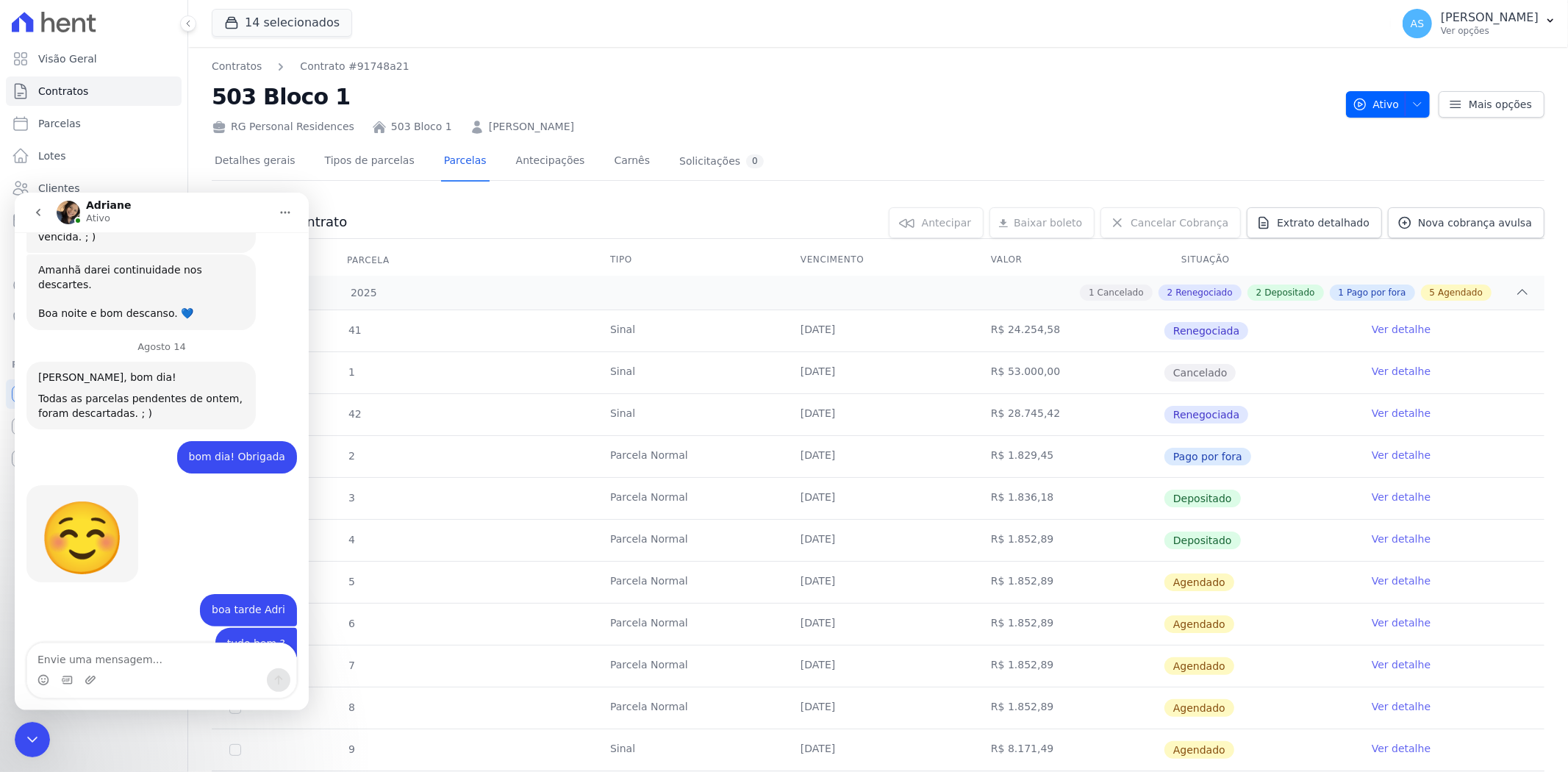
click at [55, 657] on textarea "Envie uma mensagem..." at bounding box center [162, 654] width 270 height 25
type textarea "voltou"
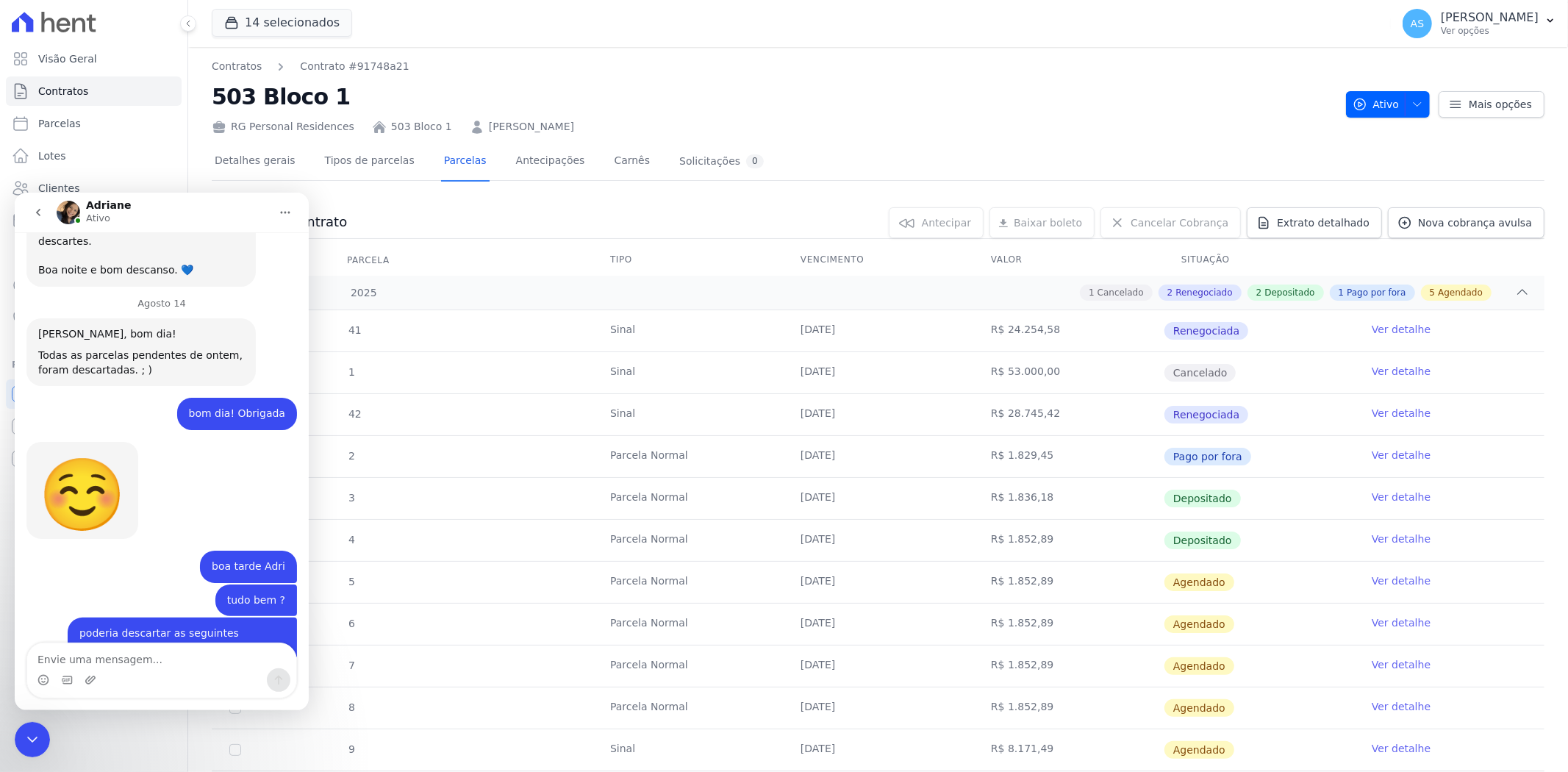
scroll to position [12912, 0]
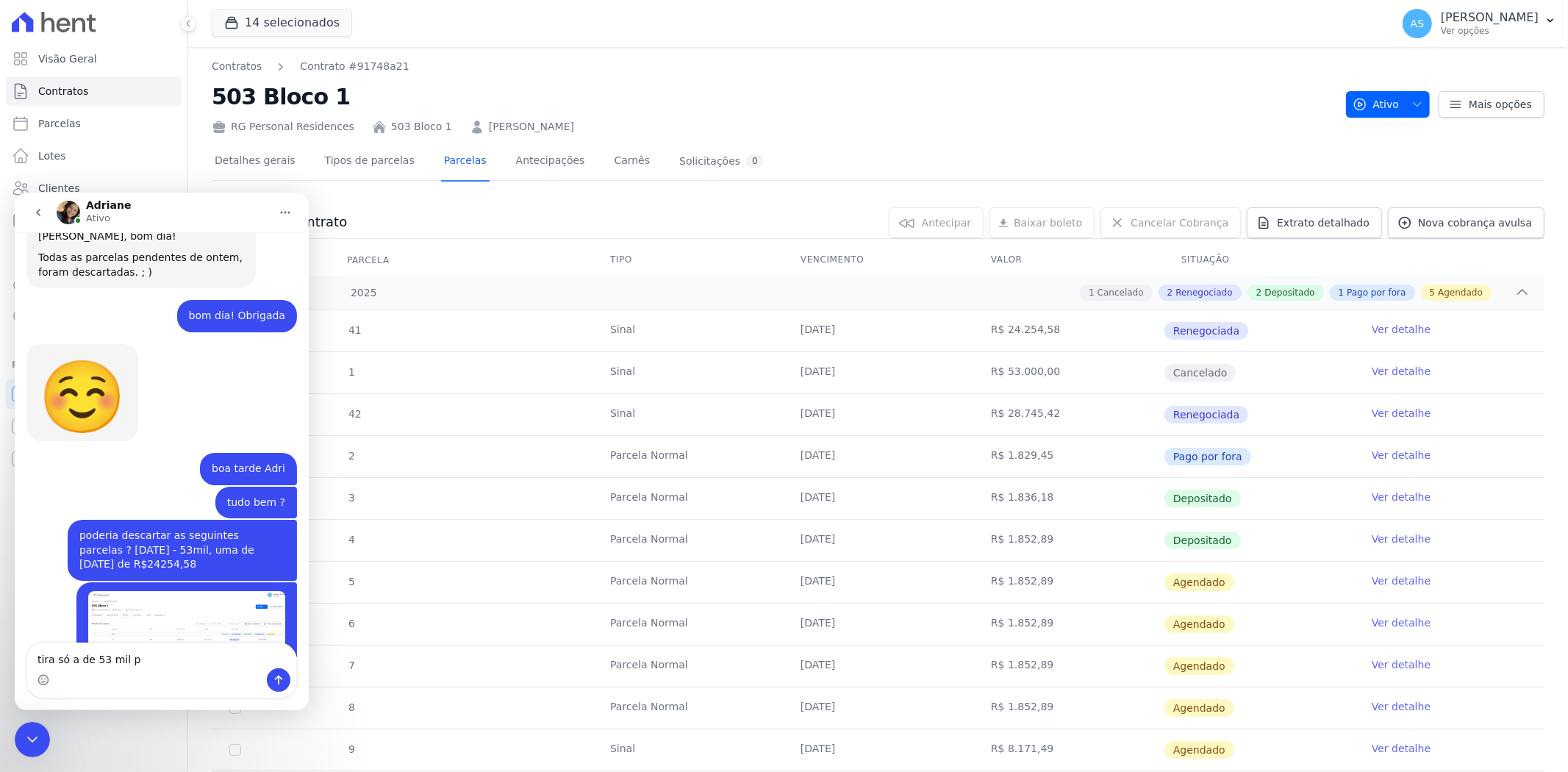
type textarea "tira só a de 53 mil pf"
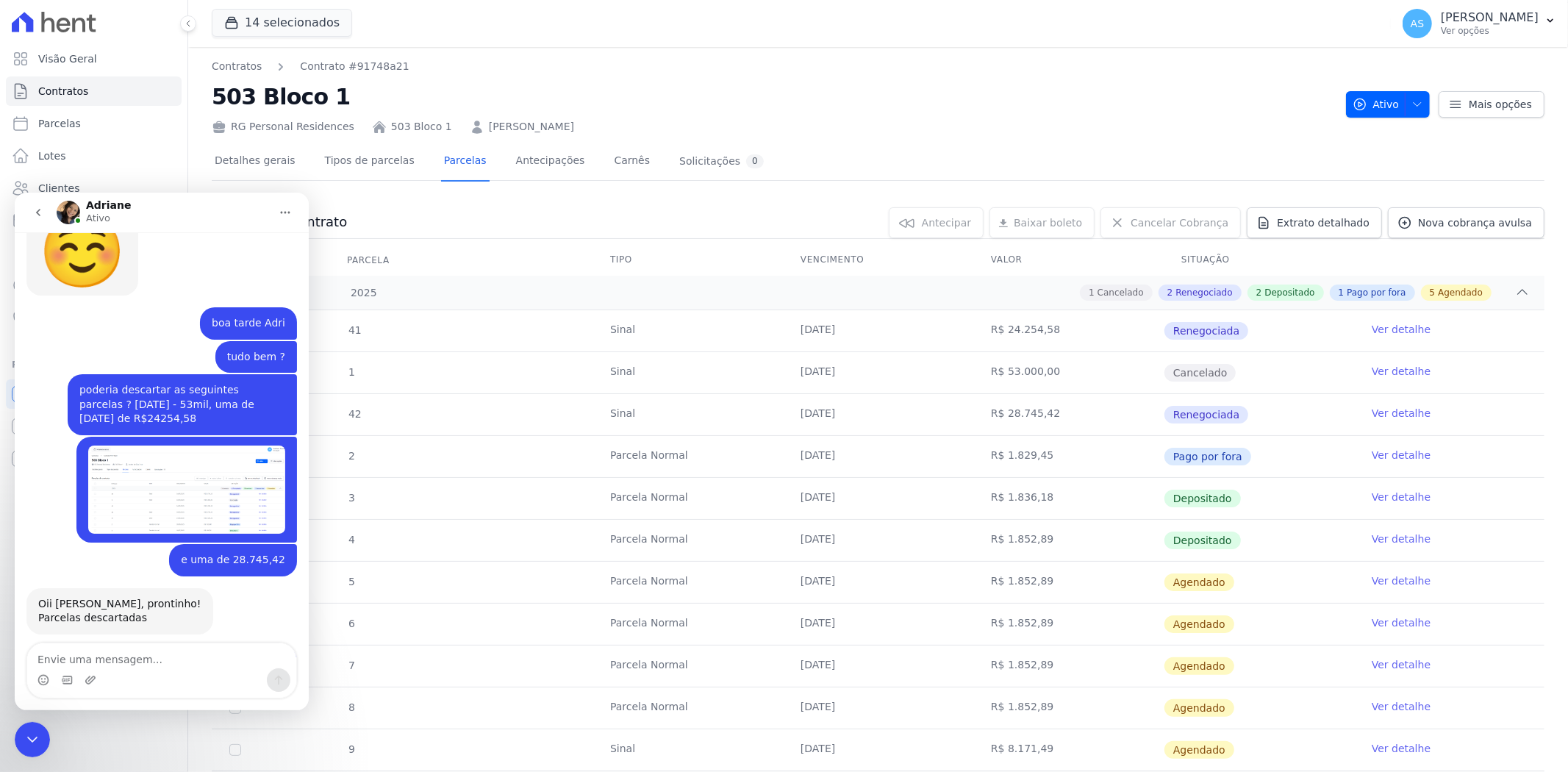
scroll to position [13056, 0]
click at [30, 743] on icon "Fechar mensagem da Intercom" at bounding box center [32, 738] width 17 height 17
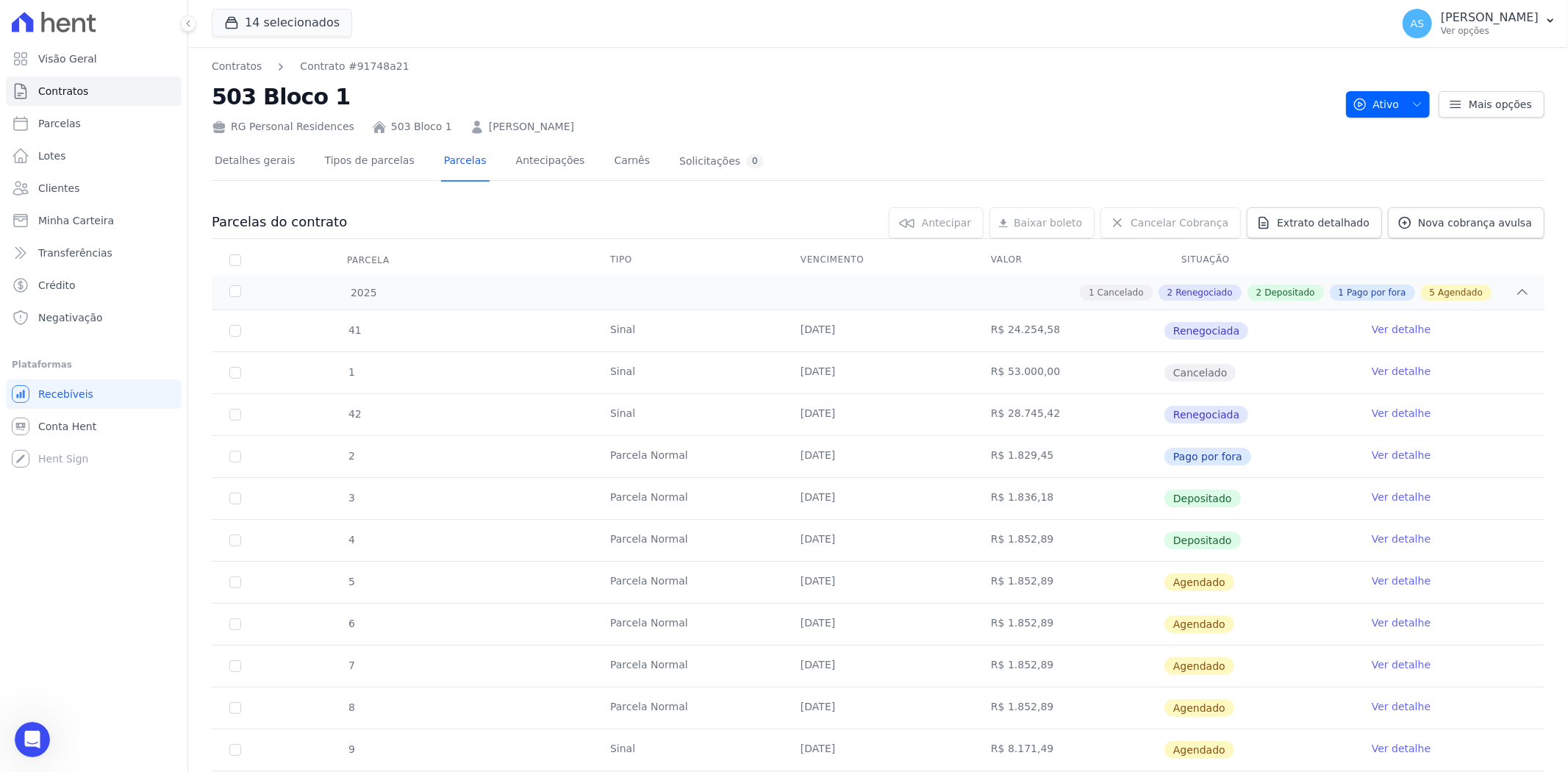
scroll to position [13055, 0]
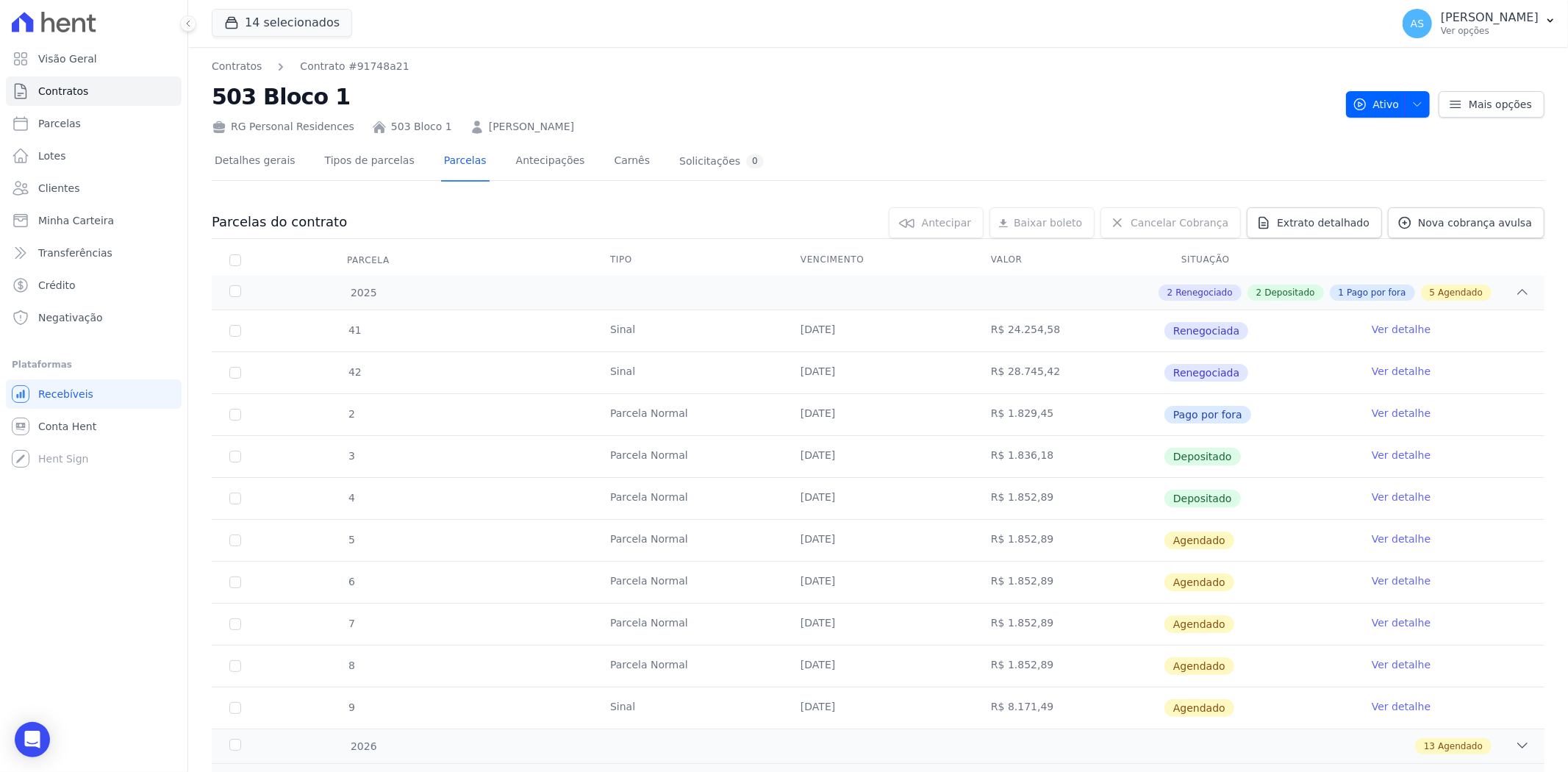
click at [1391, 325] on link "Ver detalhe" at bounding box center [1402, 329] width 58 height 15
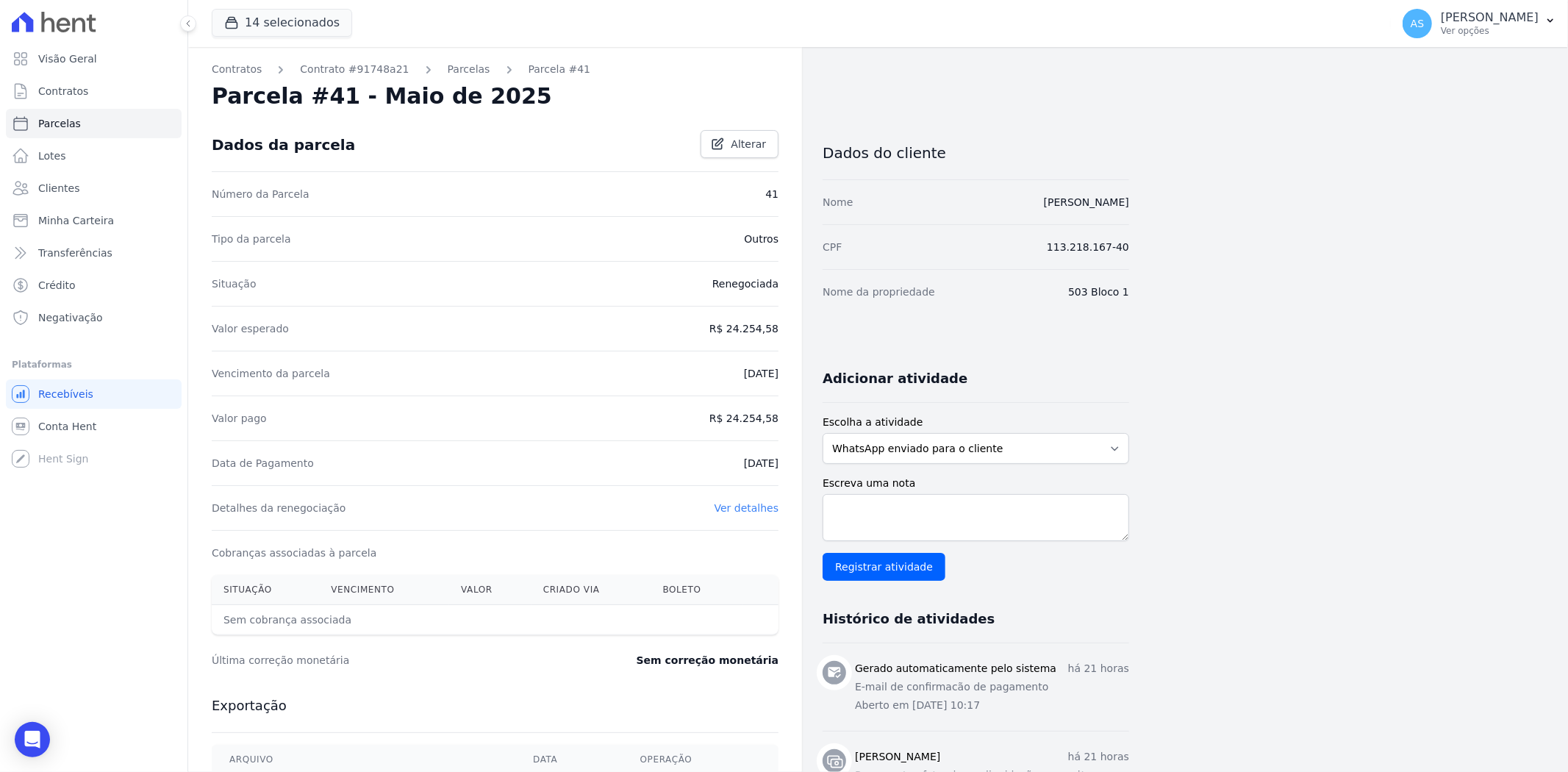
drag, startPoint x: 775, startPoint y: 414, endPoint x: 648, endPoint y: 419, distance: 127.1
click at [648, 419] on div "Valor pago R$ 24.254,58" at bounding box center [495, 418] width 567 height 45
click at [457, 69] on link "Parcelas" at bounding box center [469, 69] width 43 height 16
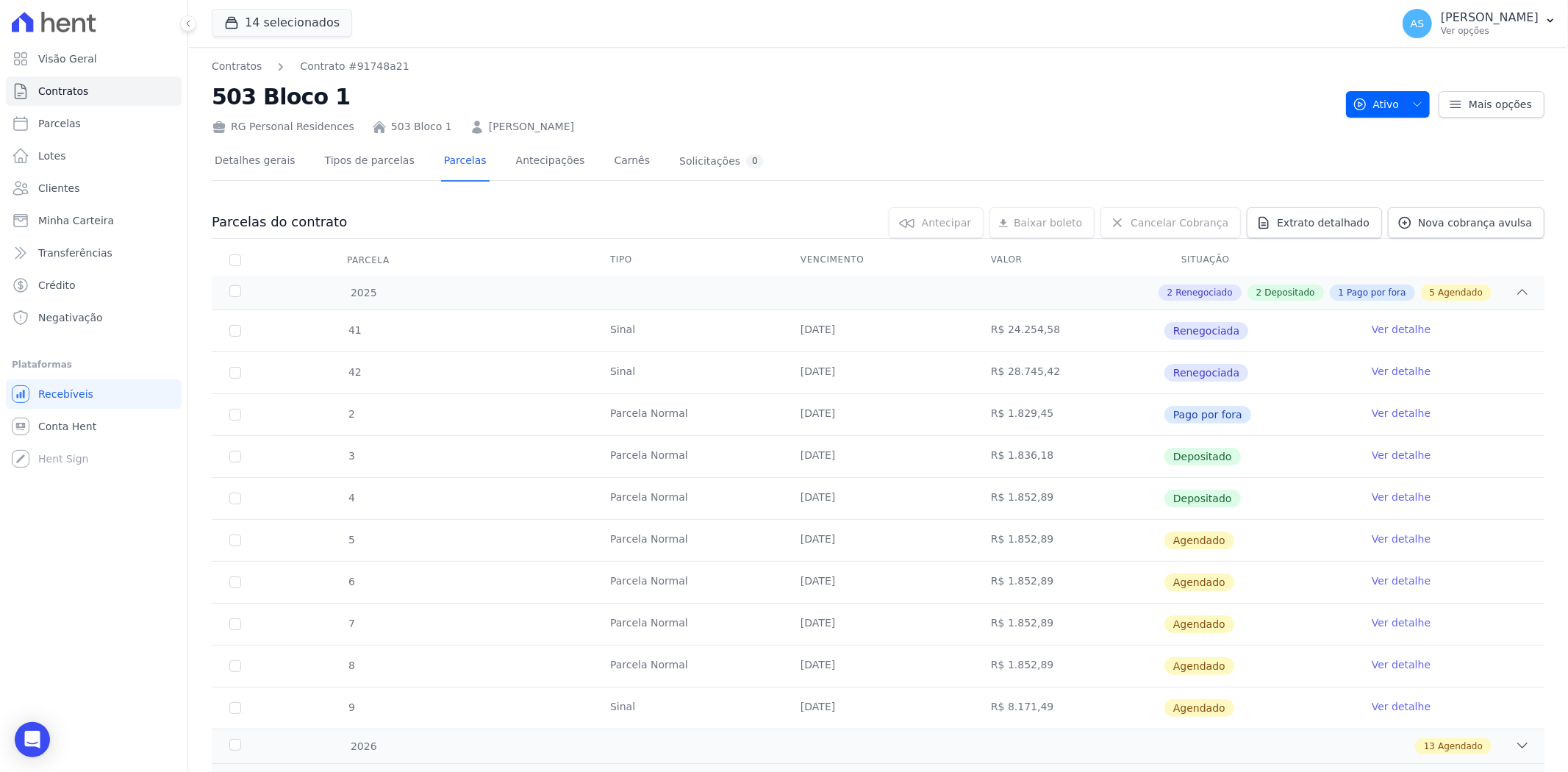
click at [1387, 368] on link "Ver detalhe" at bounding box center [1402, 371] width 58 height 15
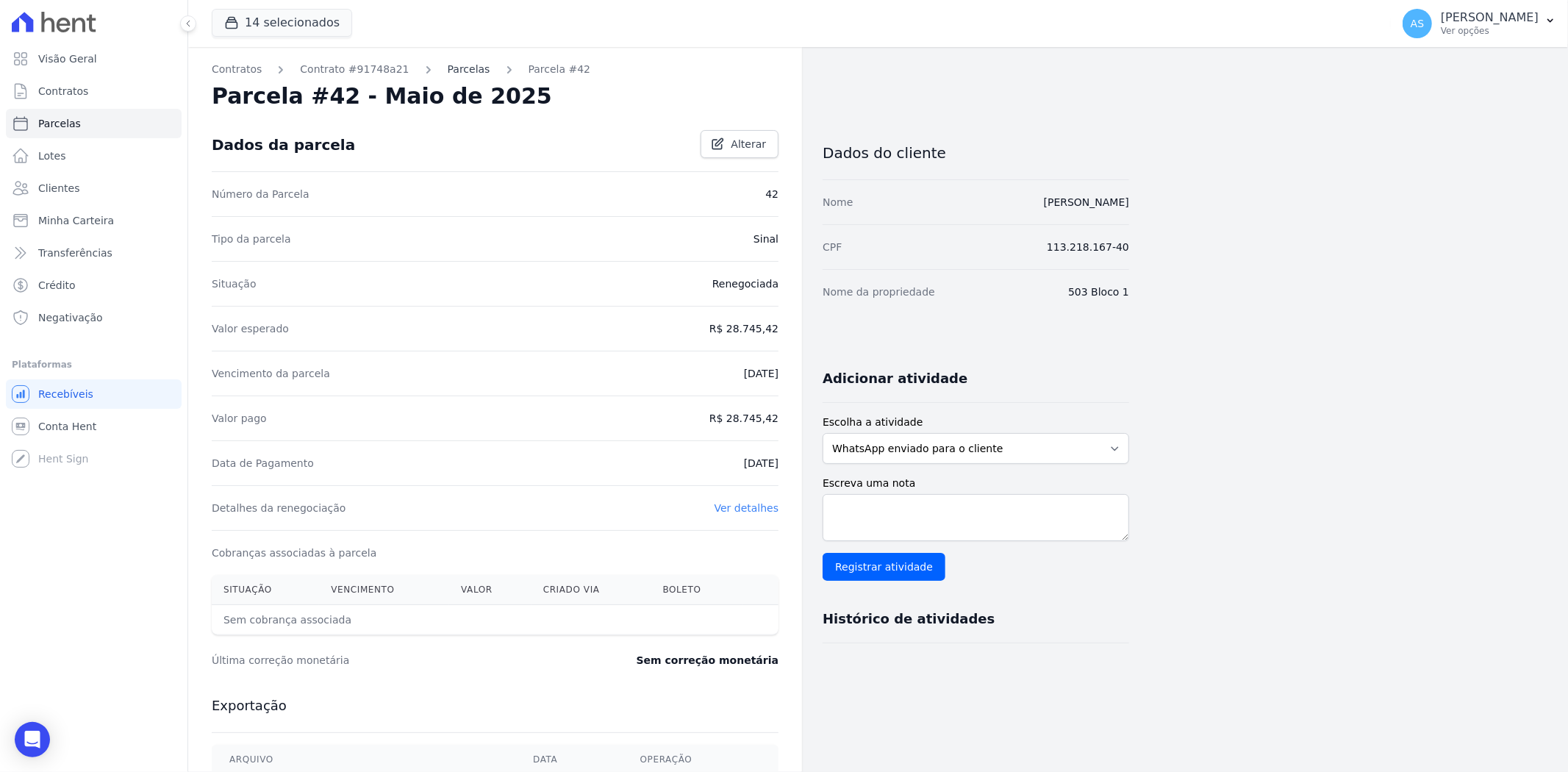
click at [448, 69] on link "Parcelas" at bounding box center [469, 69] width 43 height 16
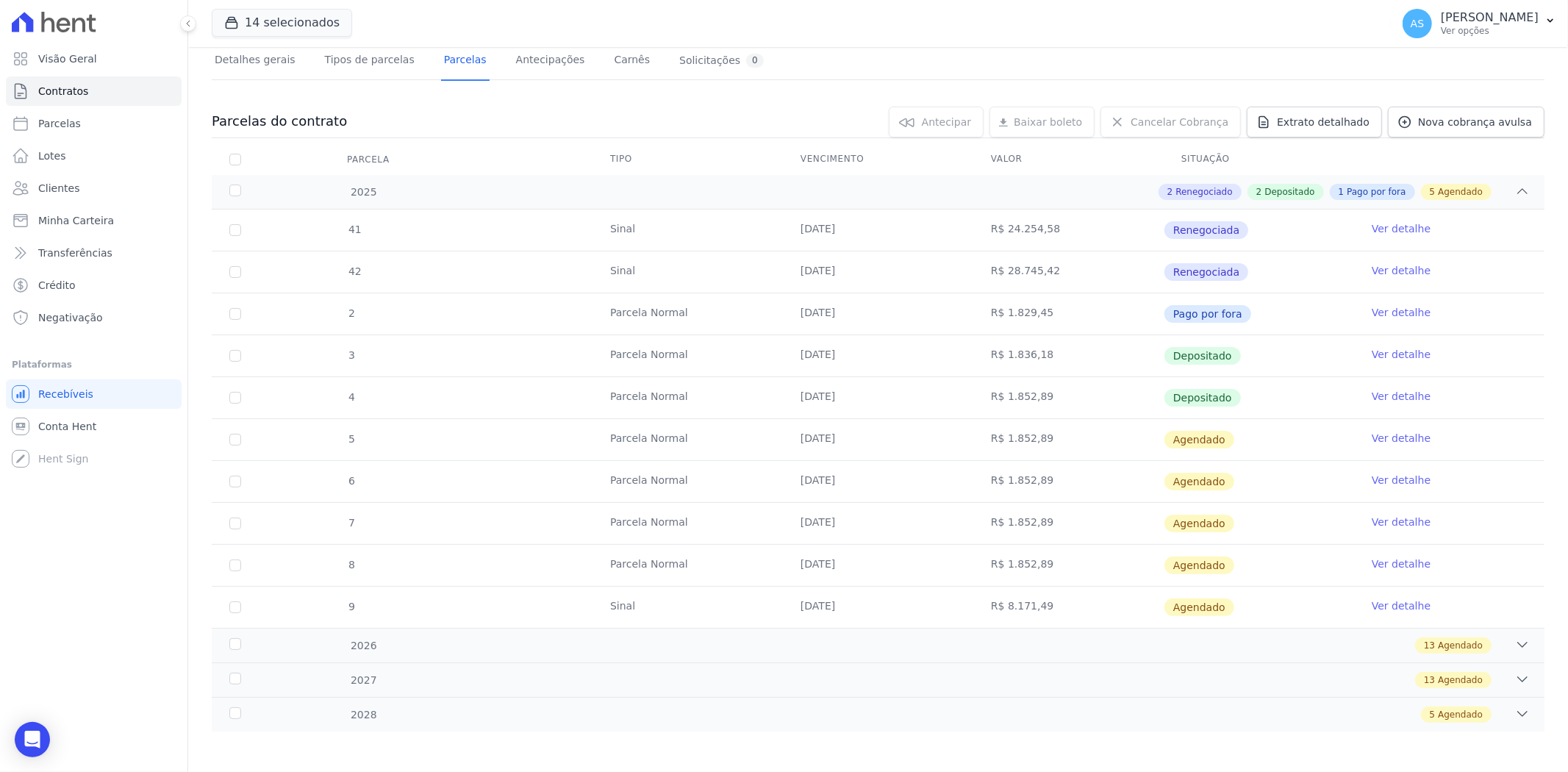
scroll to position [104, 0]
